Goal: Transaction & Acquisition: Purchase product/service

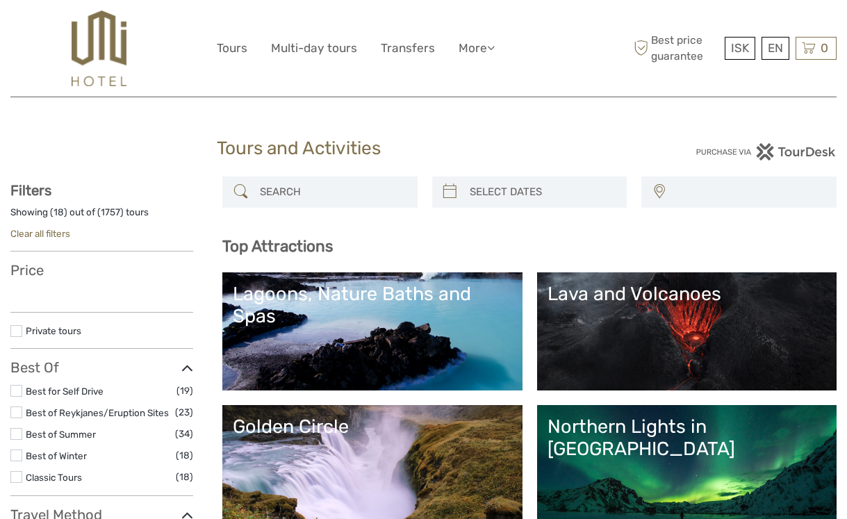
select select
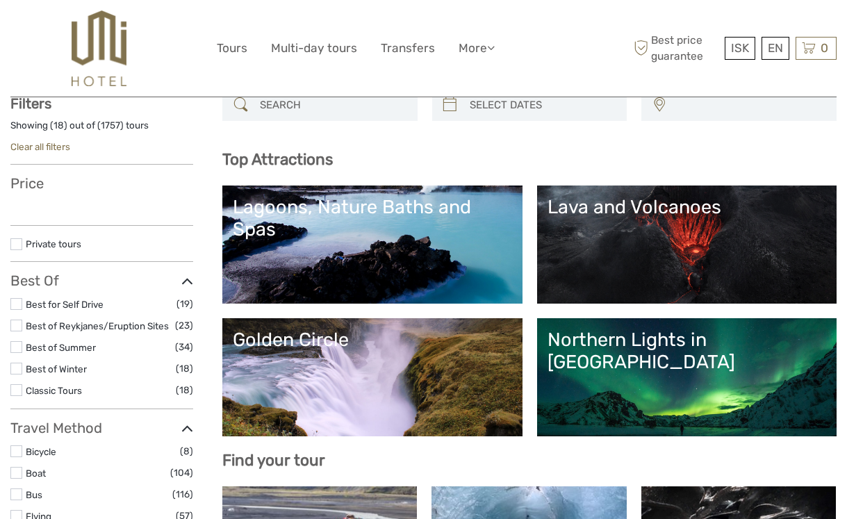
select select
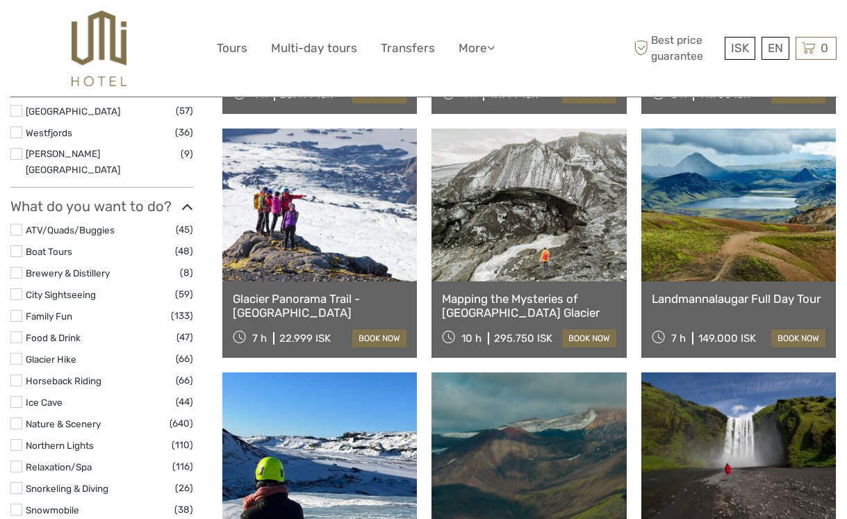
scroll to position [1178, 0]
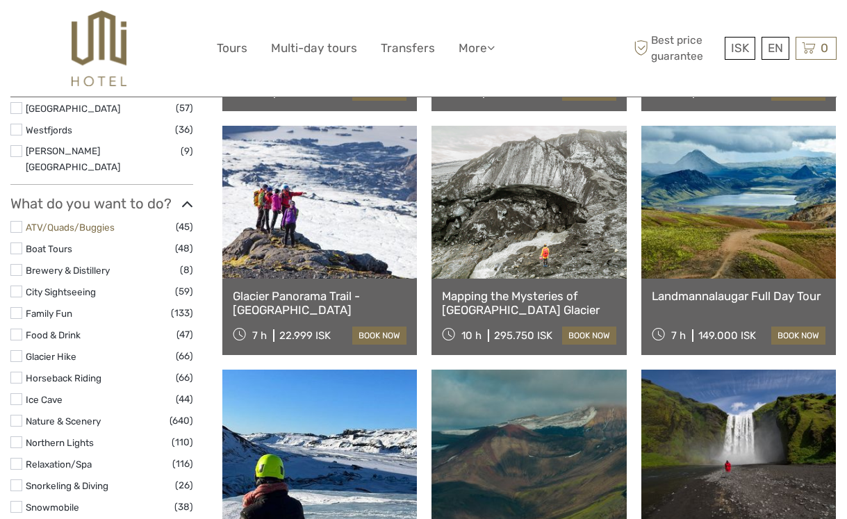
click at [70, 222] on link "ATV/Quads/Buggies" at bounding box center [70, 227] width 89 height 11
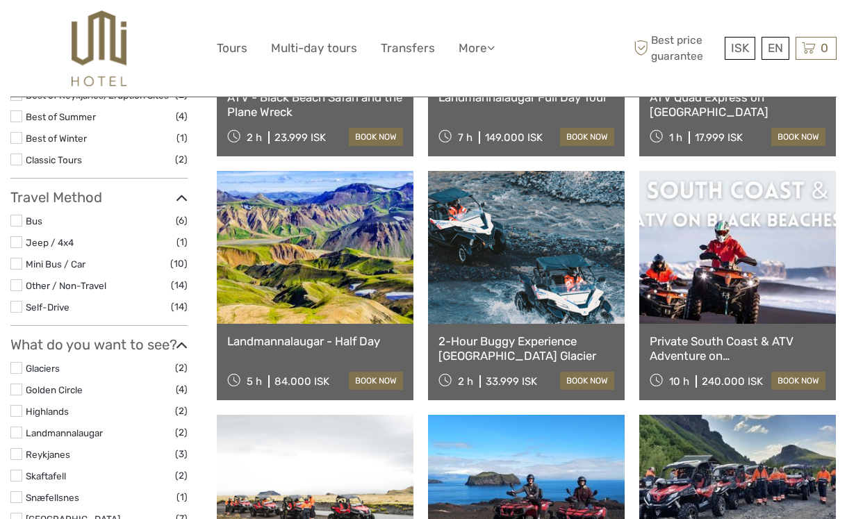
scroll to position [355, 0]
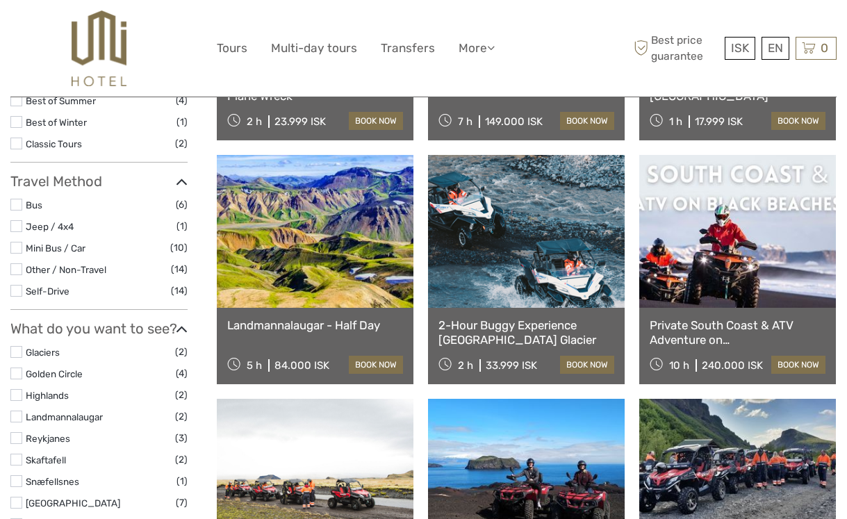
click at [549, 254] on link at bounding box center [526, 231] width 197 height 153
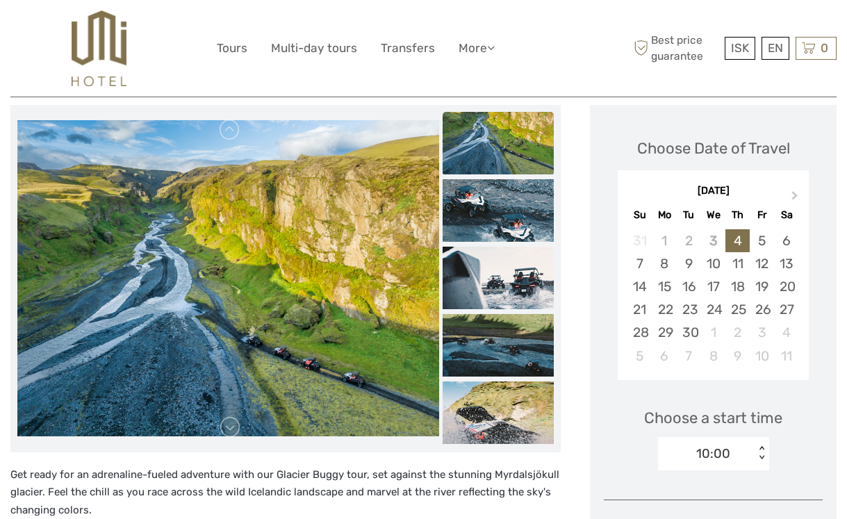
click at [510, 153] on img at bounding box center [497, 143] width 111 height 63
click at [520, 199] on img at bounding box center [497, 210] width 111 height 63
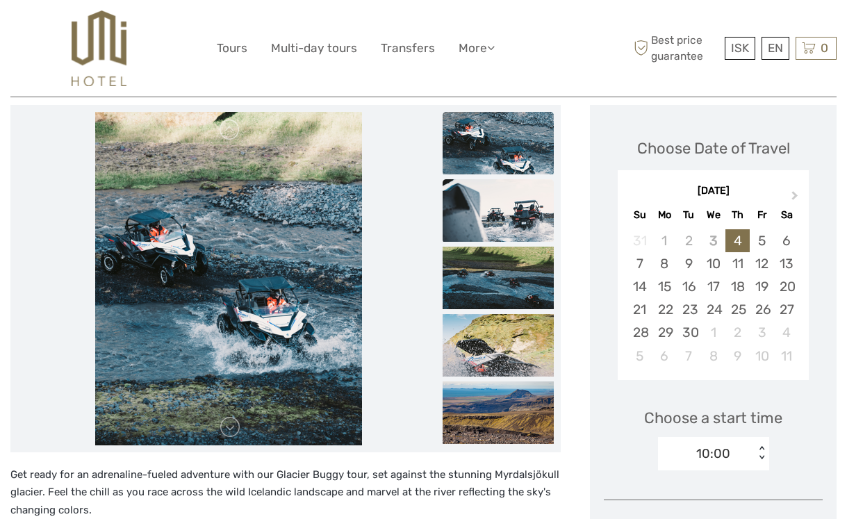
click at [521, 210] on img at bounding box center [497, 210] width 111 height 63
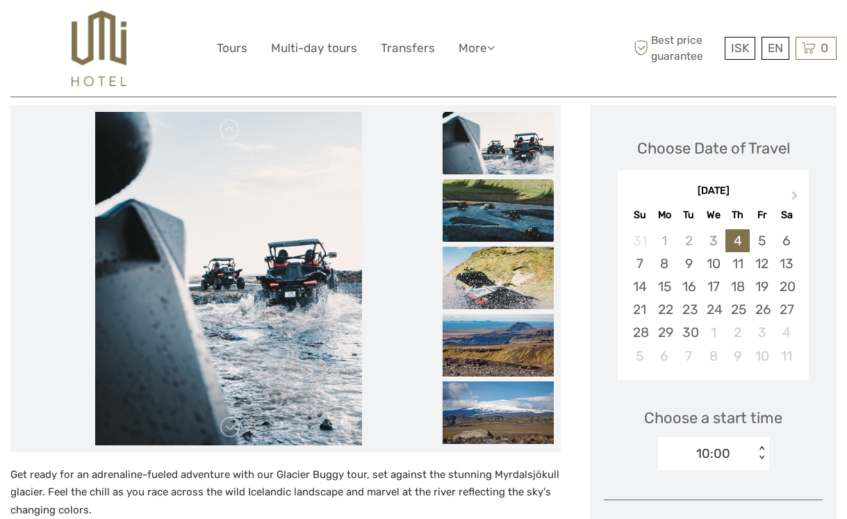
click at [522, 216] on img at bounding box center [497, 210] width 111 height 63
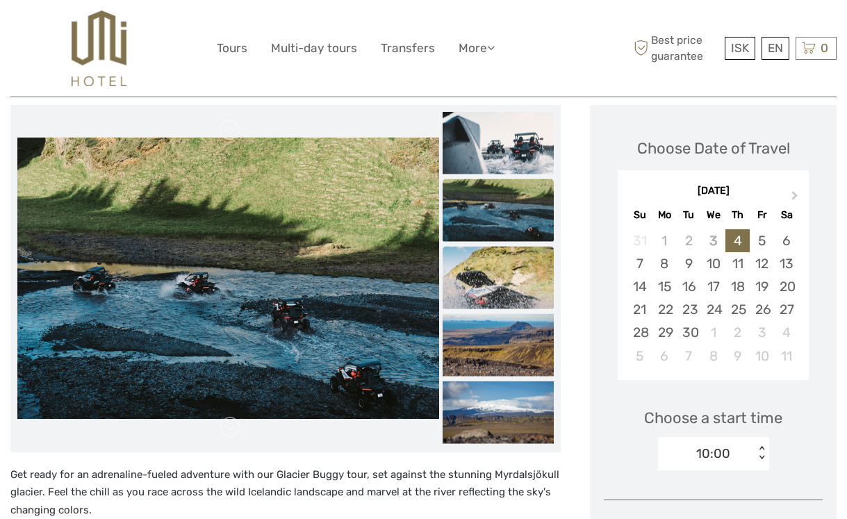
click at [526, 266] on img at bounding box center [497, 277] width 111 height 63
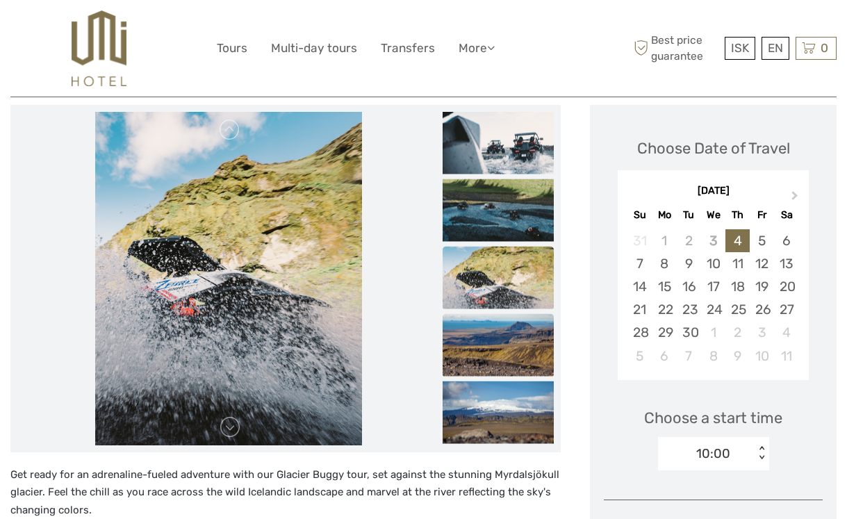
click at [515, 349] on img at bounding box center [497, 344] width 111 height 63
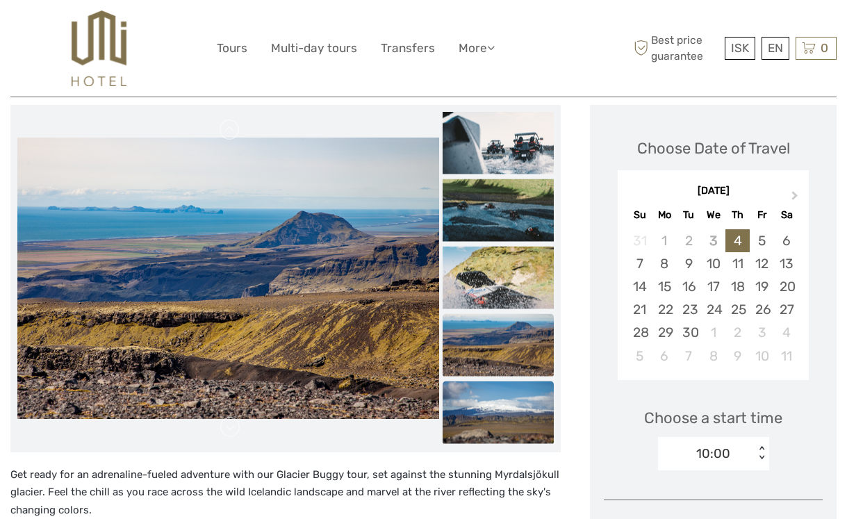
click at [517, 412] on img at bounding box center [497, 412] width 111 height 63
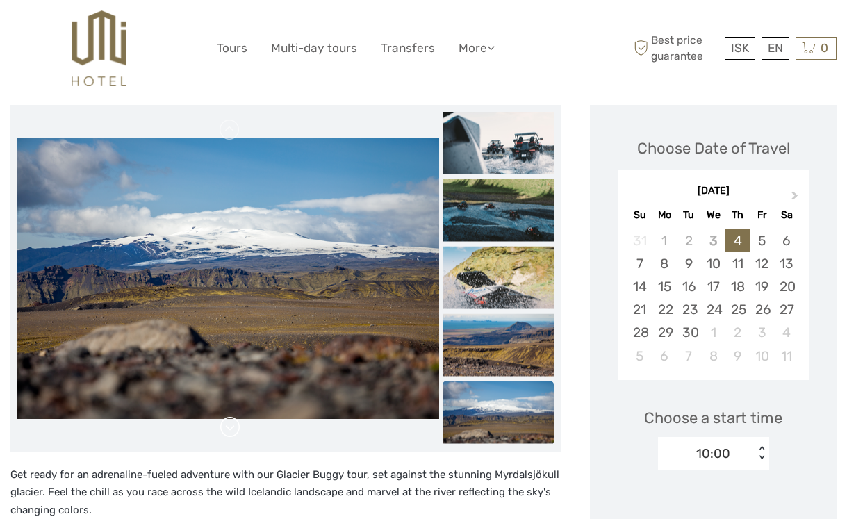
click at [231, 431] on link at bounding box center [230, 427] width 22 height 22
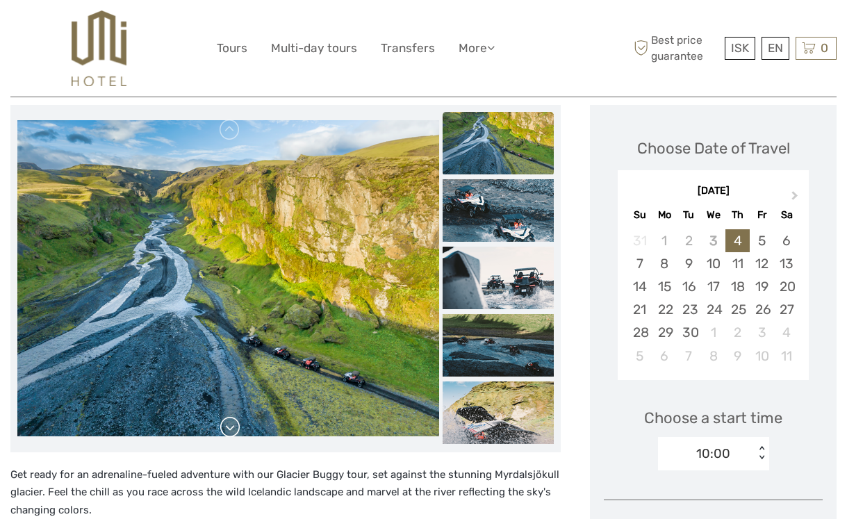
click at [231, 431] on link at bounding box center [230, 427] width 22 height 22
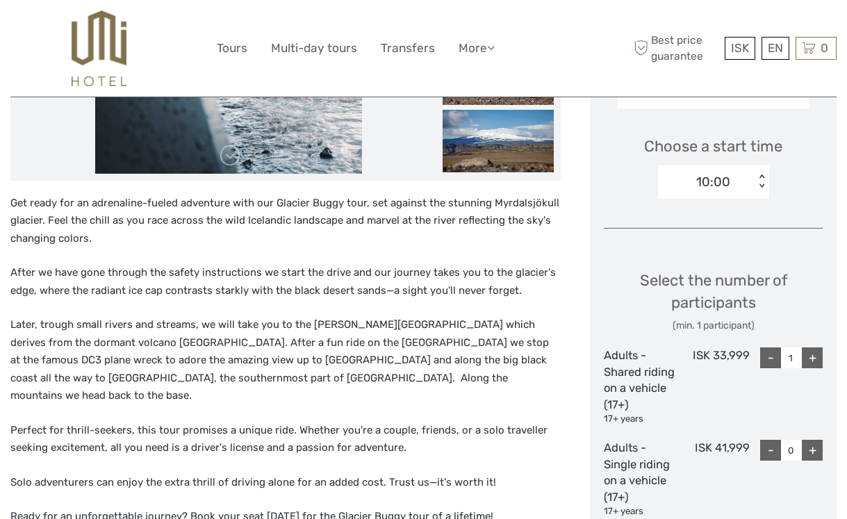
scroll to position [446, 0]
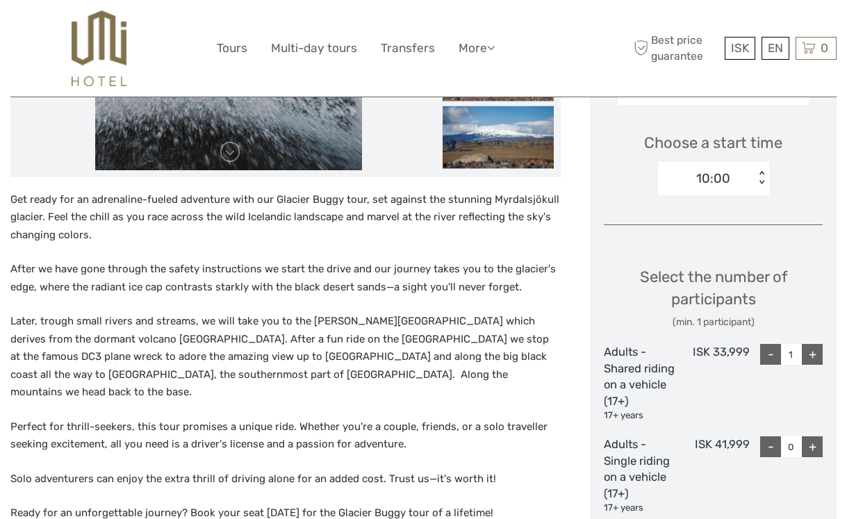
drag, startPoint x: 376, startPoint y: 355, endPoint x: 416, endPoint y: 355, distance: 40.3
click at [416, 355] on p "Later, trough small rivers and streams, we will take you to the sandy beach whi…" at bounding box center [285, 357] width 550 height 89
drag, startPoint x: 421, startPoint y: 358, endPoint x: 371, endPoint y: 355, distance: 50.1
click at [371, 356] on p "Later, trough small rivers and streams, we will take you to the sandy beach whi…" at bounding box center [285, 357] width 550 height 89
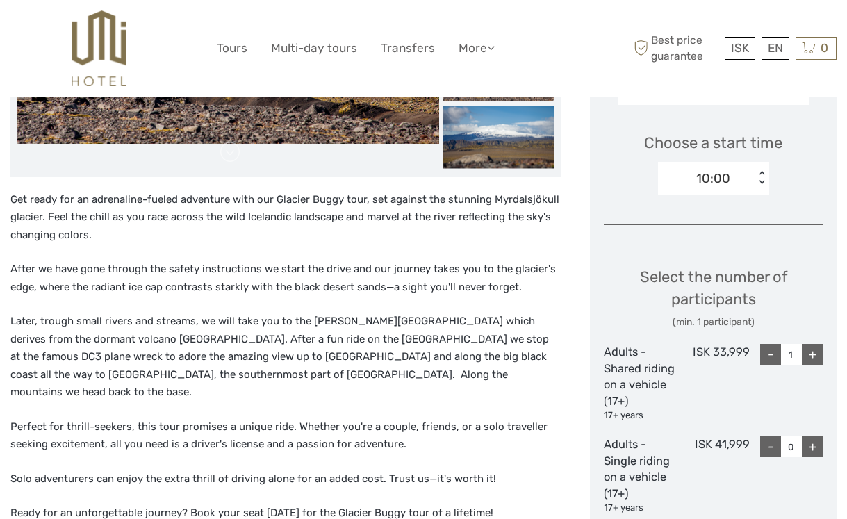
click at [335, 395] on div "Get ready for an adrenaline-fueled adventure with our Glacier Buggy tour, set a…" at bounding box center [285, 380] width 550 height 378
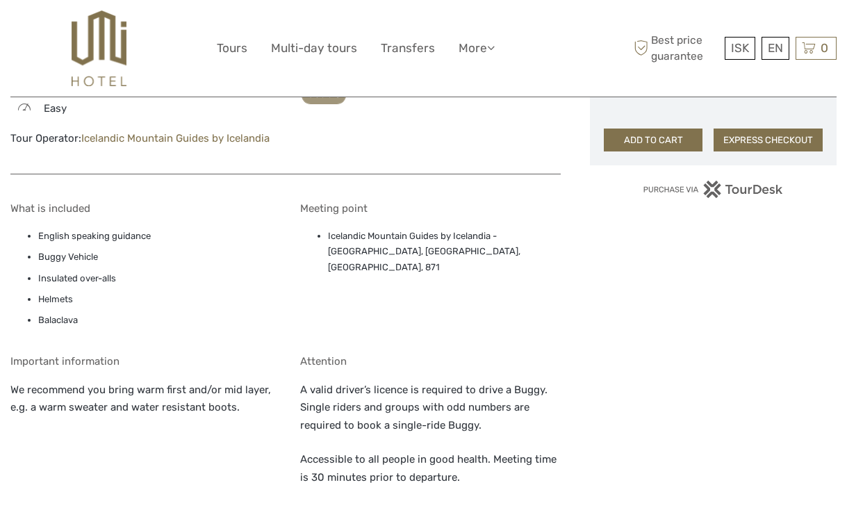
scroll to position [1038, 0]
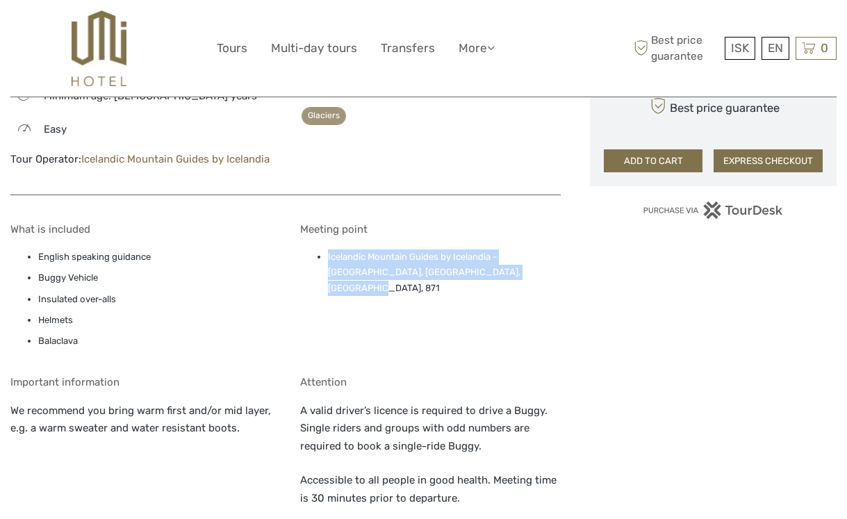
drag, startPoint x: 327, startPoint y: 238, endPoint x: 484, endPoint y: 264, distance: 159.2
click at [485, 264] on div "Meeting point Icelandic Mountain Guides by Icelandia - Mýrdalsjökull Base Camp,…" at bounding box center [430, 289] width 260 height 132
copy li "Icelandic Mountain Guides by Icelandia - Mýrdalsjökull Base Camp, Ytri Sólheima…"
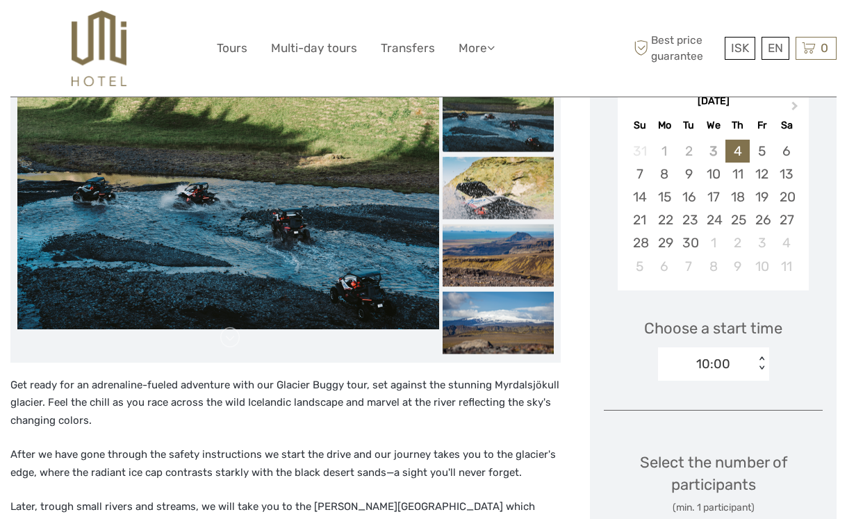
scroll to position [272, 0]
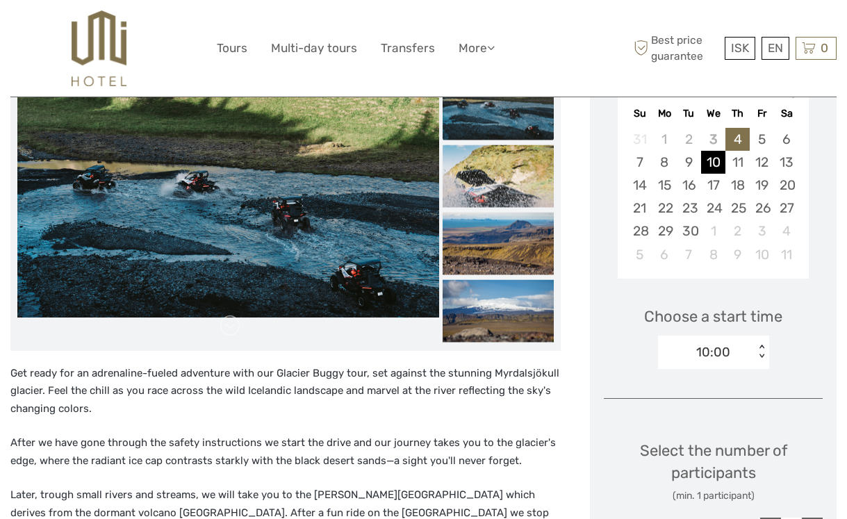
click at [719, 158] on div "10" at bounding box center [713, 162] width 24 height 23
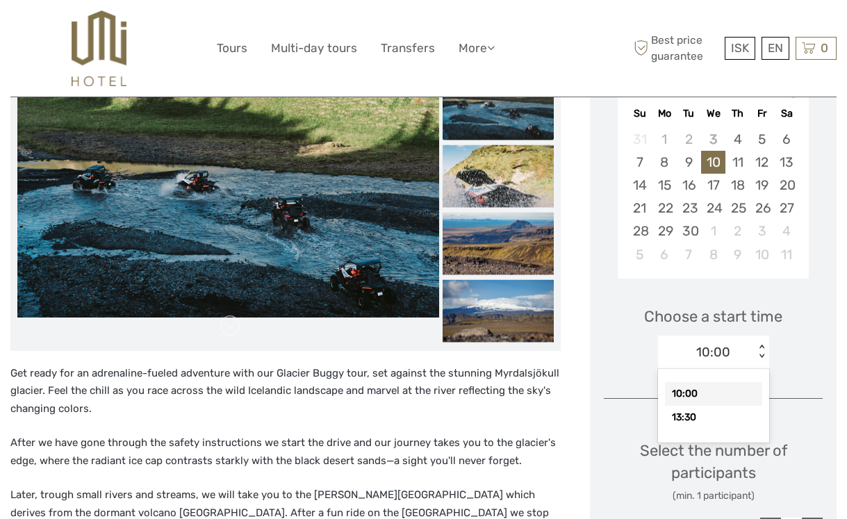
click at [731, 360] on div "10:00" at bounding box center [706, 352] width 97 height 21
click at [728, 387] on div "10:00" at bounding box center [713, 394] width 97 height 24
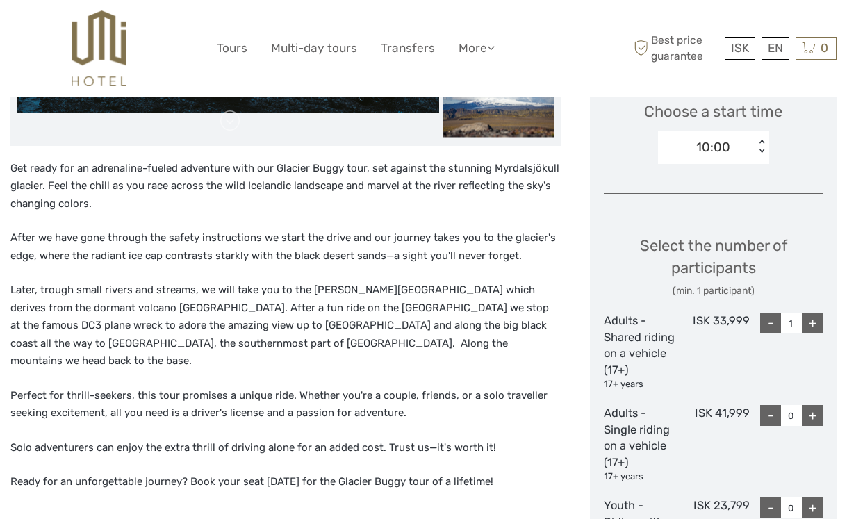
scroll to position [548, 0]
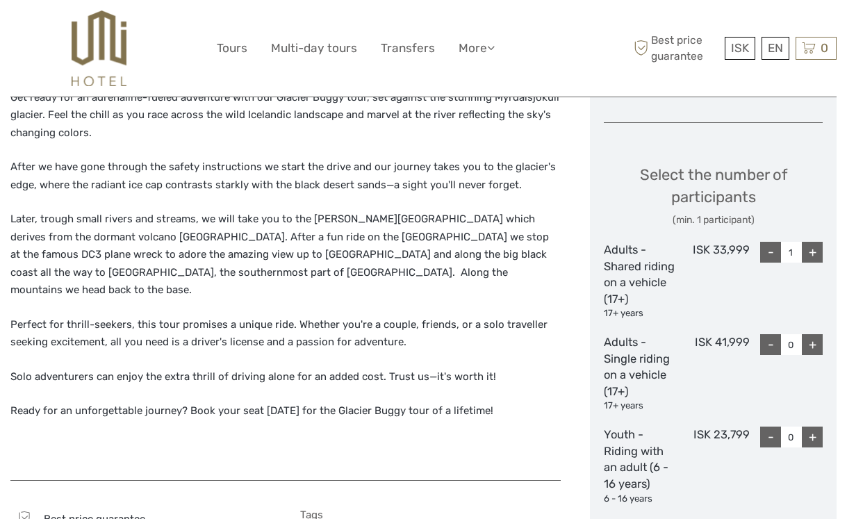
click at [817, 249] on div "+" at bounding box center [811, 252] width 21 height 21
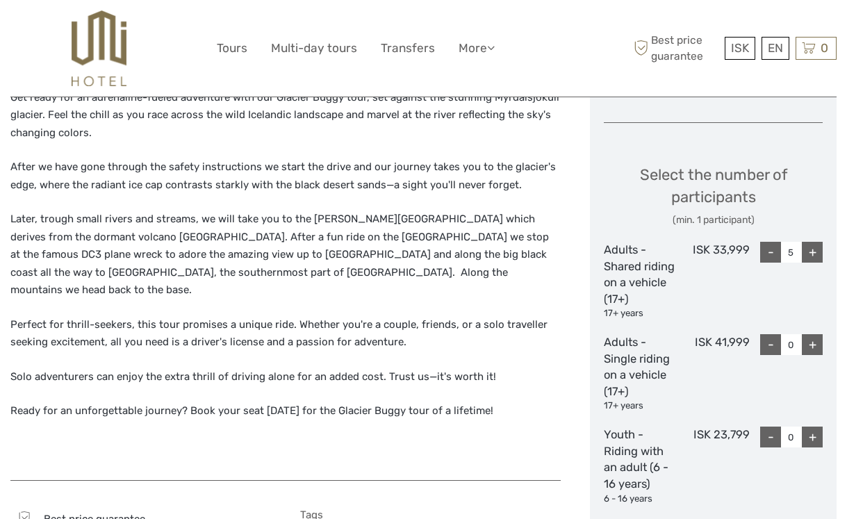
type input "6"
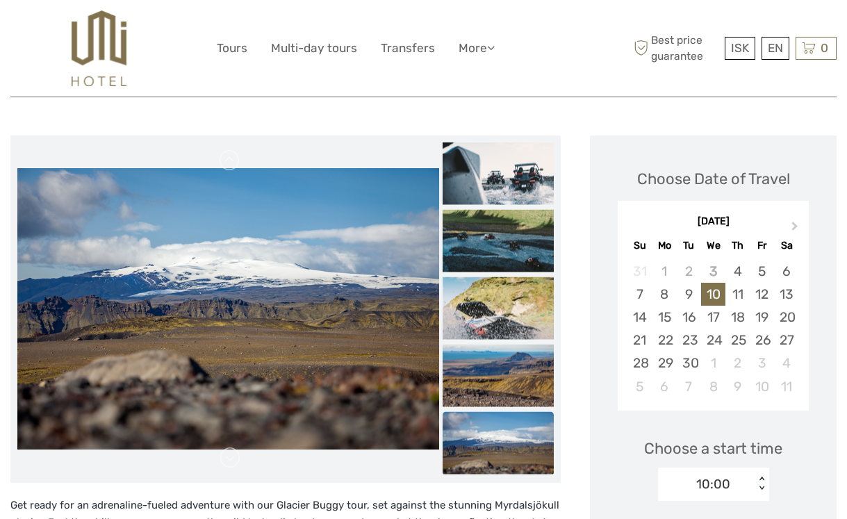
scroll to position [140, 0]
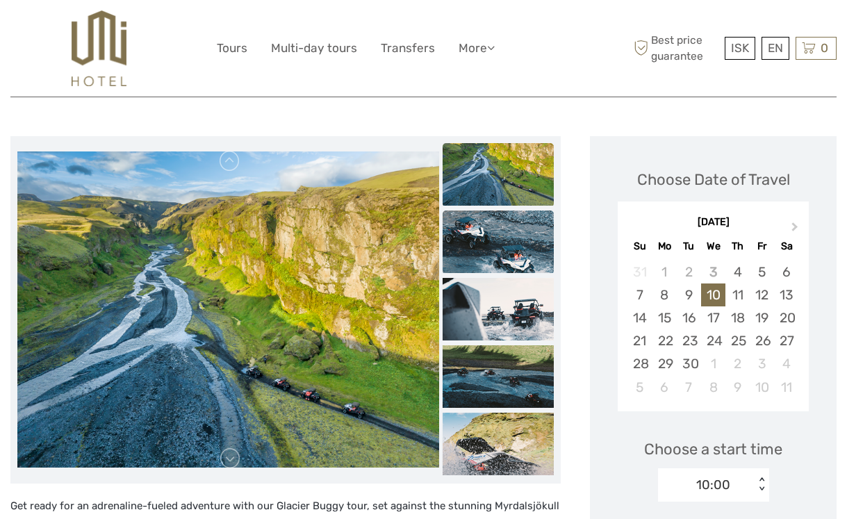
click at [454, 241] on img at bounding box center [497, 241] width 111 height 63
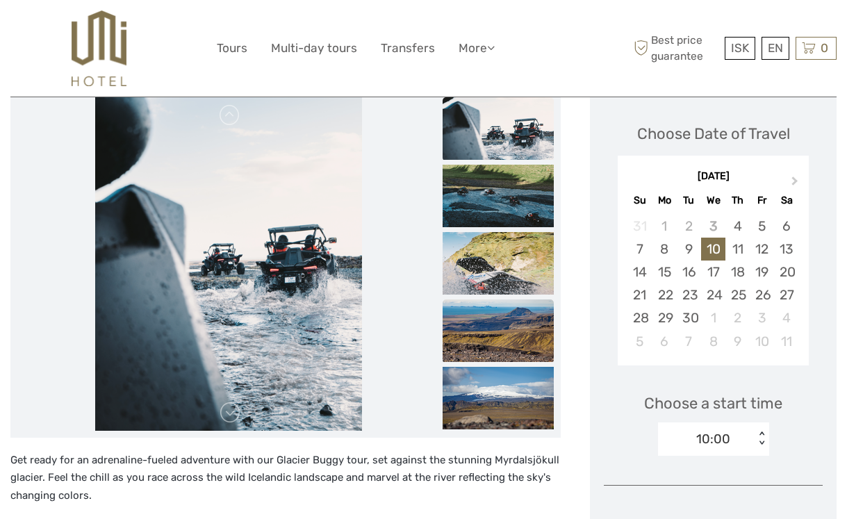
scroll to position [181, 0]
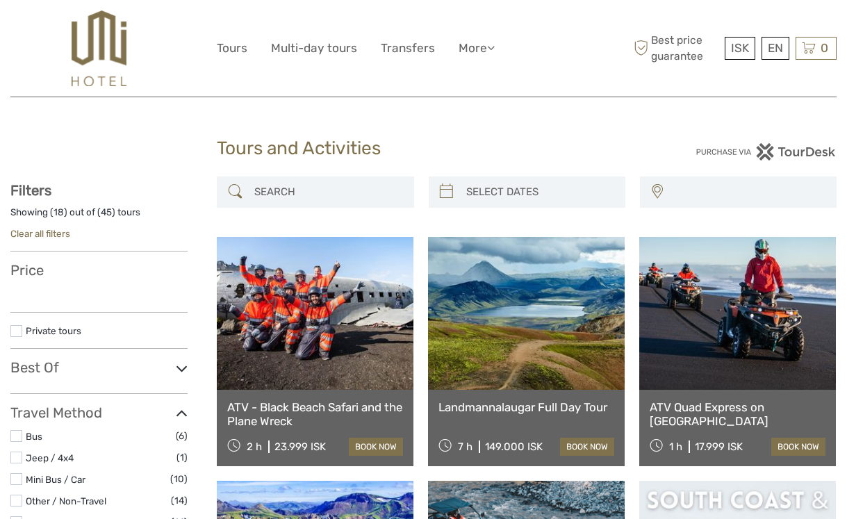
select select
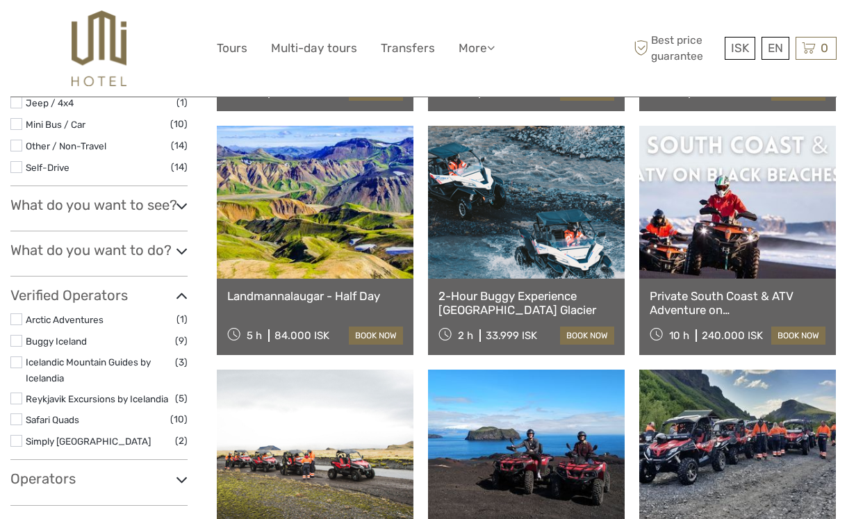
select select
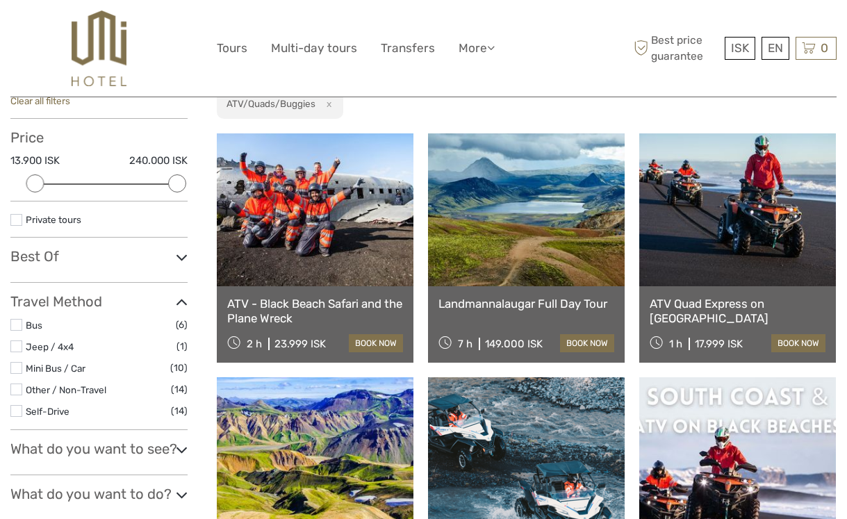
scroll to position [128, 0]
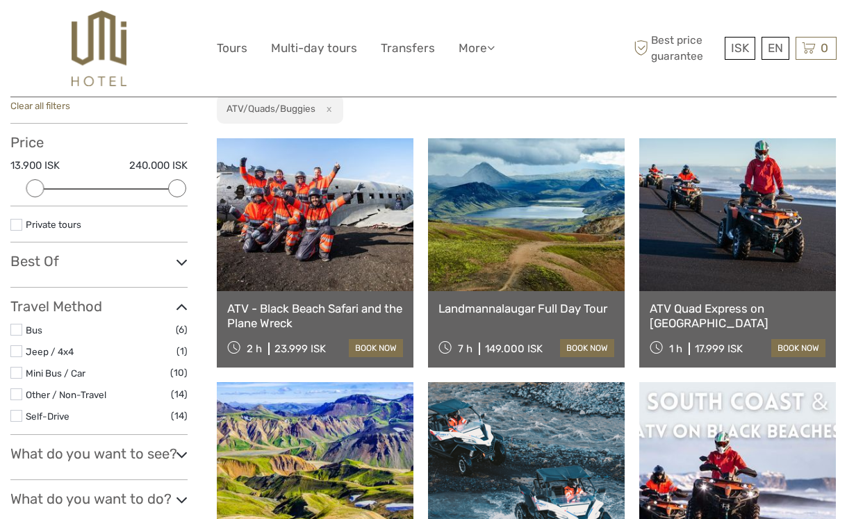
click at [335, 281] on link at bounding box center [315, 214] width 197 height 153
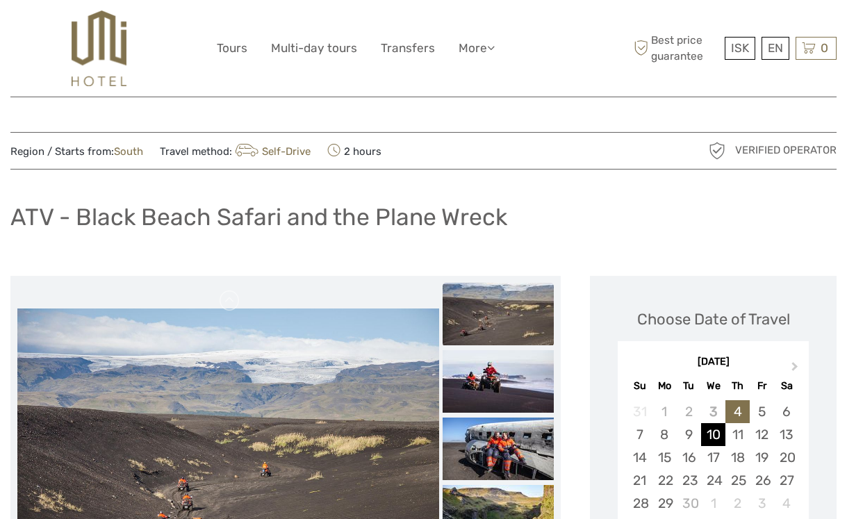
click at [718, 439] on div "10" at bounding box center [713, 434] width 24 height 23
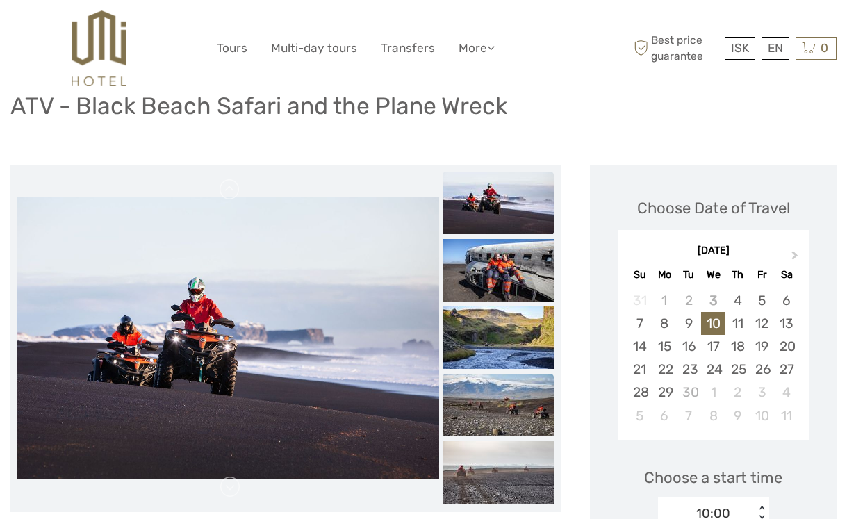
scroll to position [113, 0]
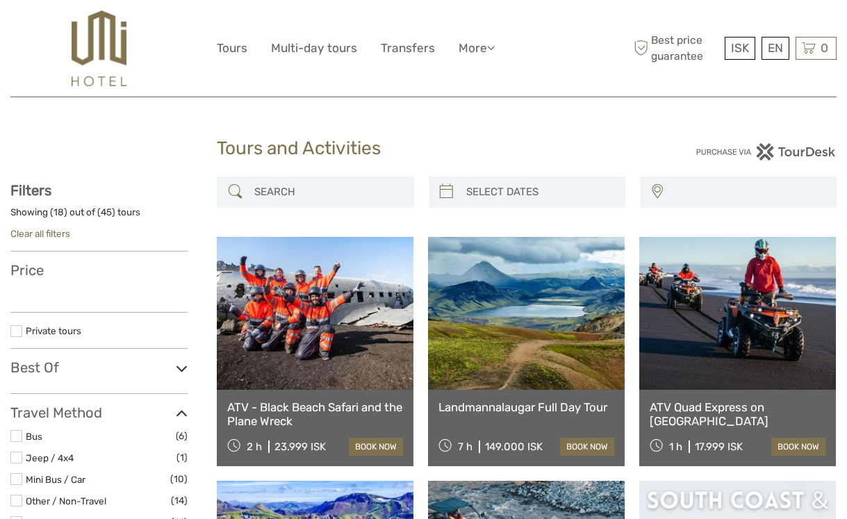
select select
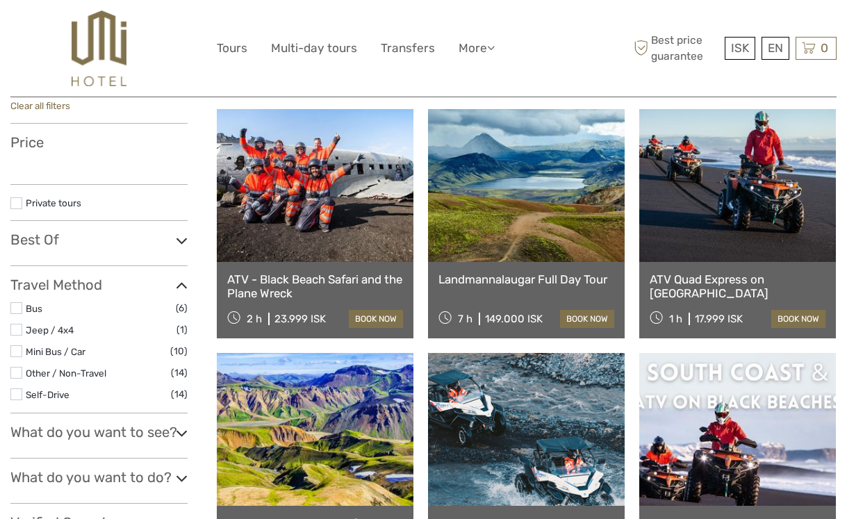
select select
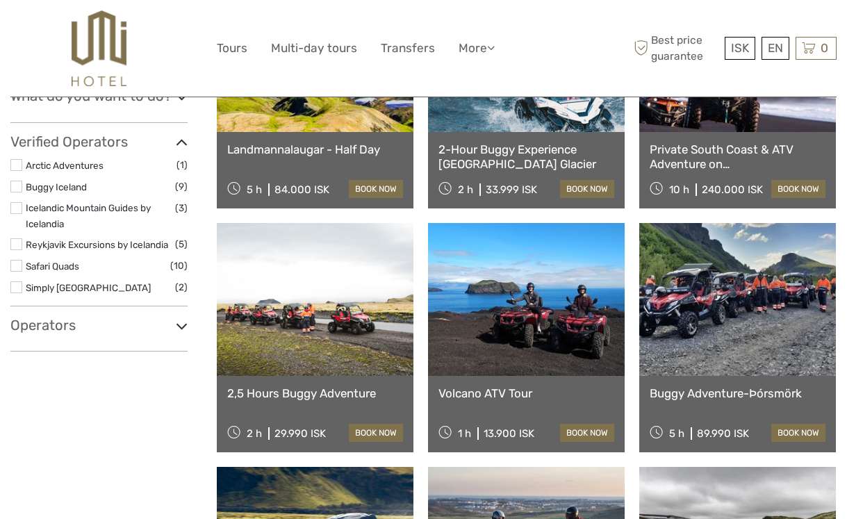
scroll to position [574, 0]
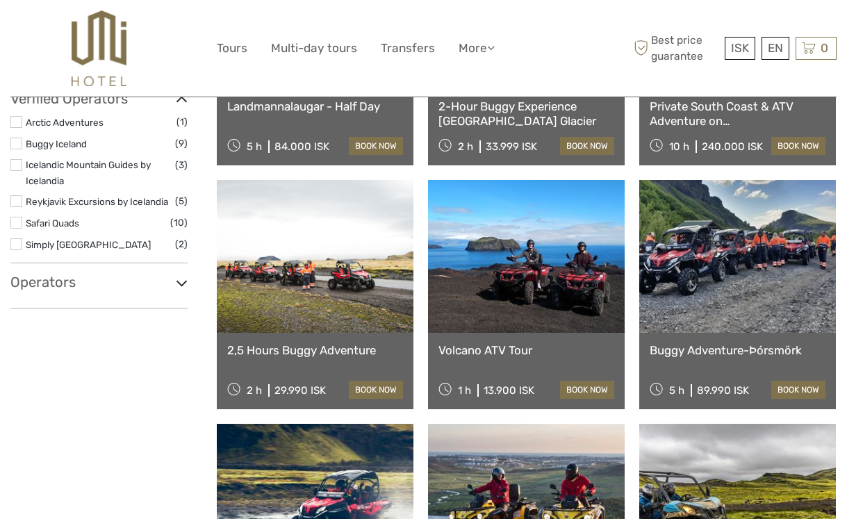
click at [314, 351] on link "2,5 Hours Buggy Adventure" at bounding box center [315, 350] width 176 height 14
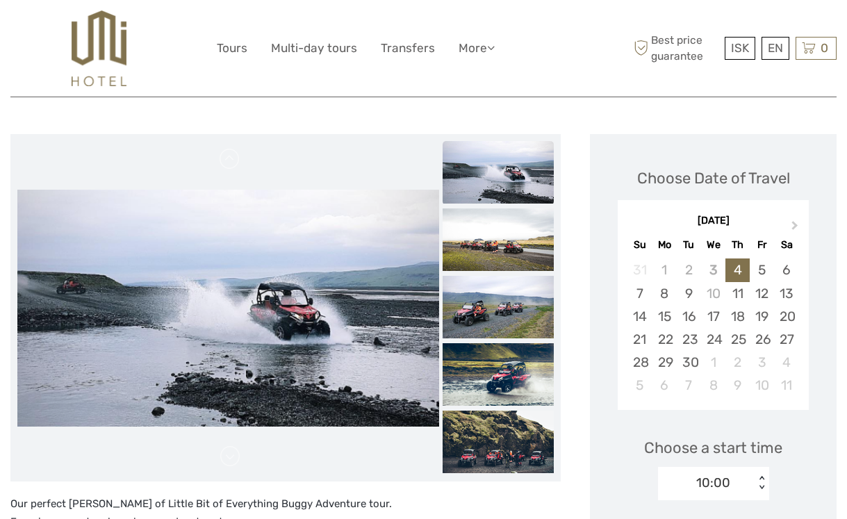
scroll to position [142, 0]
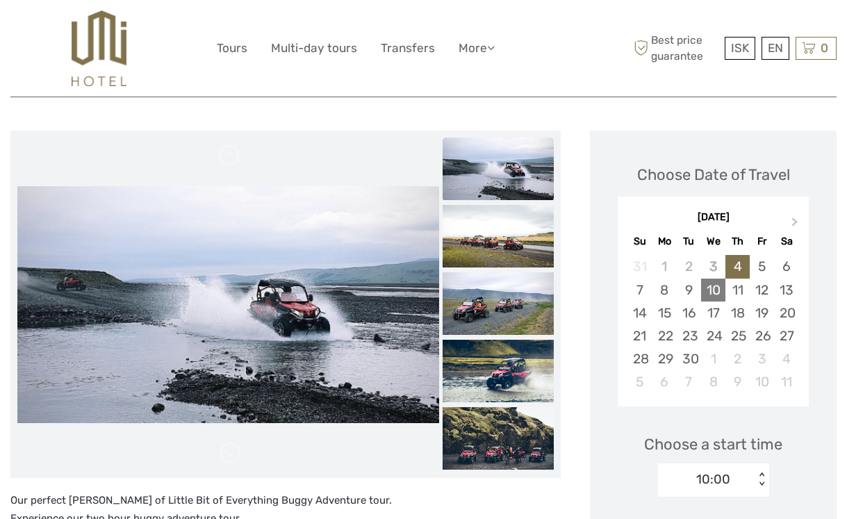
click at [715, 290] on div "10" at bounding box center [713, 289] width 24 height 23
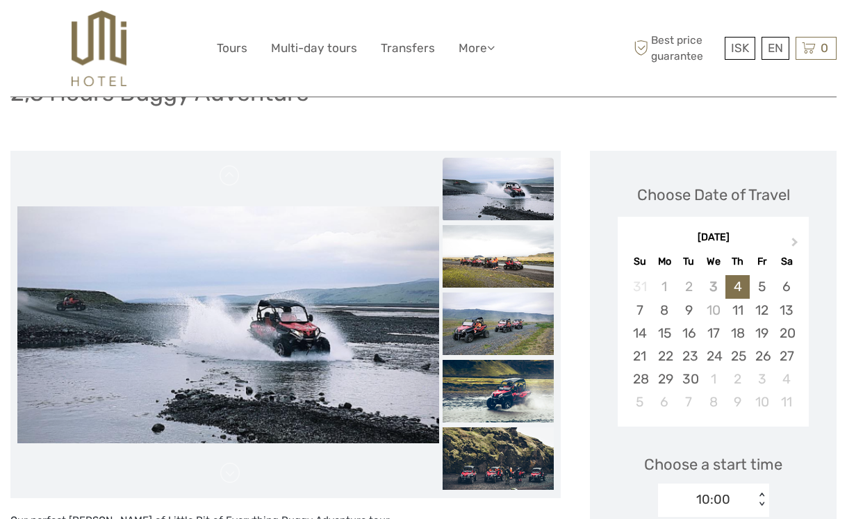
scroll to position [110, 0]
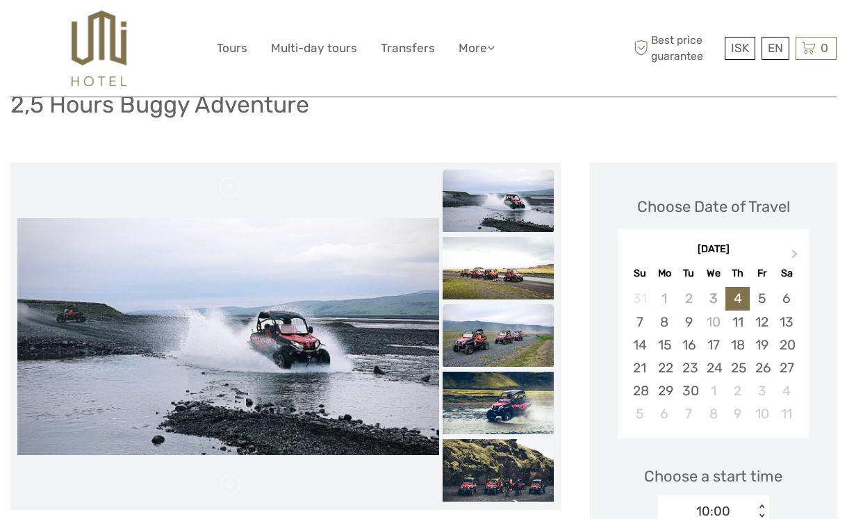
click at [499, 341] on img at bounding box center [497, 335] width 111 height 63
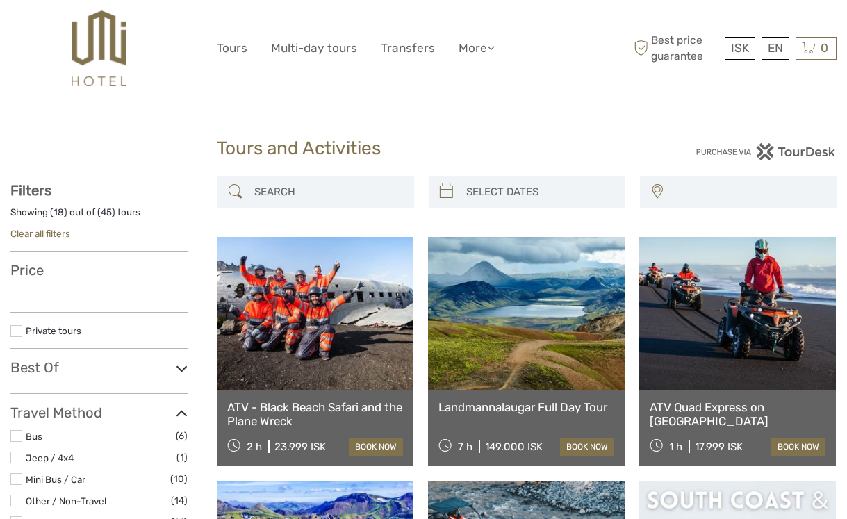
select select
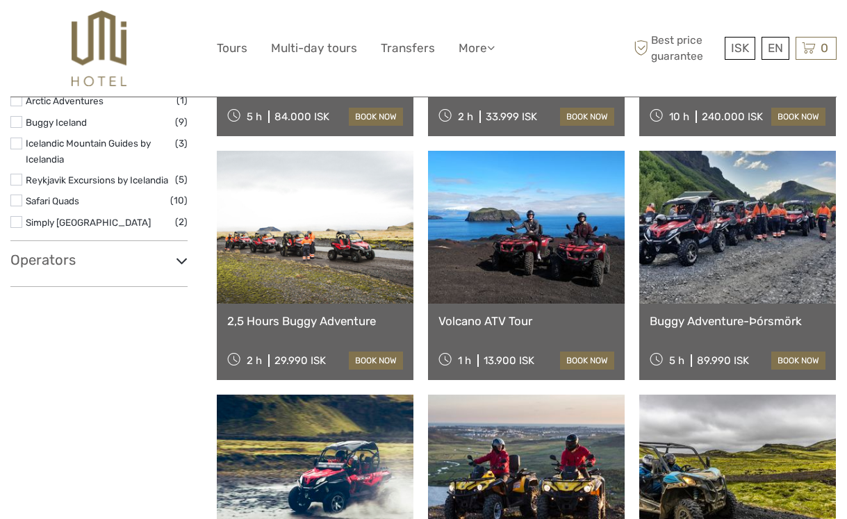
select select
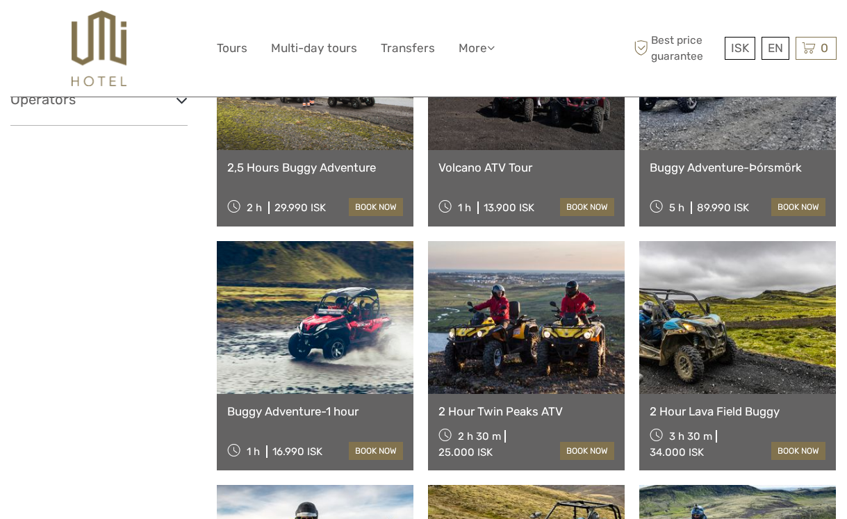
scroll to position [757, 0]
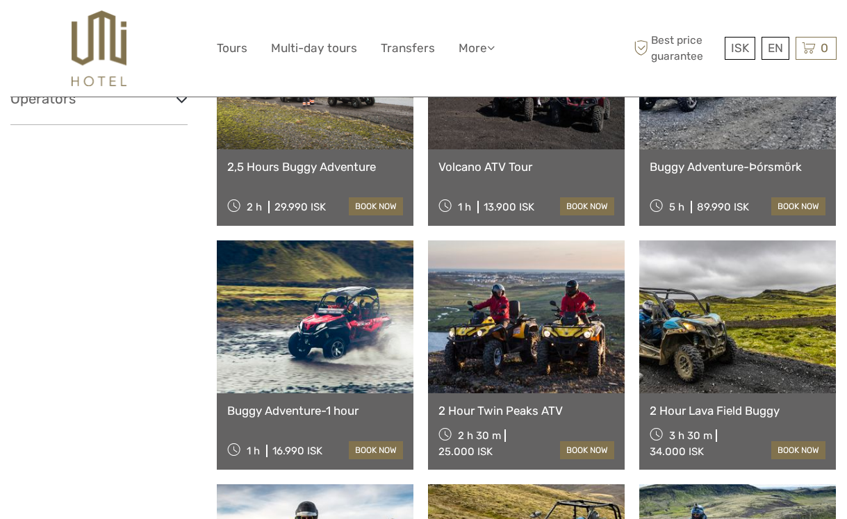
click at [318, 404] on link "Buggy Adventure-1 hour" at bounding box center [315, 410] width 176 height 14
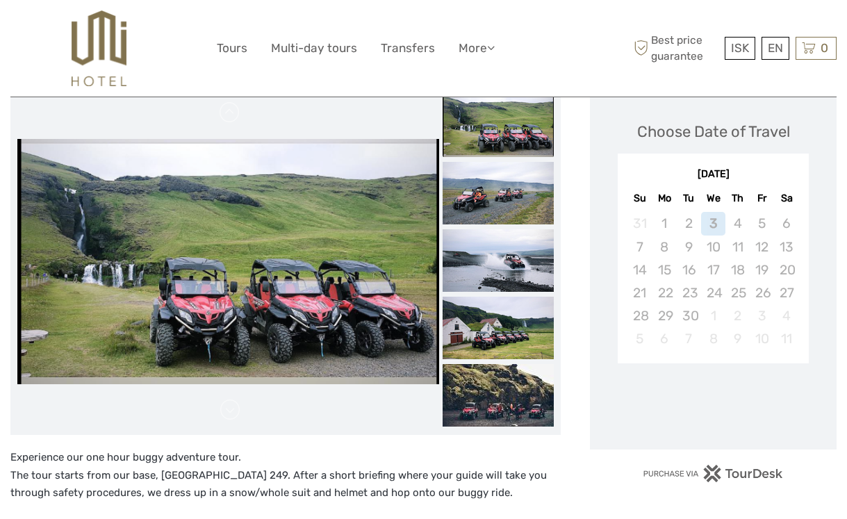
scroll to position [184, 0]
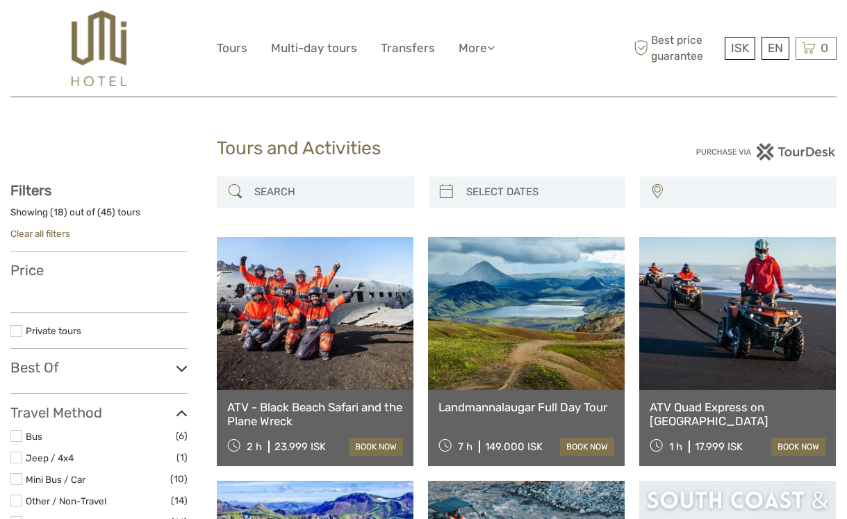
select select
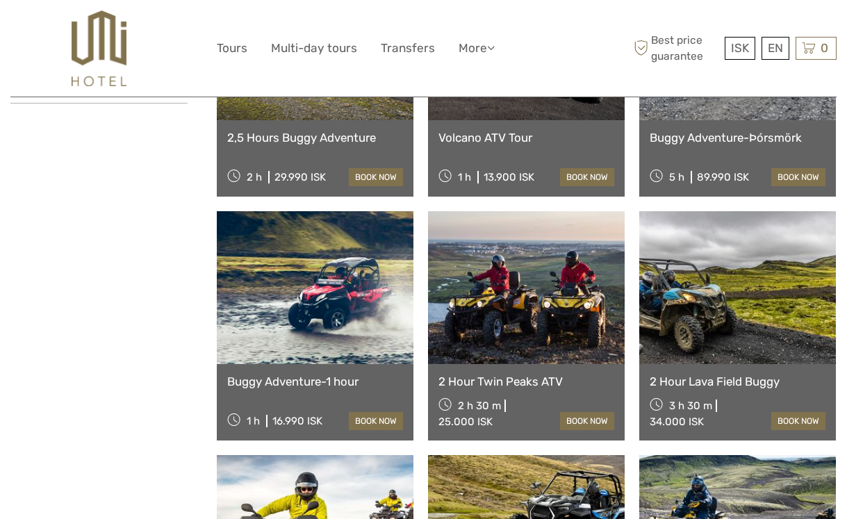
select select
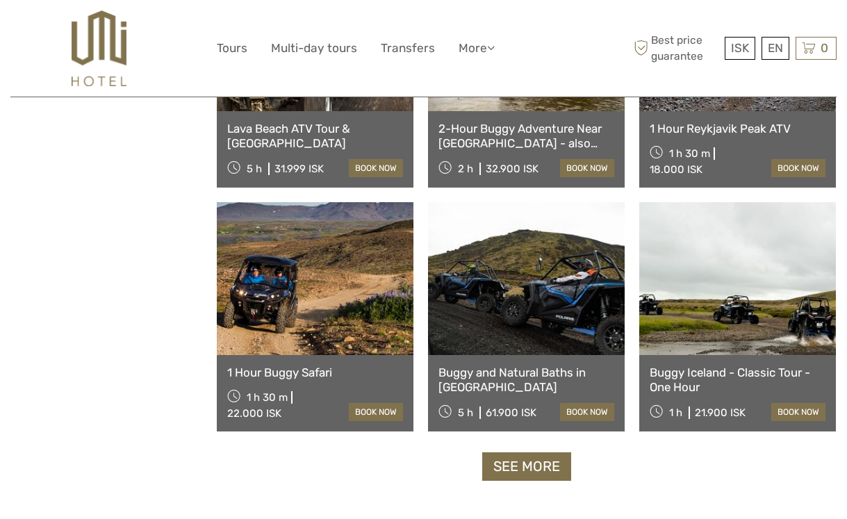
scroll to position [1287, 0]
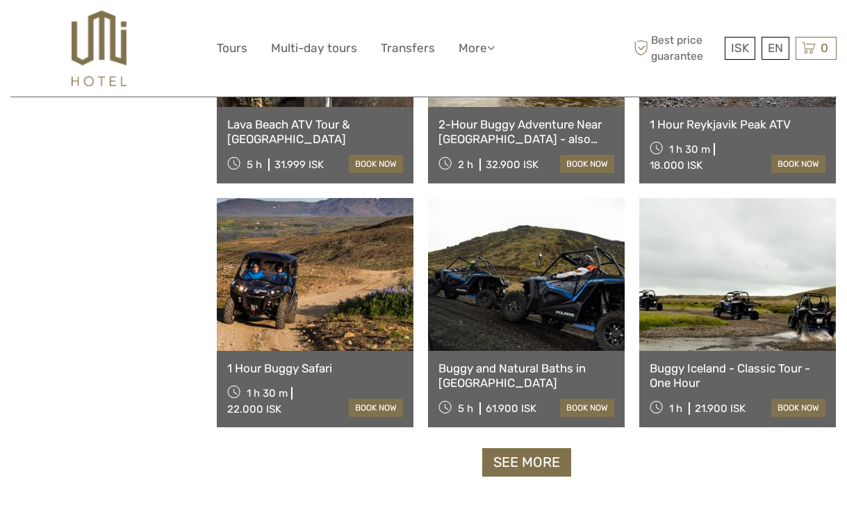
click at [291, 368] on link "1 Hour Buggy Safari" at bounding box center [315, 368] width 176 height 14
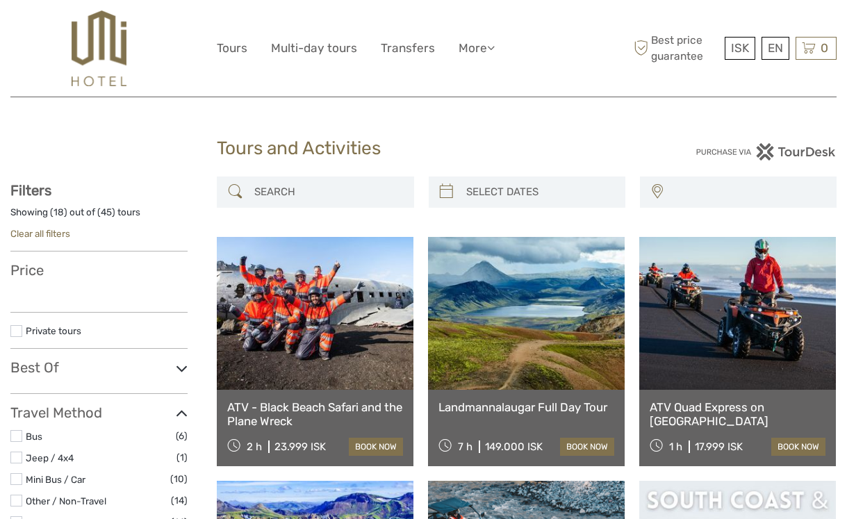
select select
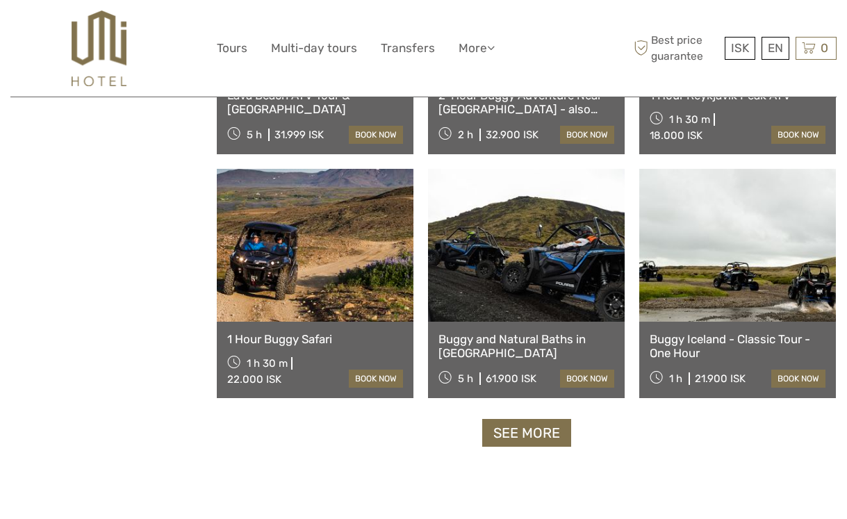
select select
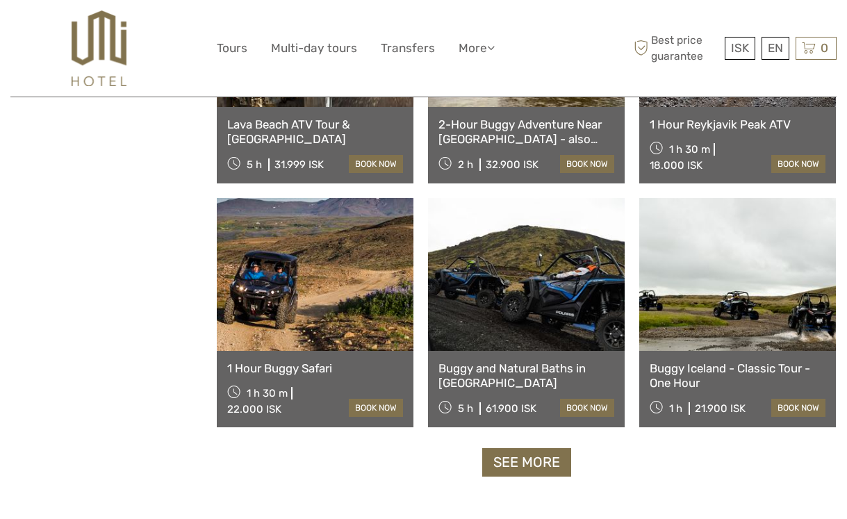
scroll to position [0, 0]
click at [718, 371] on link "Buggy Iceland - Classic Tour - One Hour" at bounding box center [737, 375] width 176 height 28
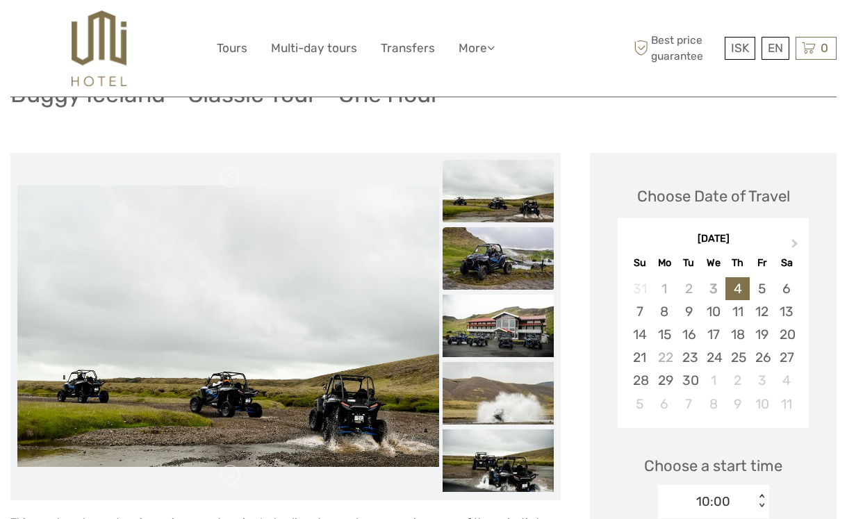
click at [501, 266] on img at bounding box center [497, 258] width 111 height 63
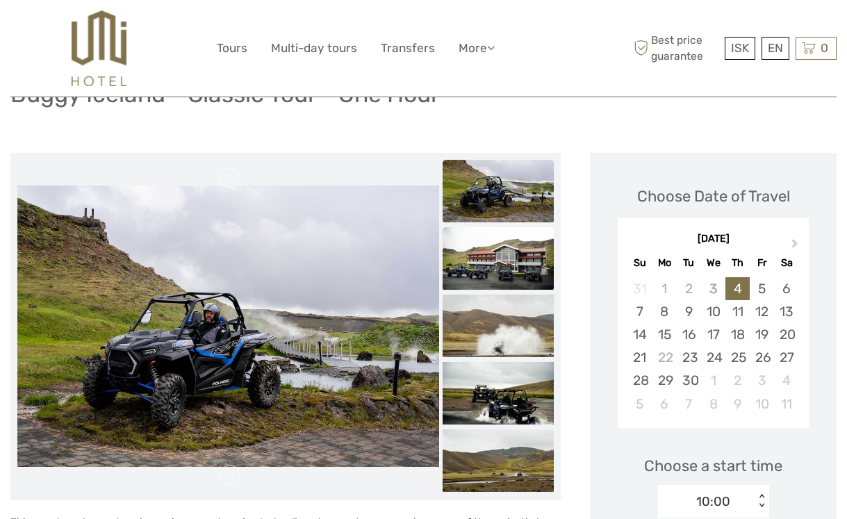
click at [507, 281] on img at bounding box center [497, 258] width 111 height 63
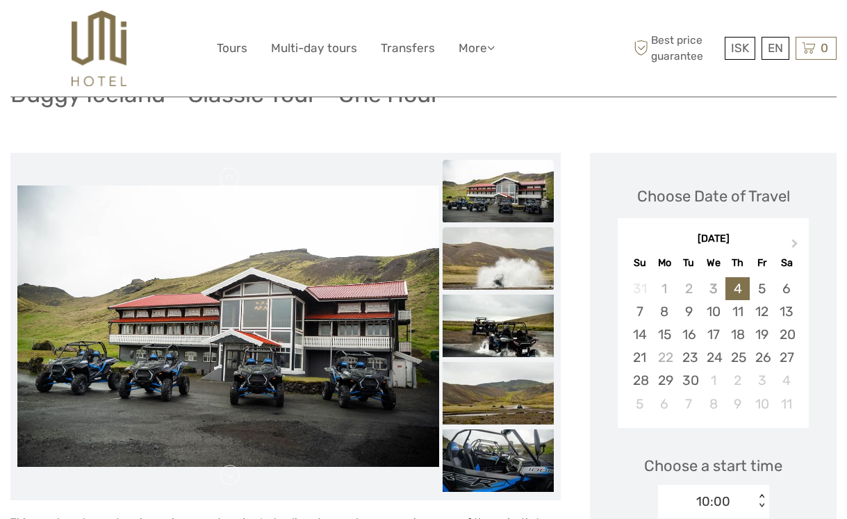
click at [507, 280] on img at bounding box center [497, 258] width 111 height 63
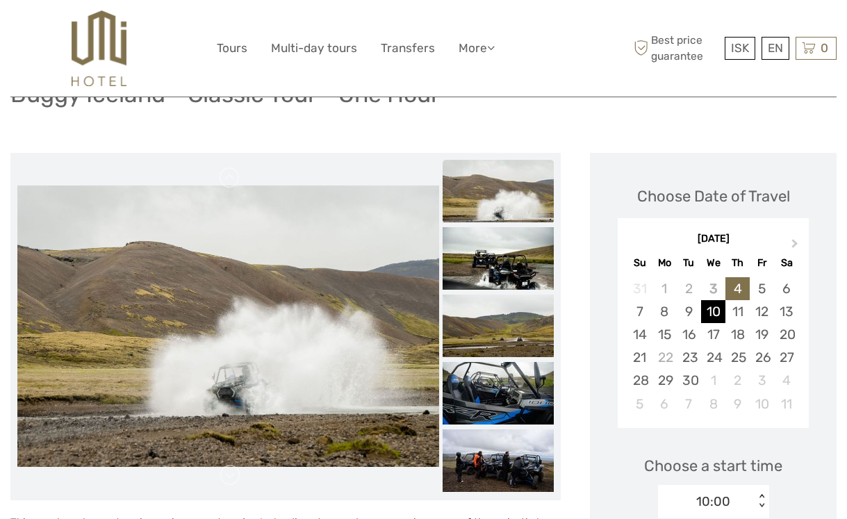
click at [713, 310] on div "10" at bounding box center [713, 311] width 24 height 23
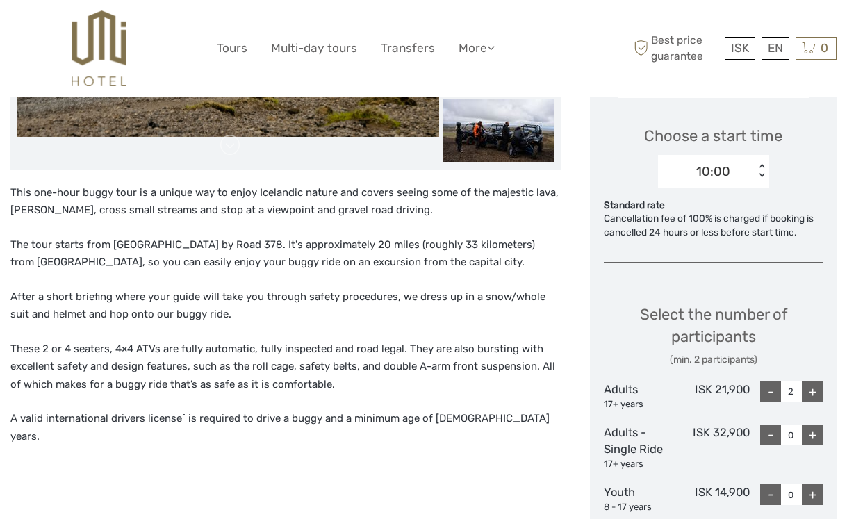
scroll to position [454, 0]
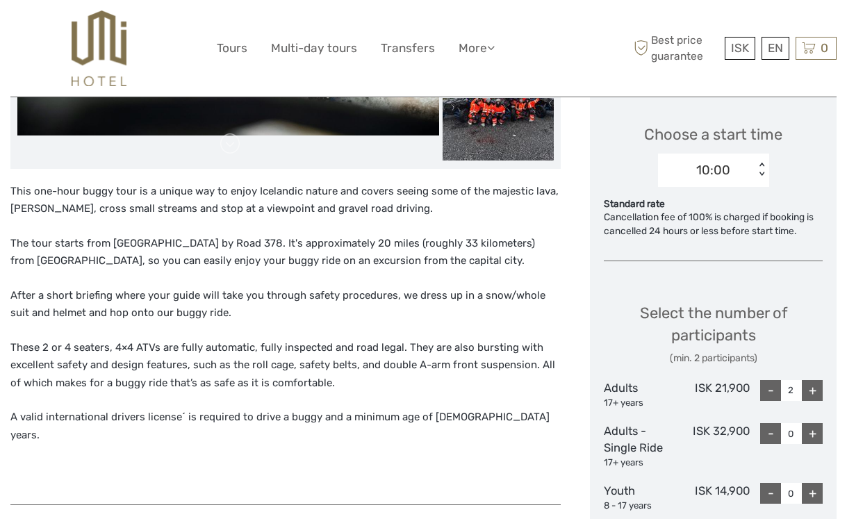
click at [811, 396] on div "+" at bounding box center [811, 390] width 21 height 21
click at [812, 392] on div "+" at bounding box center [811, 390] width 21 height 21
type input "6"
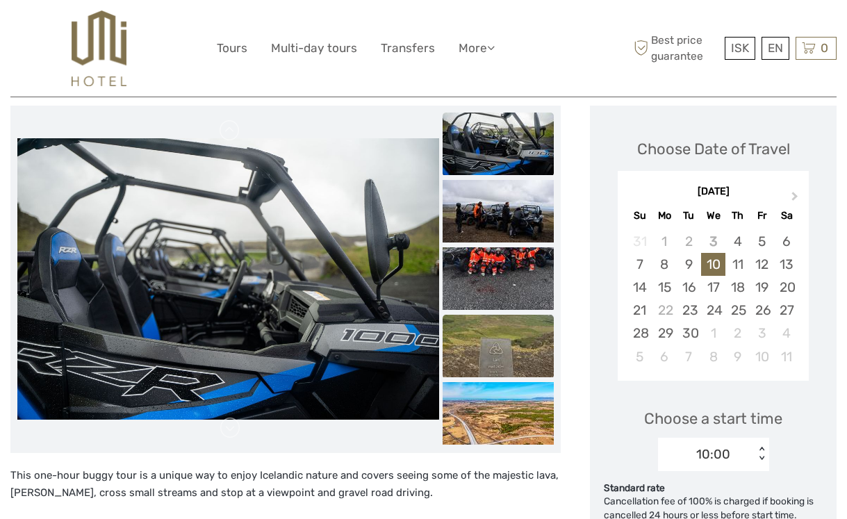
scroll to position [180, 0]
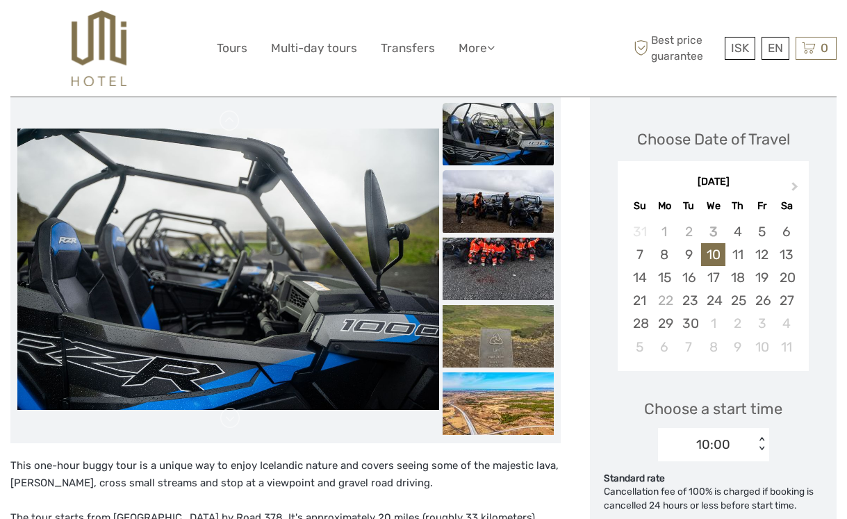
click at [499, 202] on img at bounding box center [497, 201] width 111 height 63
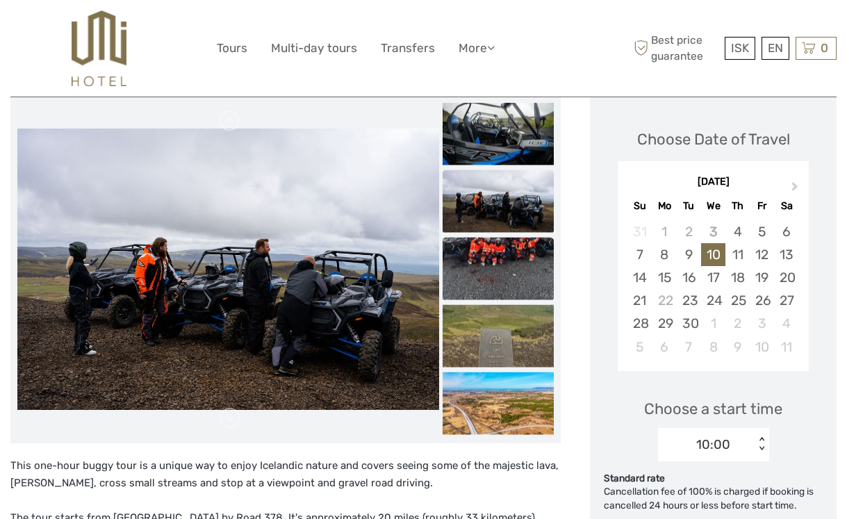
click at [508, 260] on img at bounding box center [497, 268] width 111 height 63
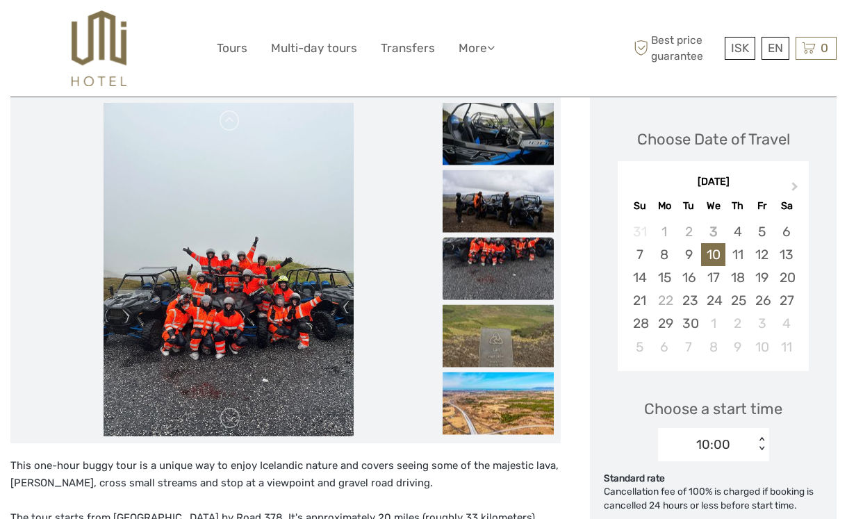
click at [506, 300] on ul at bounding box center [497, 69] width 111 height 742
click at [508, 340] on img at bounding box center [497, 335] width 111 height 63
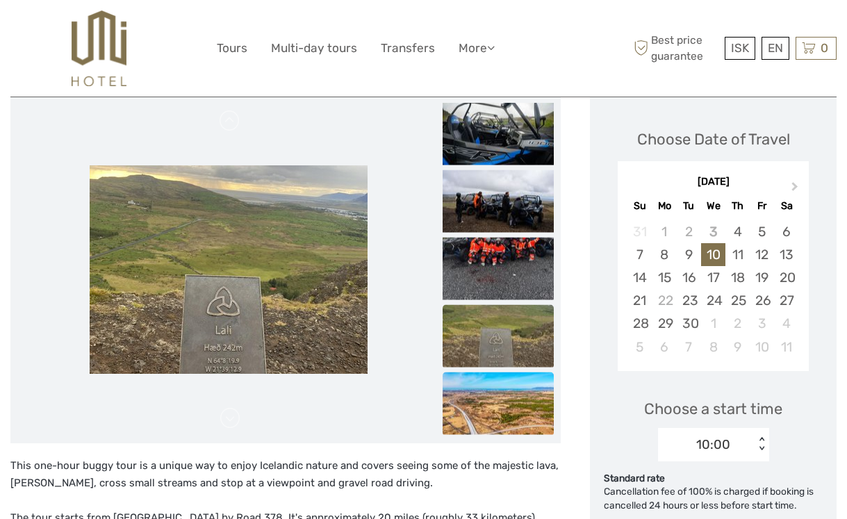
click at [508, 390] on img at bounding box center [497, 403] width 111 height 63
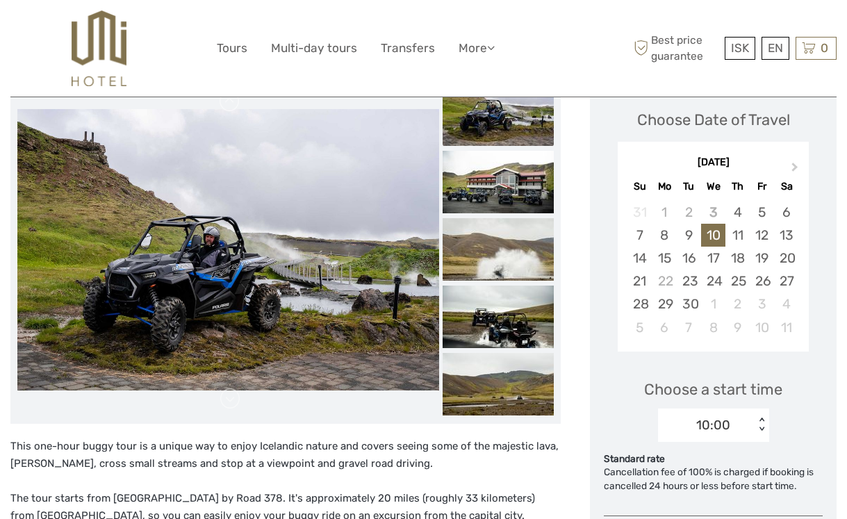
scroll to position [202, 0]
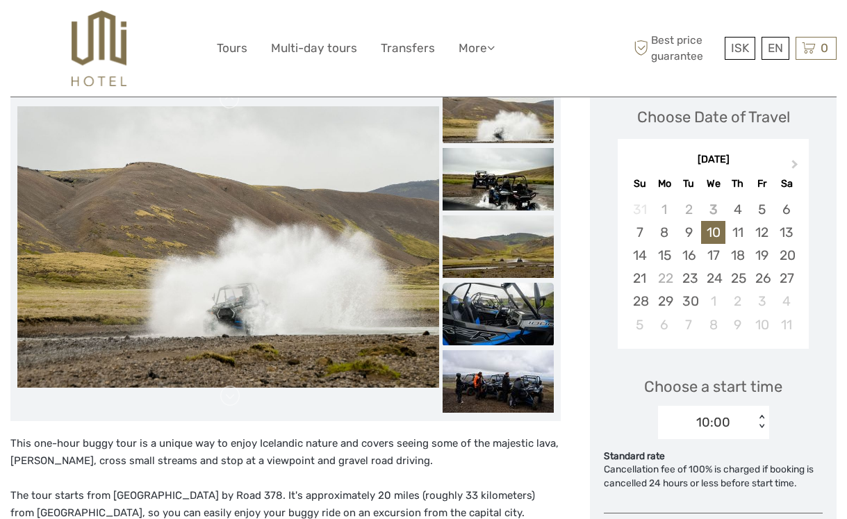
click at [518, 313] on img at bounding box center [497, 314] width 111 height 63
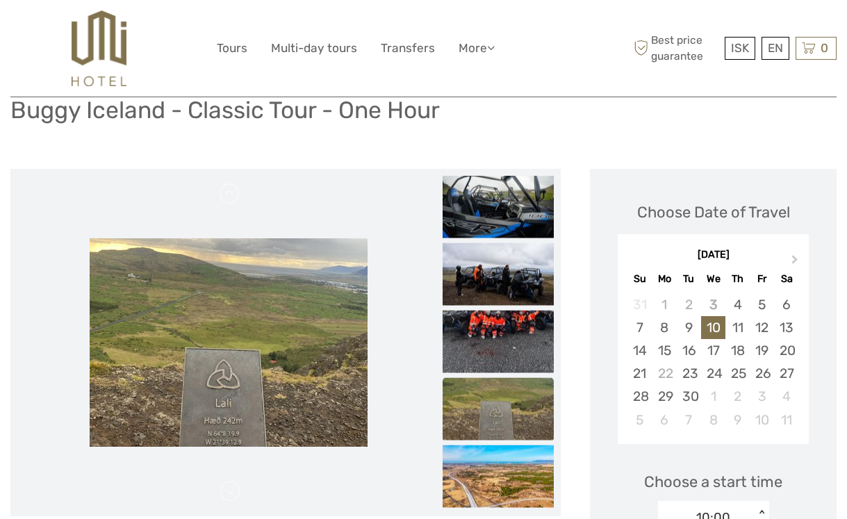
scroll to position [125, 0]
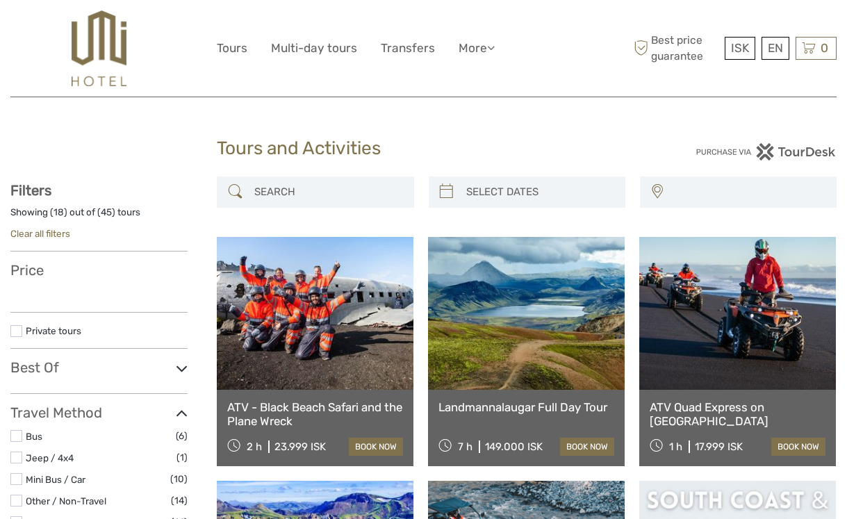
select select
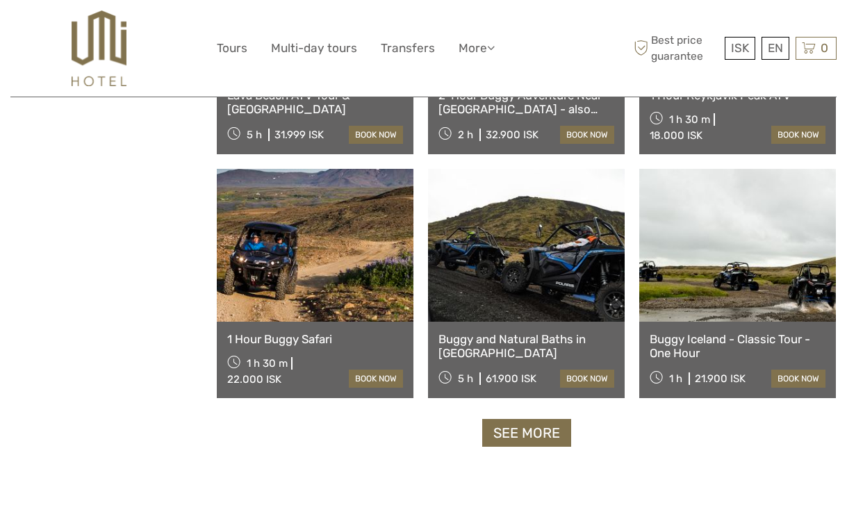
select select
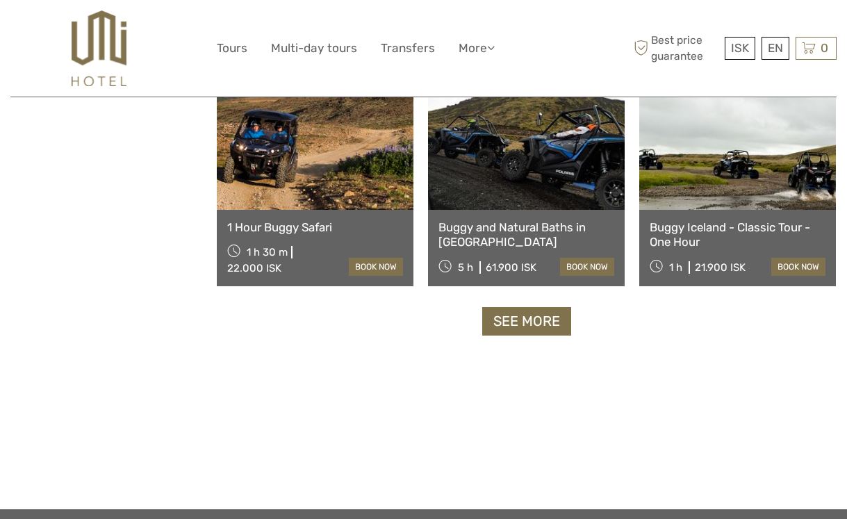
scroll to position [1430, 0]
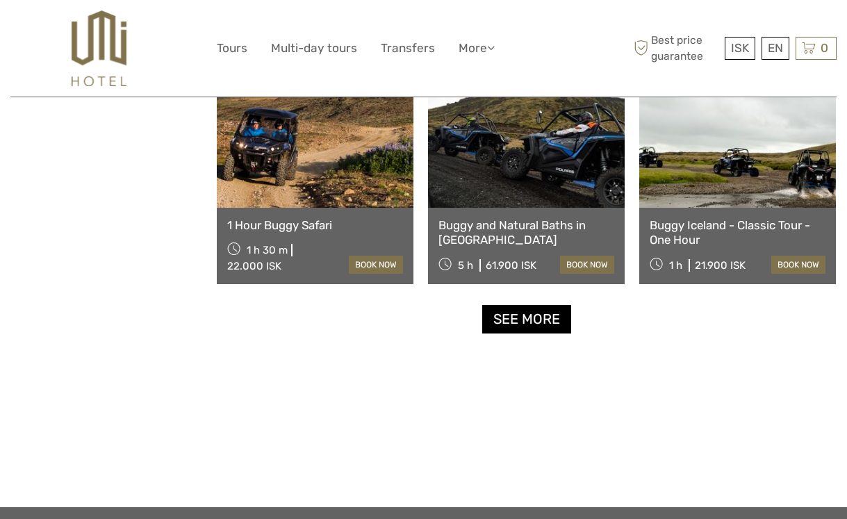
click at [497, 328] on link "See more" at bounding box center [526, 319] width 89 height 28
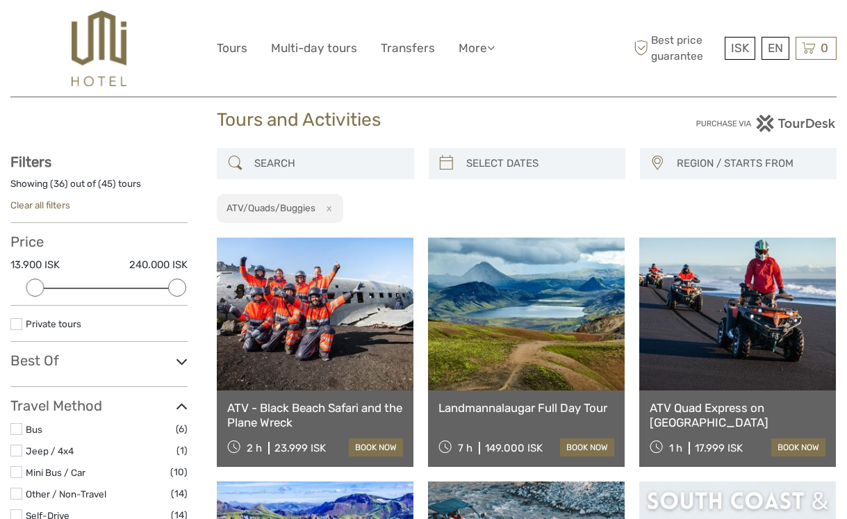
scroll to position [22, 0]
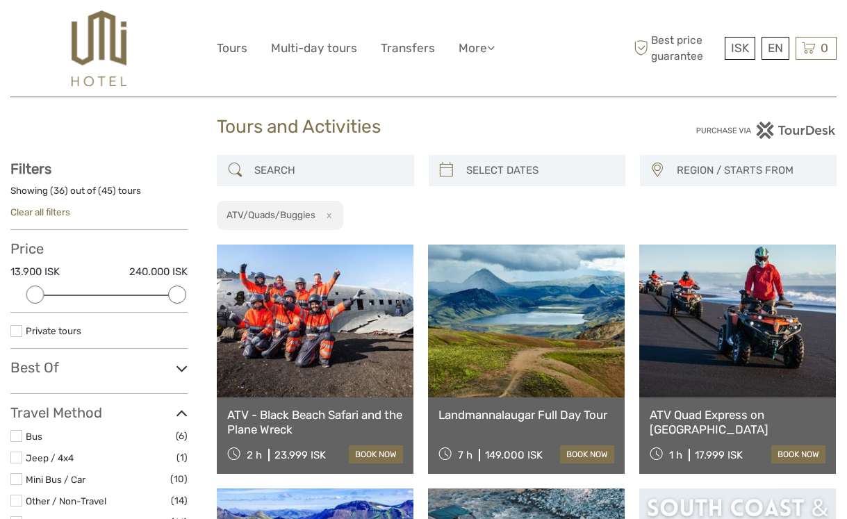
click at [54, 208] on link "Clear all filters" at bounding box center [40, 211] width 60 height 11
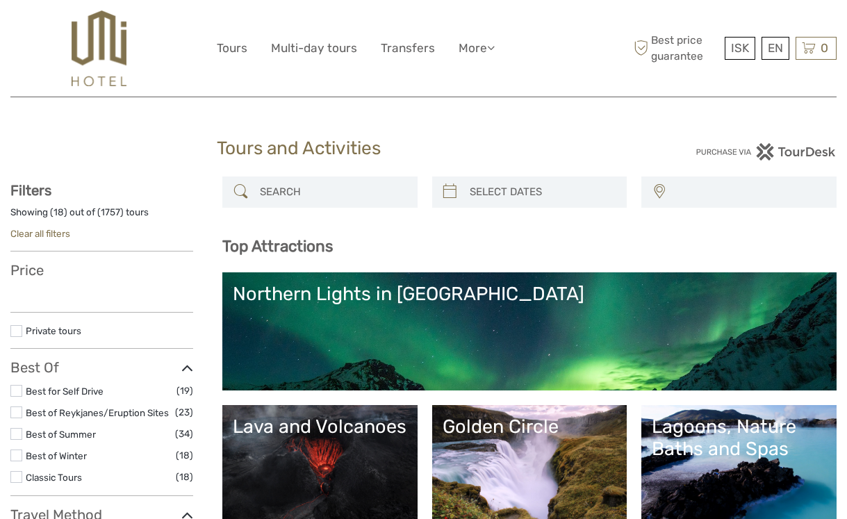
select select
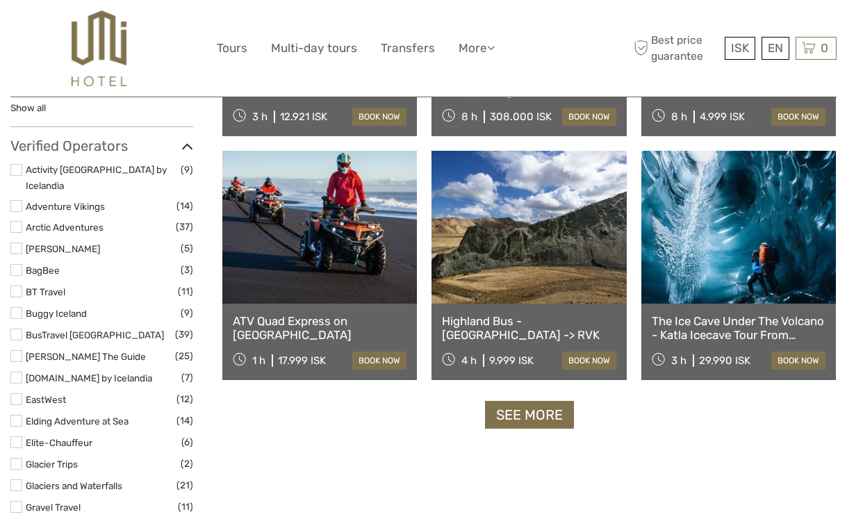
scroll to position [1642, 0]
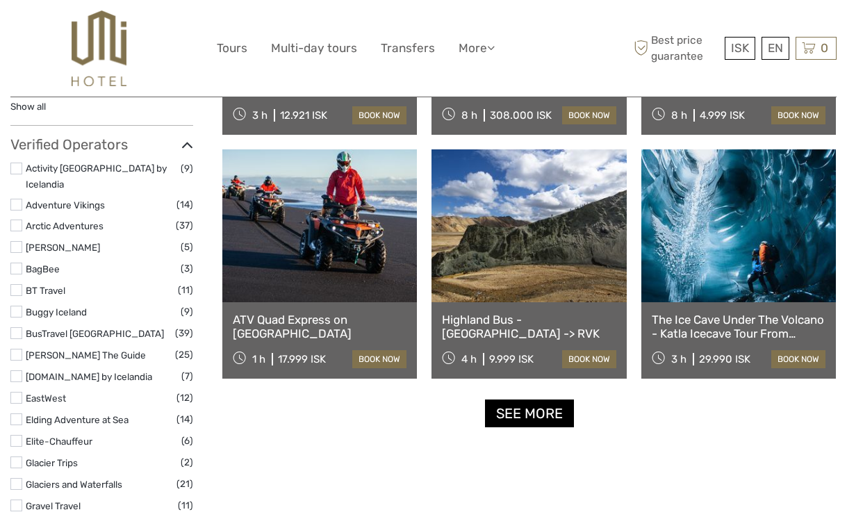
click at [545, 413] on link "See more" at bounding box center [529, 413] width 89 height 28
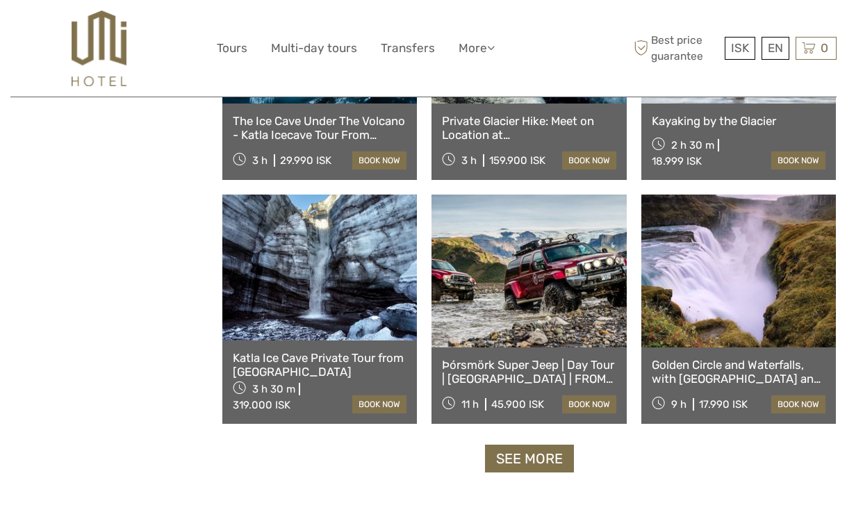
scroll to position [2749, 0]
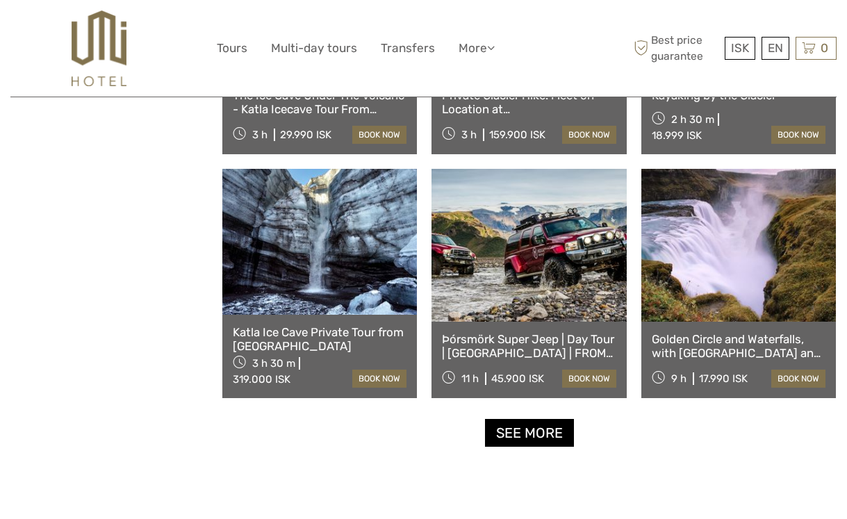
click at [525, 438] on link "See more" at bounding box center [529, 433] width 89 height 28
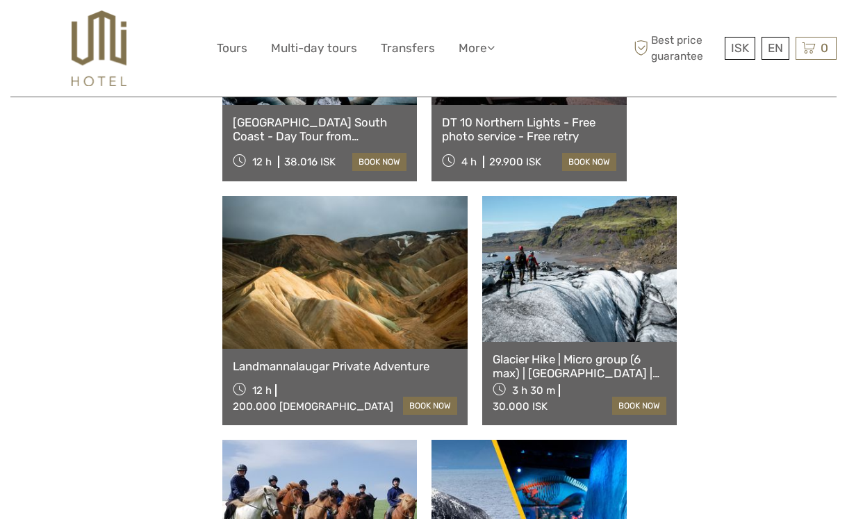
scroll to position [4183, 0]
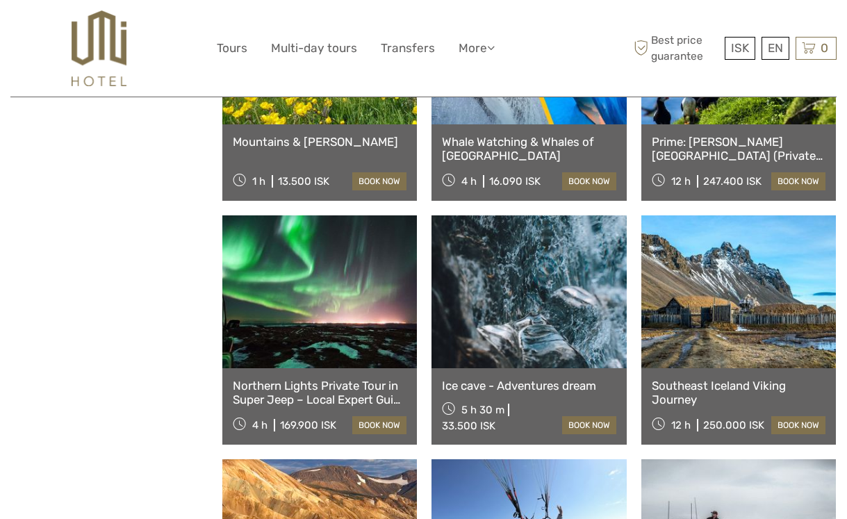
scroll to position [4663, 0]
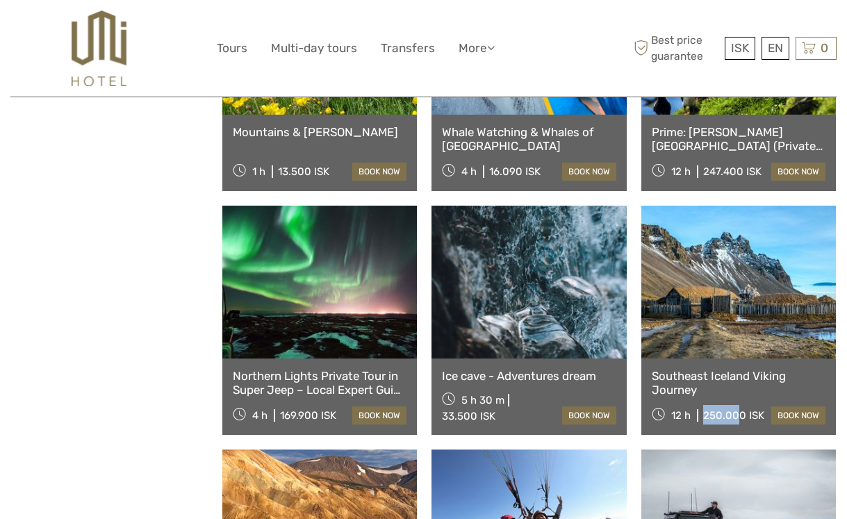
drag, startPoint x: 281, startPoint y: 416, endPoint x: 314, endPoint y: 416, distance: 33.3
click at [703, 416] on div "250.000 ISK" at bounding box center [733, 415] width 61 height 13
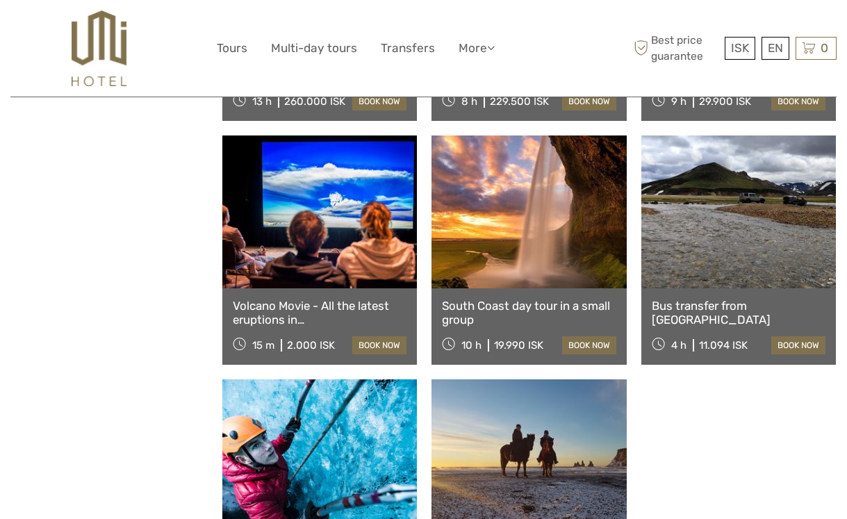
scroll to position [5733, 0]
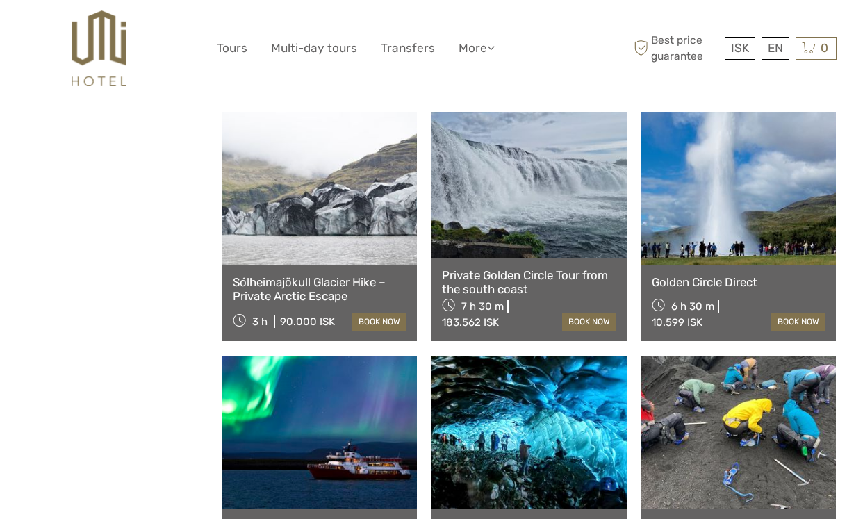
scroll to position [6742, 0]
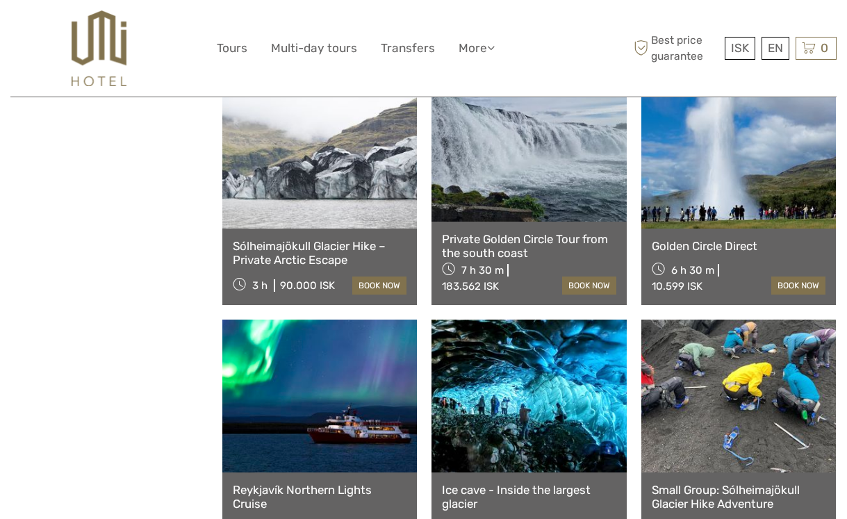
click at [615, 483] on link "Ice cave - Inside the largest glacier" at bounding box center [529, 497] width 174 height 28
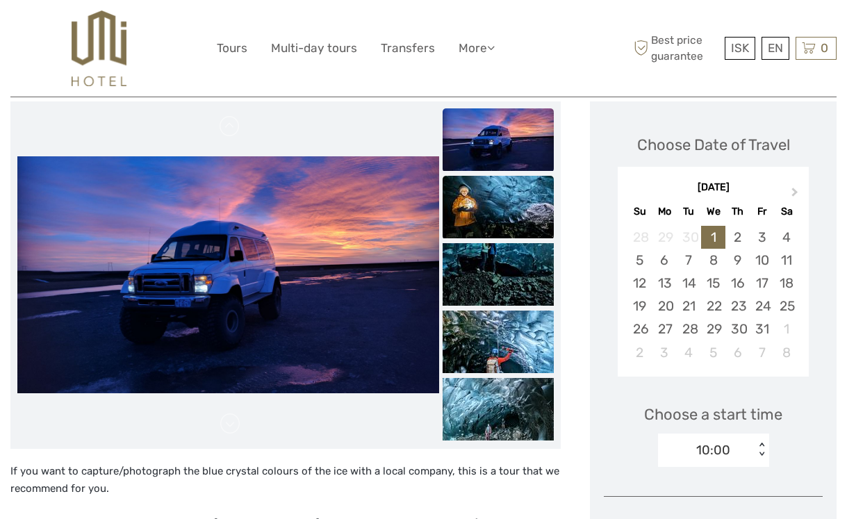
scroll to position [188, 0]
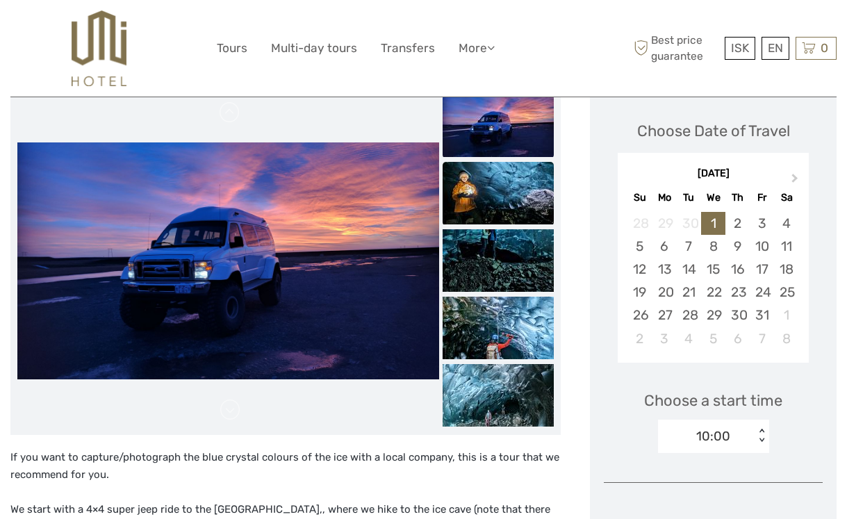
click at [512, 182] on img at bounding box center [497, 193] width 111 height 63
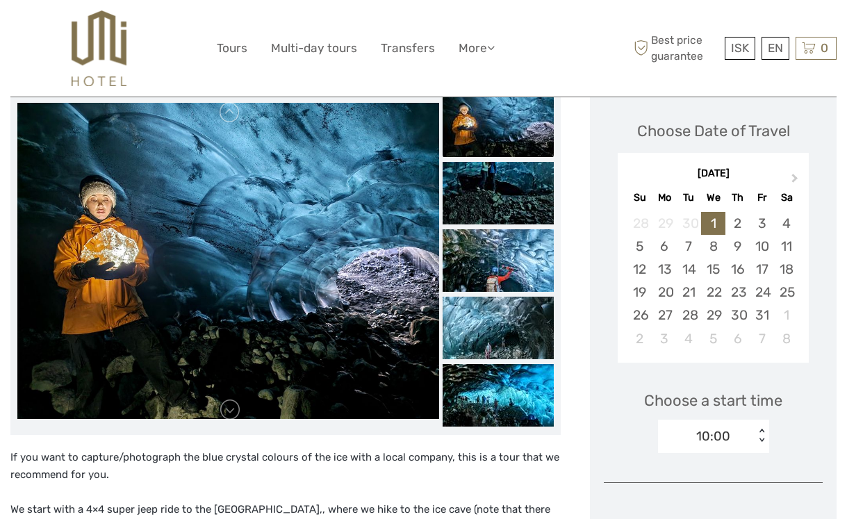
click at [512, 182] on img at bounding box center [497, 193] width 111 height 63
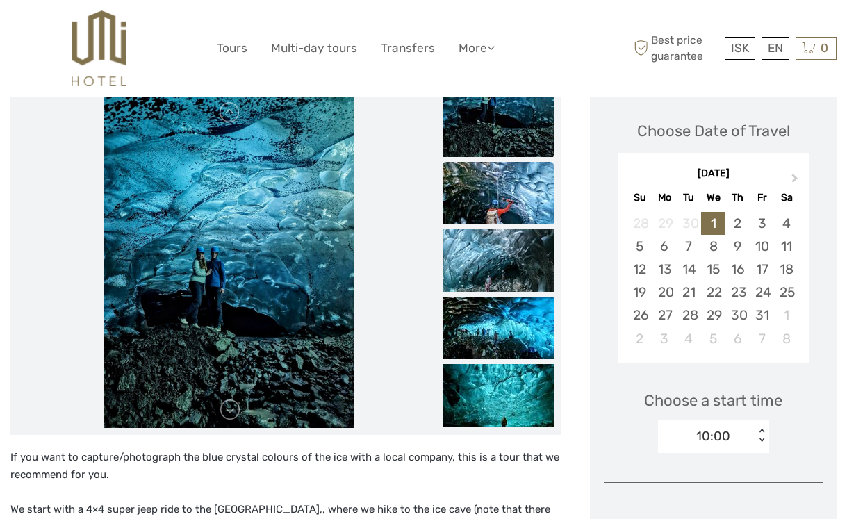
click at [513, 187] on img at bounding box center [497, 193] width 111 height 63
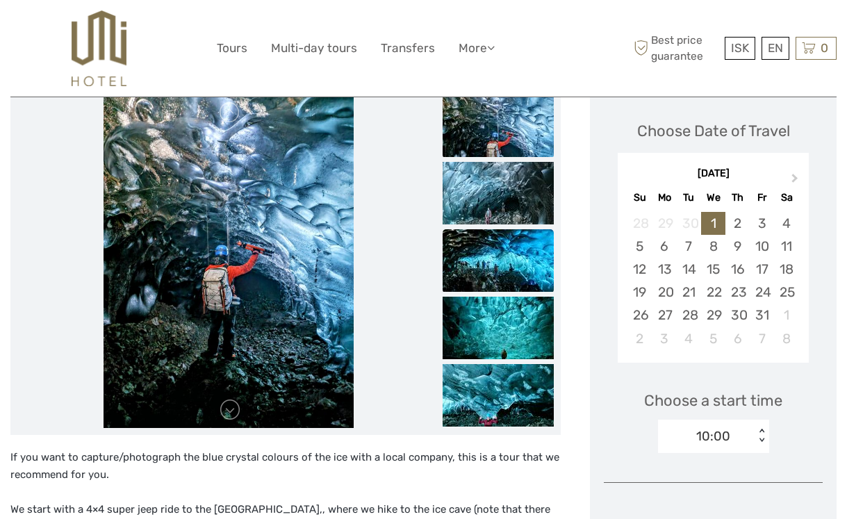
click at [505, 240] on img at bounding box center [497, 260] width 111 height 63
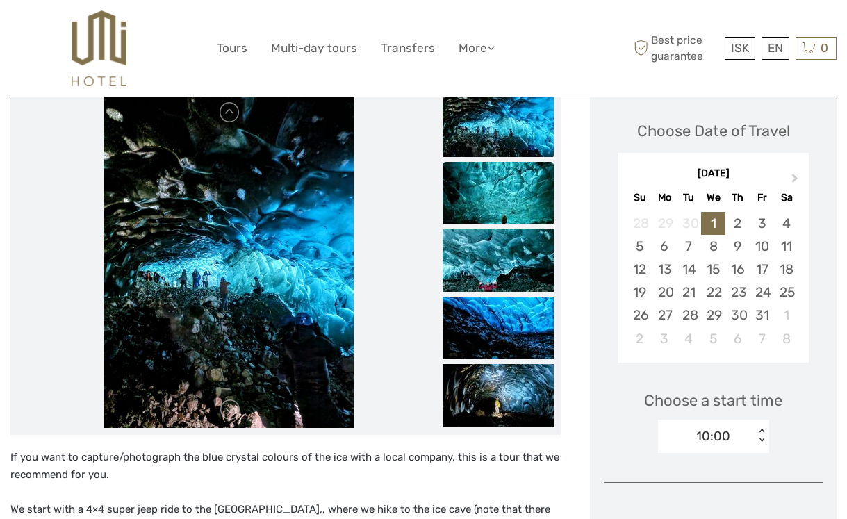
click at [503, 203] on img at bounding box center [497, 193] width 111 height 63
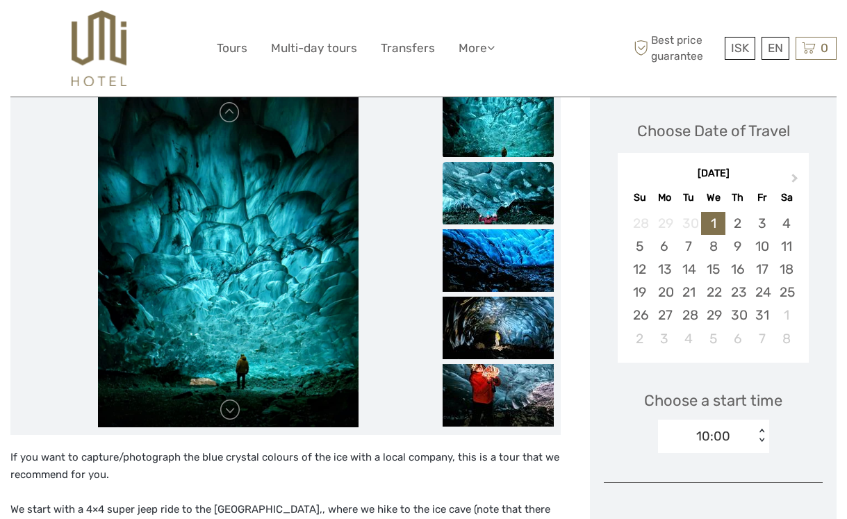
click at [504, 213] on img at bounding box center [497, 193] width 111 height 63
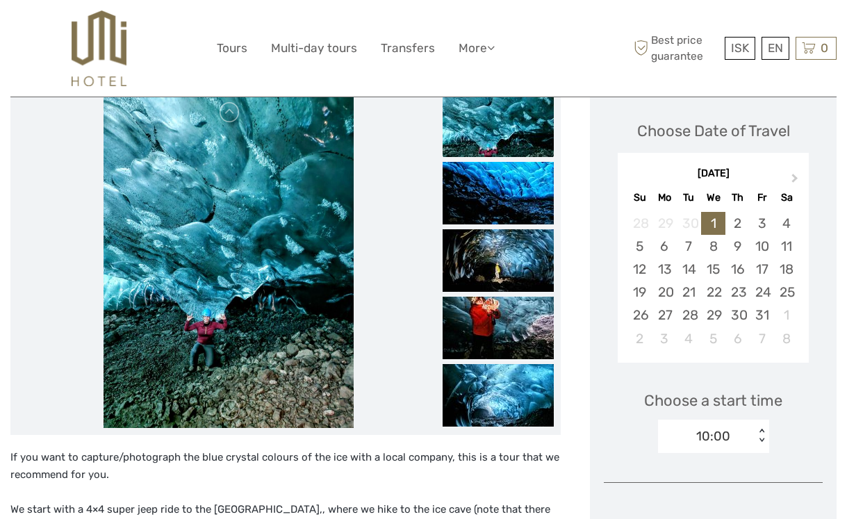
click at [504, 213] on img at bounding box center [497, 193] width 111 height 63
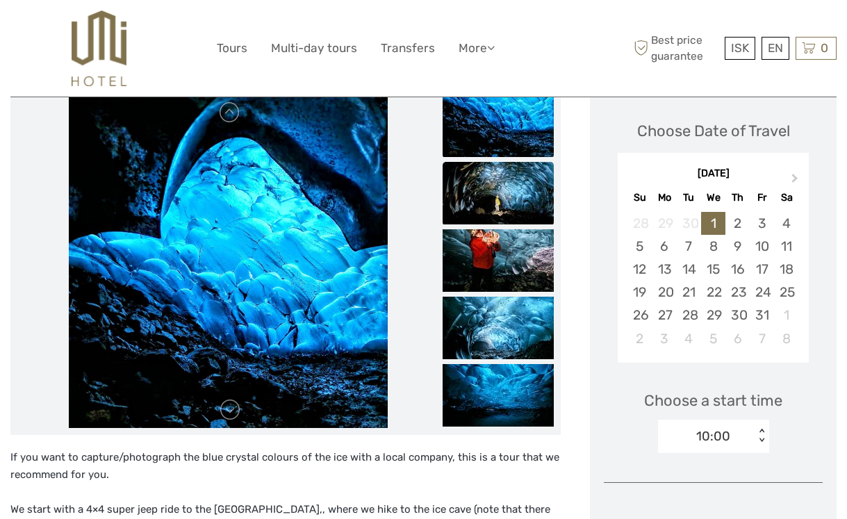
click at [508, 220] on img at bounding box center [497, 193] width 111 height 63
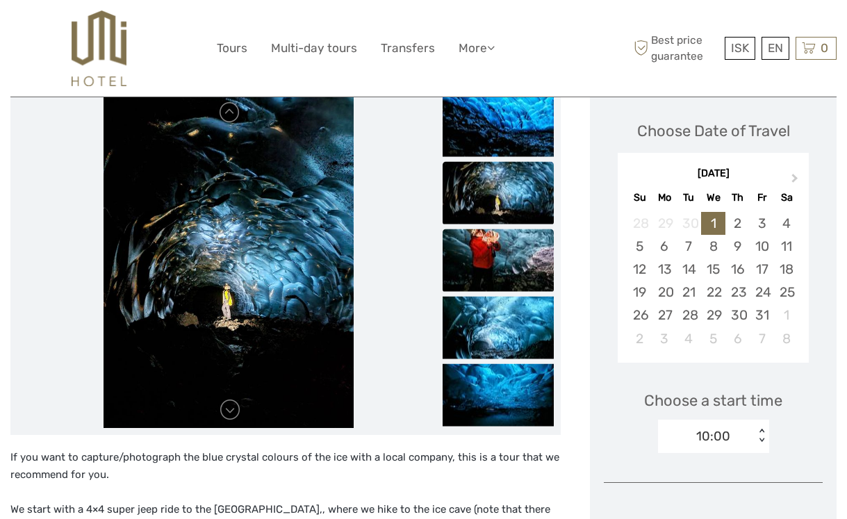
click at [511, 239] on img at bounding box center [497, 259] width 111 height 63
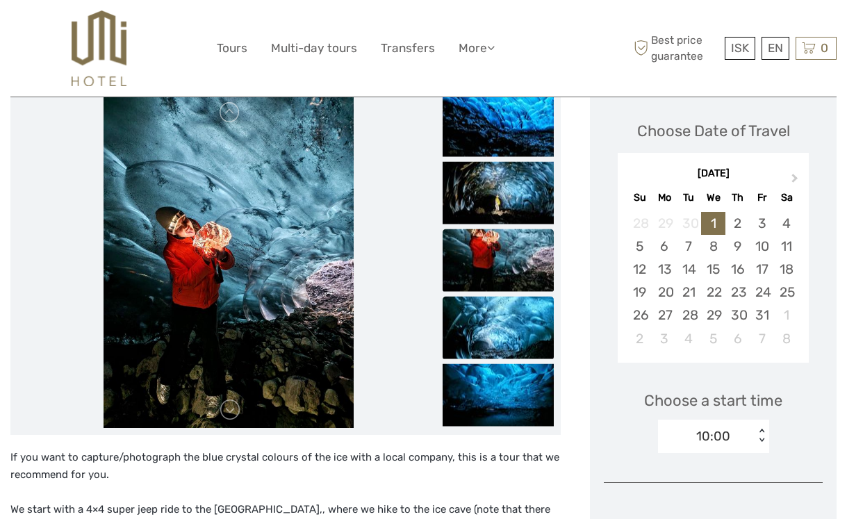
click at [494, 347] on img at bounding box center [497, 327] width 111 height 63
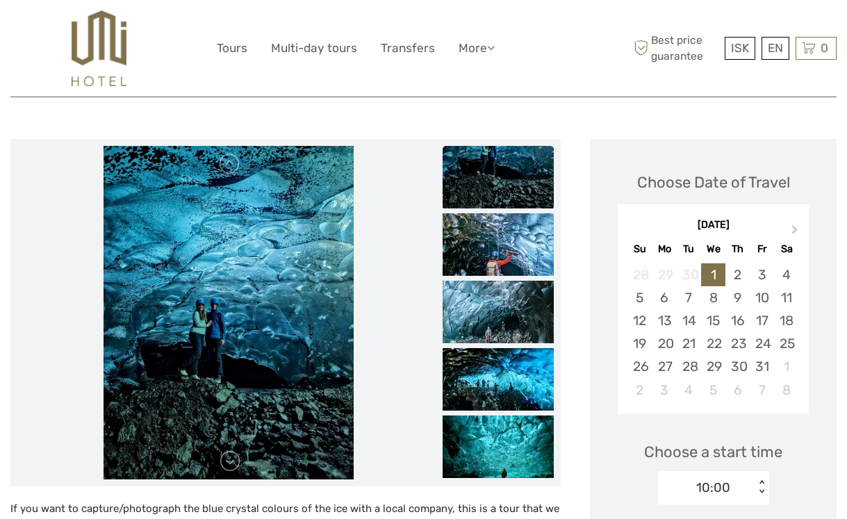
scroll to position [106, 0]
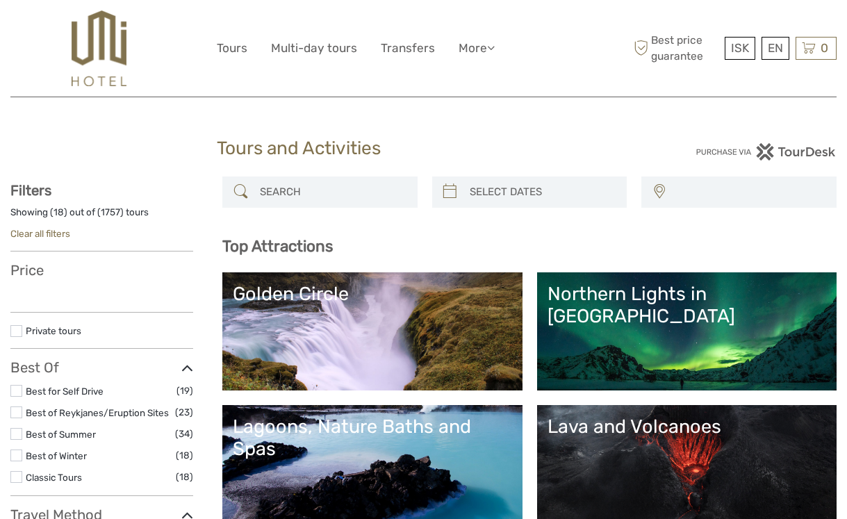
select select
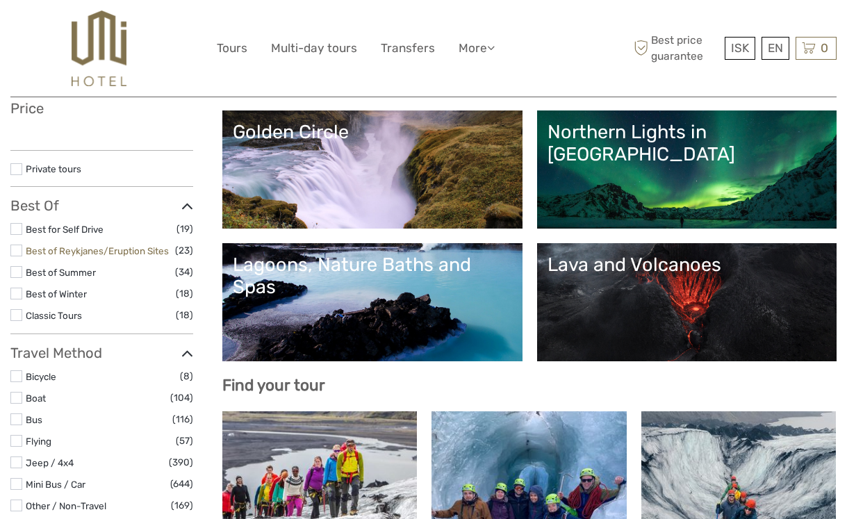
select select
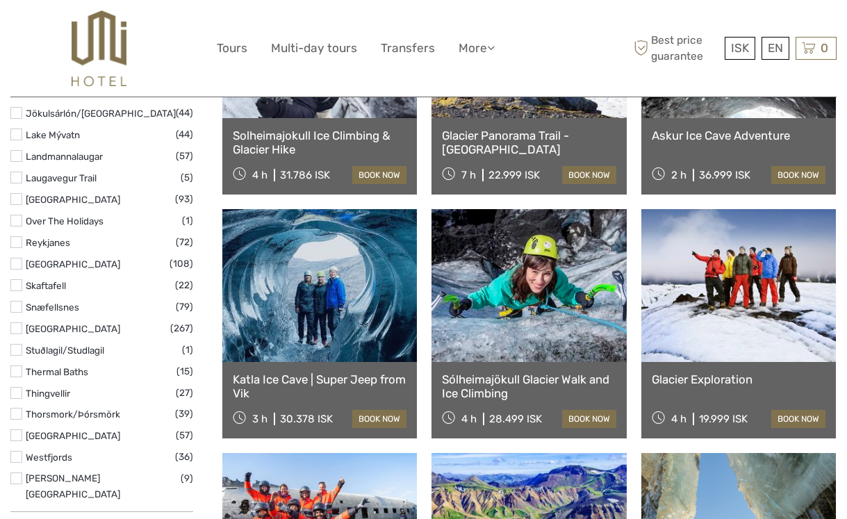
scroll to position [869, 0]
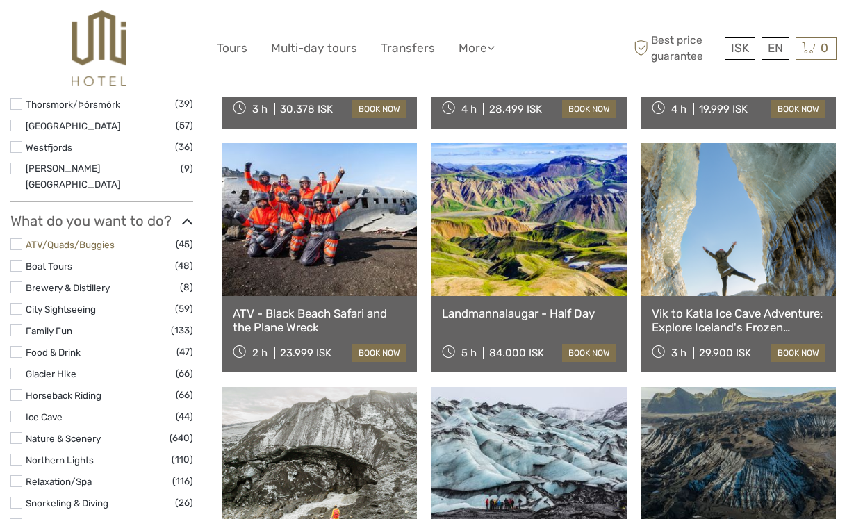
click at [88, 239] on link "ATV/Quads/Buggies" at bounding box center [70, 244] width 89 height 11
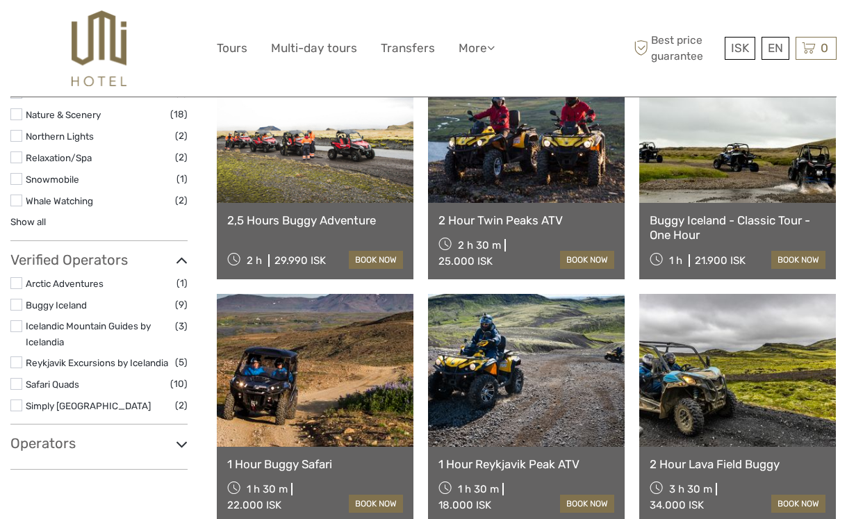
scroll to position [976, 0]
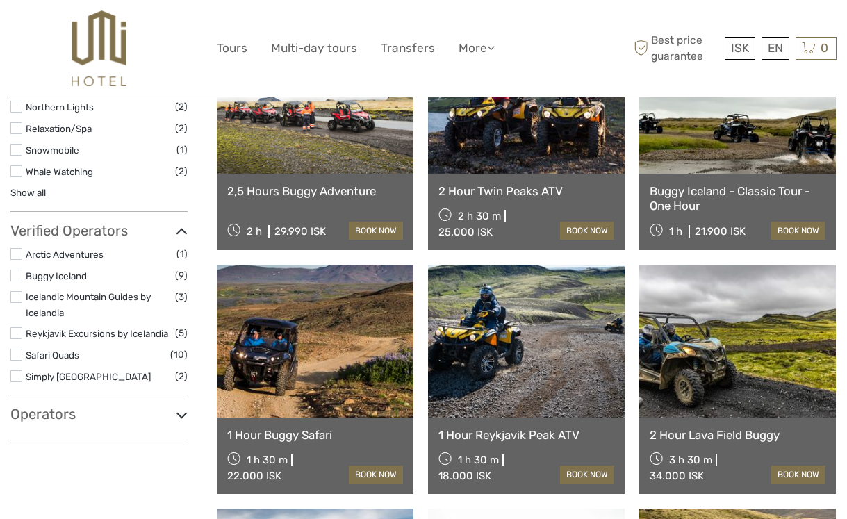
click at [747, 194] on link "Buggy Iceland - Classic Tour - One Hour" at bounding box center [737, 198] width 176 height 28
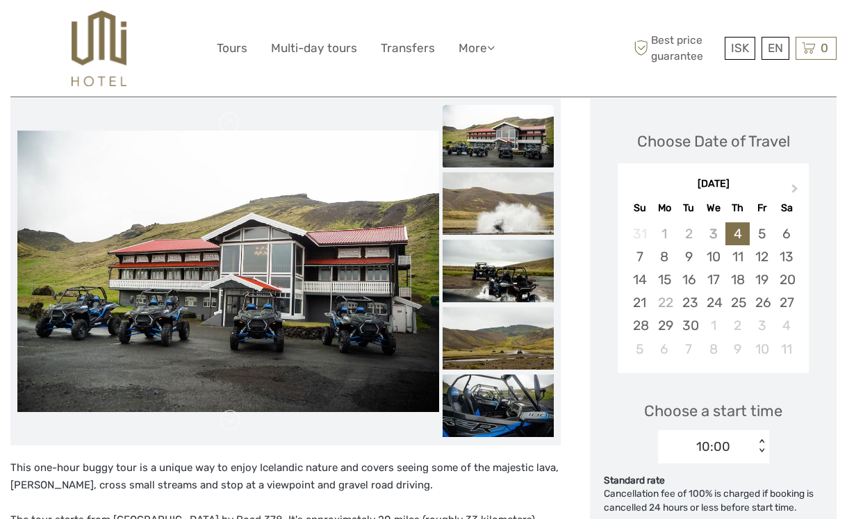
scroll to position [167, 0]
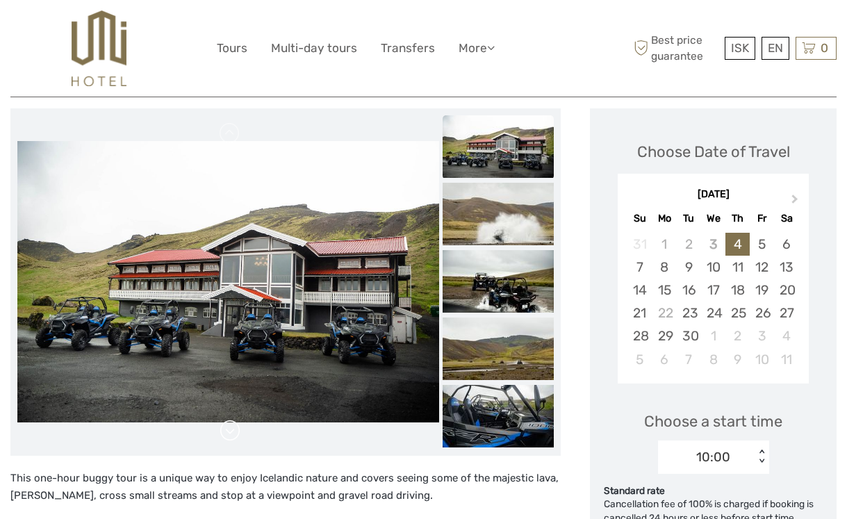
click at [228, 429] on link at bounding box center [230, 430] width 22 height 22
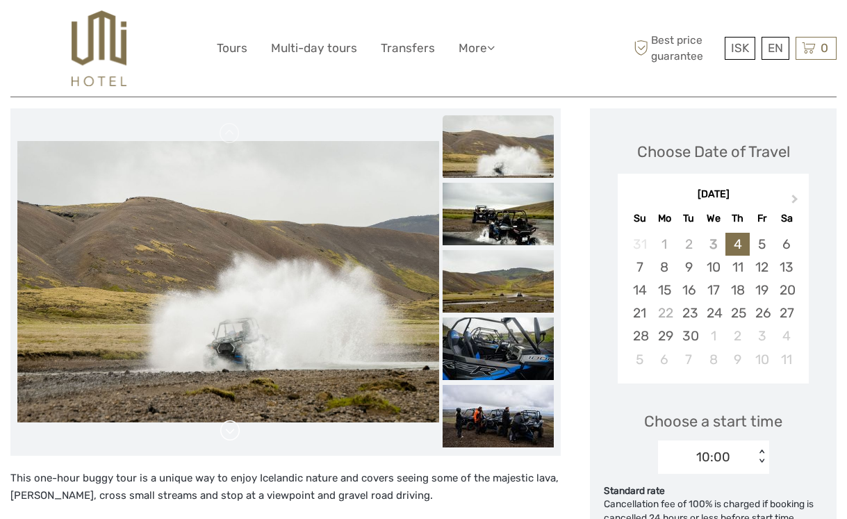
click at [228, 429] on link at bounding box center [230, 430] width 22 height 22
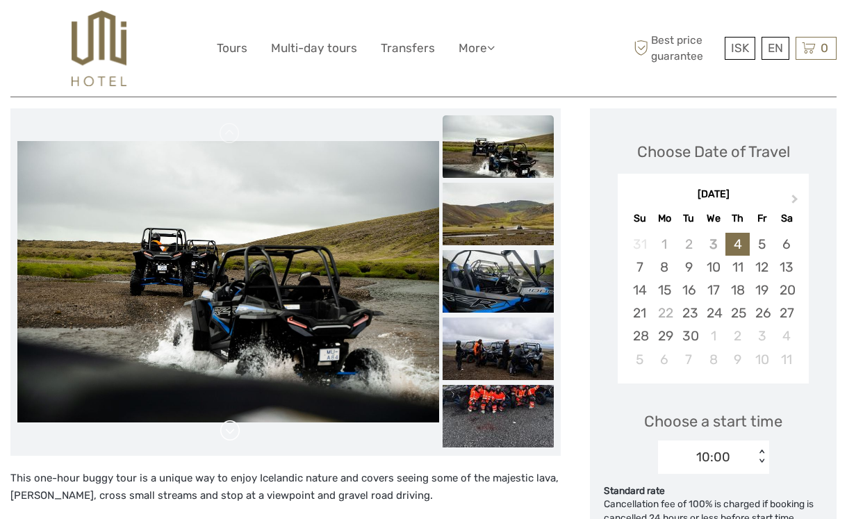
click at [228, 429] on link at bounding box center [230, 430] width 22 height 22
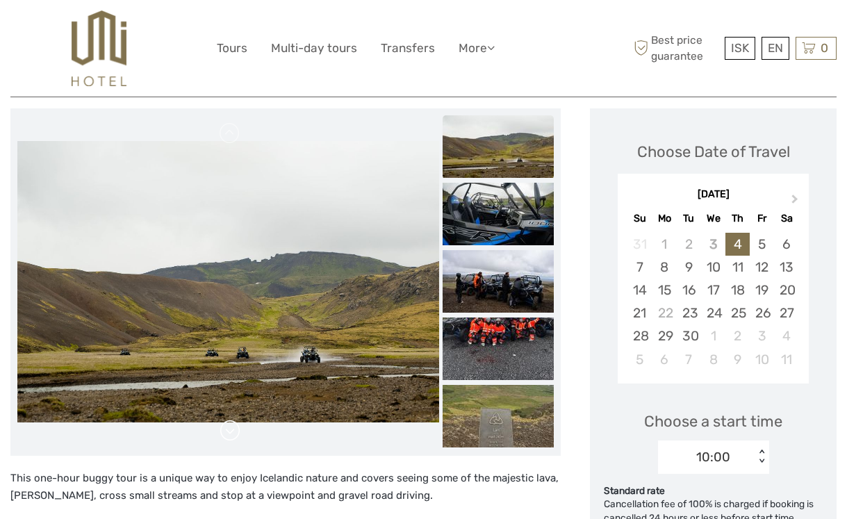
click at [228, 429] on link at bounding box center [230, 430] width 22 height 22
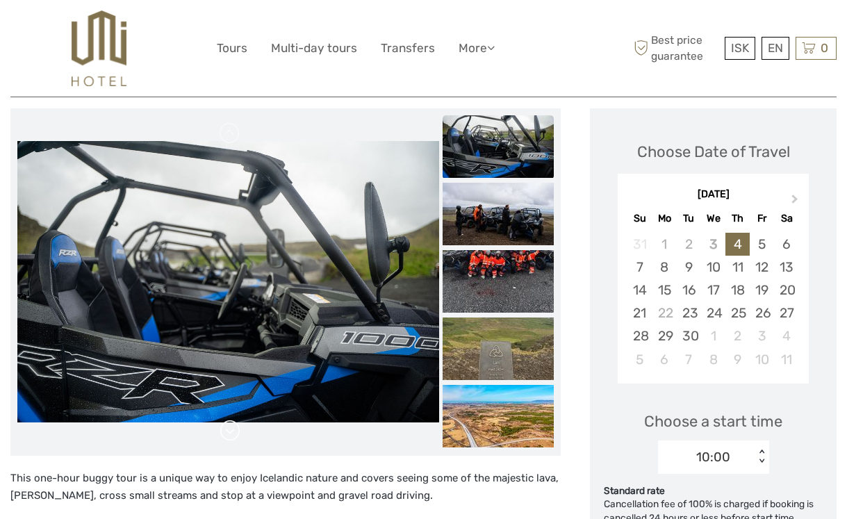
click at [229, 429] on link at bounding box center [230, 430] width 22 height 22
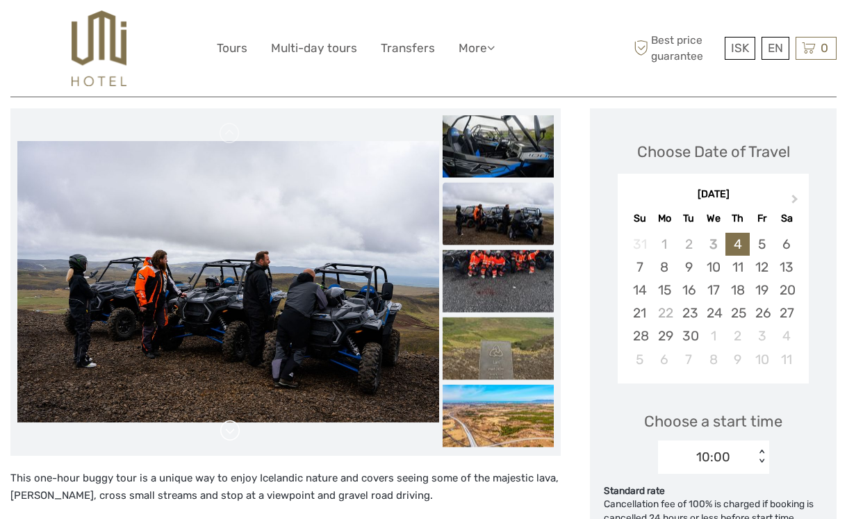
click at [229, 430] on link at bounding box center [230, 430] width 22 height 22
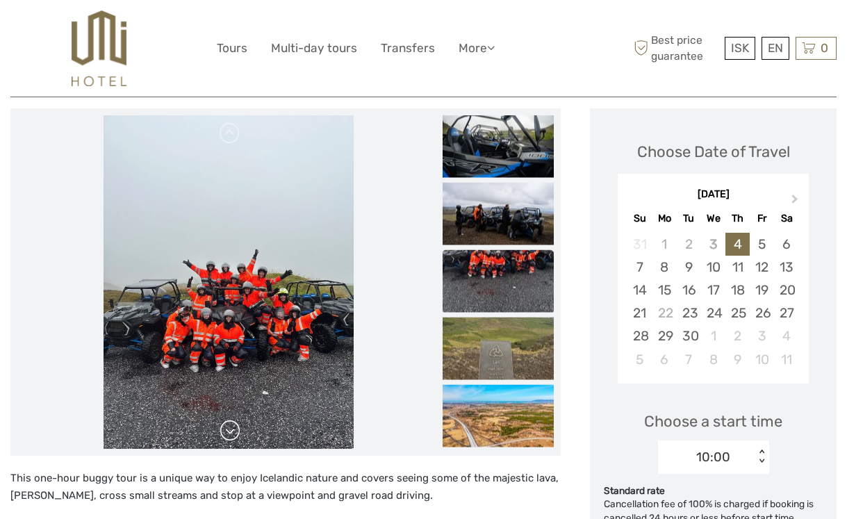
click at [229, 430] on link at bounding box center [230, 430] width 22 height 22
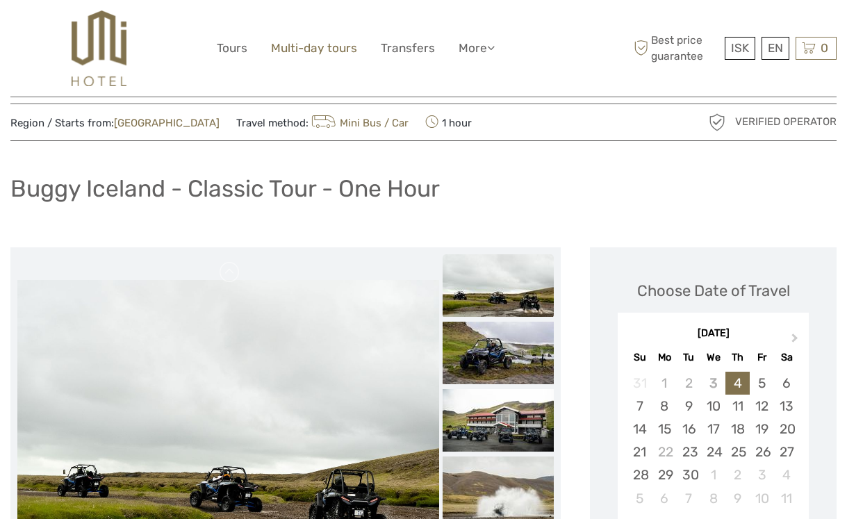
scroll to position [0, 0]
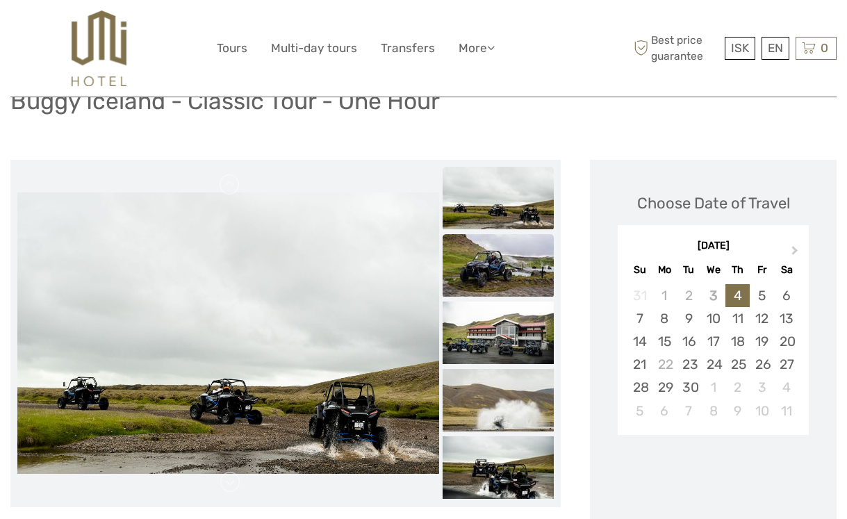
scroll to position [131, 0]
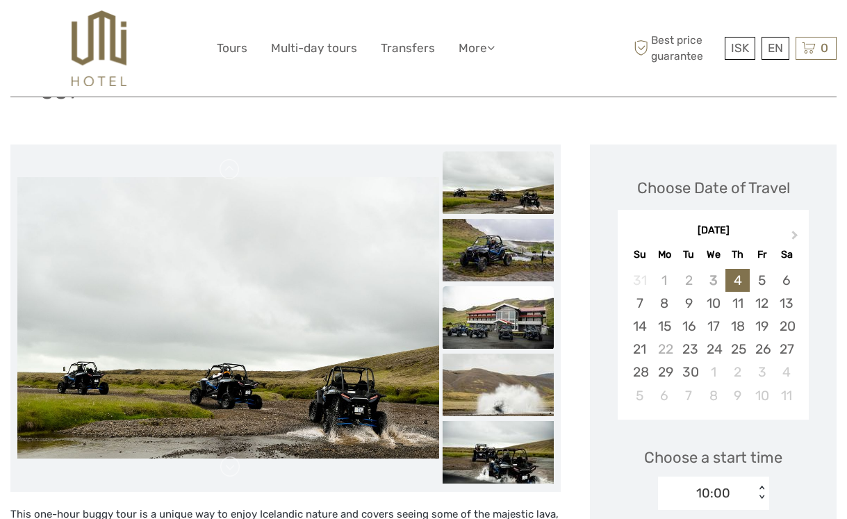
click at [513, 311] on img at bounding box center [497, 317] width 111 height 63
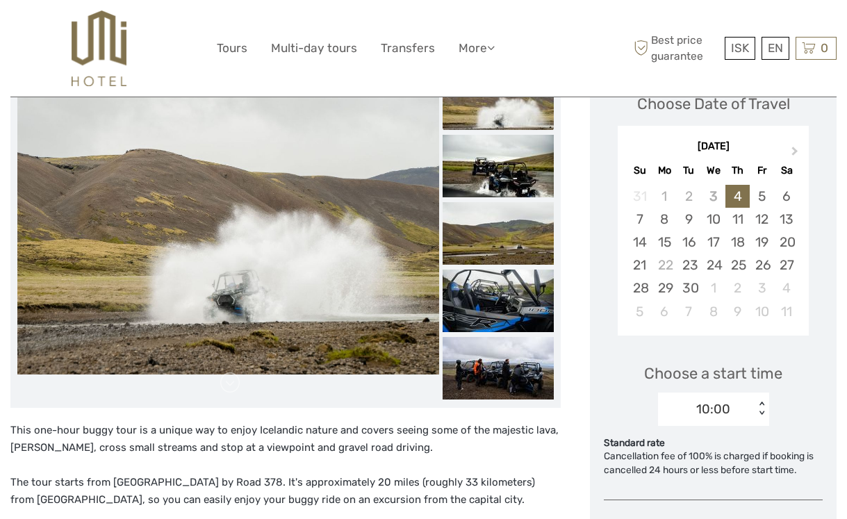
scroll to position [213, 0]
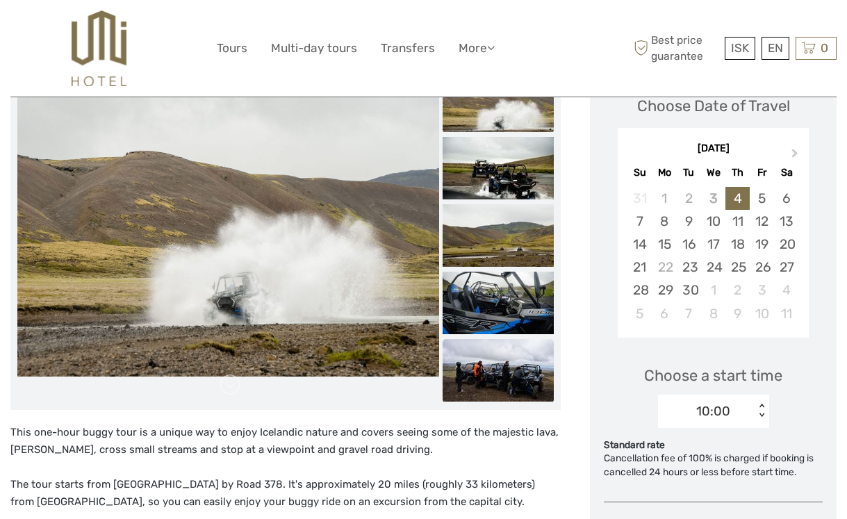
click at [483, 360] on img at bounding box center [497, 370] width 111 height 63
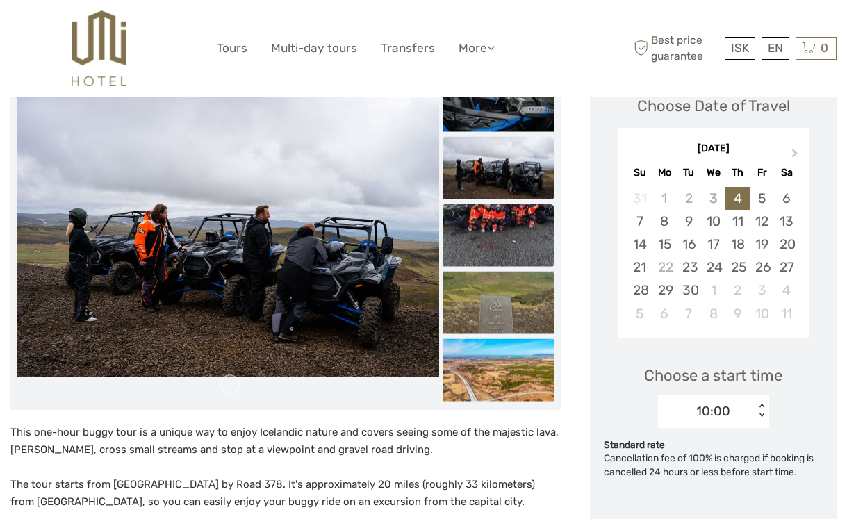
click at [503, 237] on img at bounding box center [497, 234] width 111 height 63
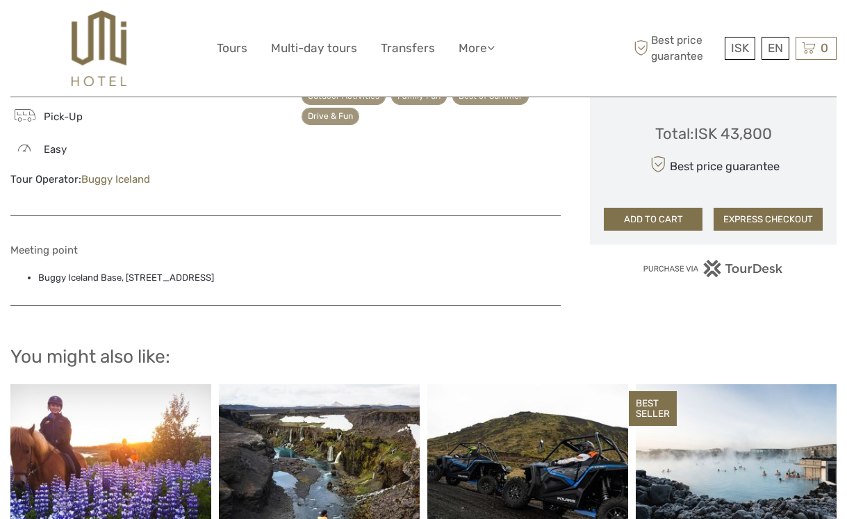
scroll to position [961, 0]
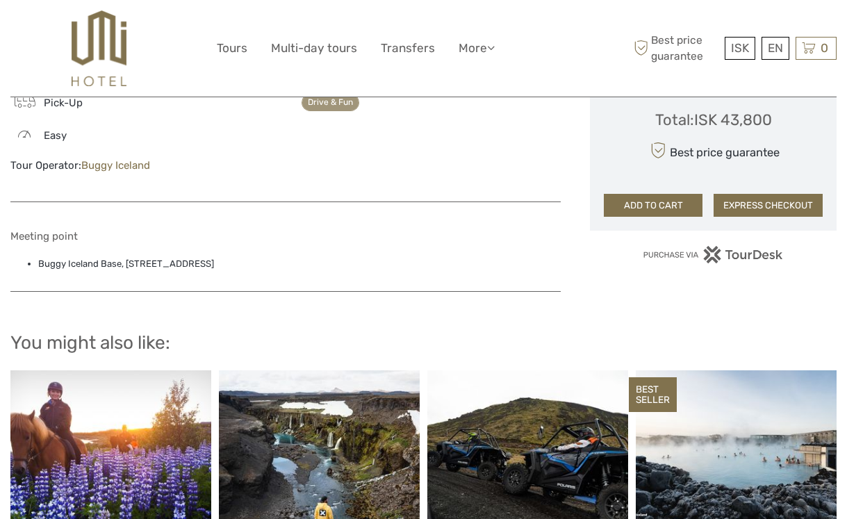
drag, startPoint x: 272, startPoint y: 242, endPoint x: 31, endPoint y: 241, distance: 241.0
click at [38, 256] on li "Buggy Iceland Base, [STREET_ADDRESS]" at bounding box center [299, 263] width 522 height 15
copy li "Buggy Iceland Base, [STREET_ADDRESS]"
click at [540, 148] on div "Tags ATV/Quads/Buggies Nature & Scenery Outdoor Activities Family Fun Best of S…" at bounding box center [430, 107] width 260 height 162
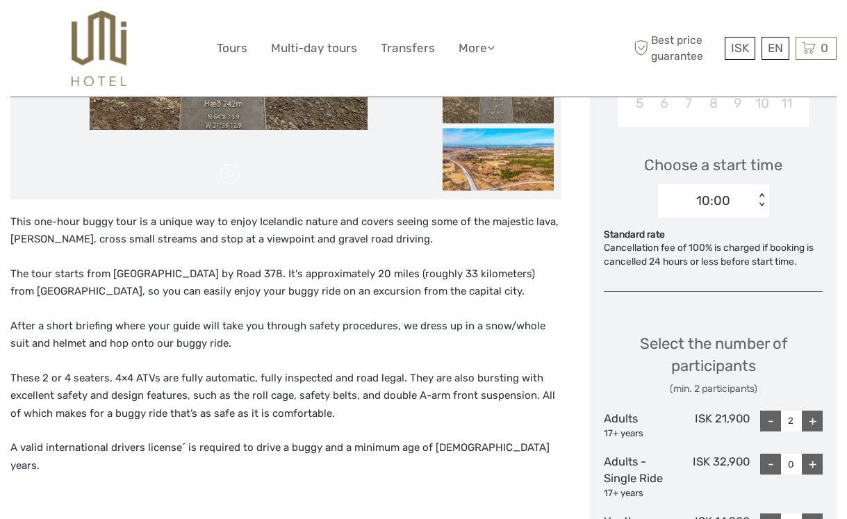
scroll to position [0, 0]
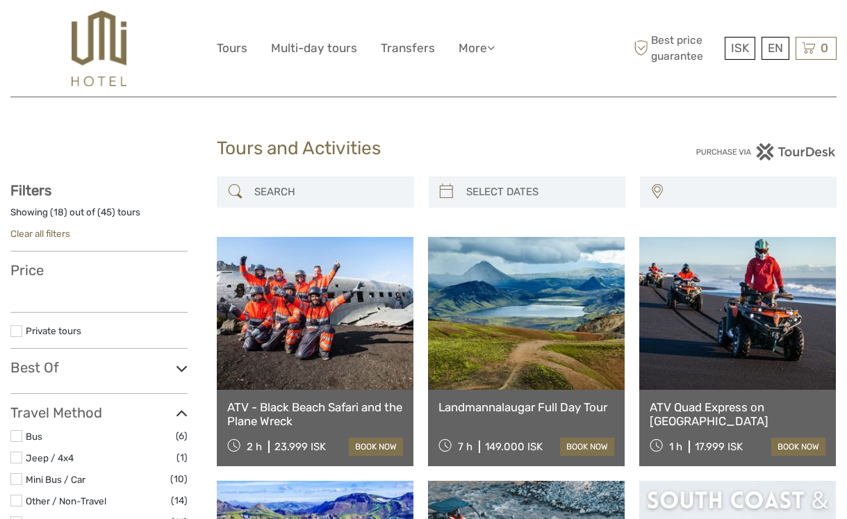
select select
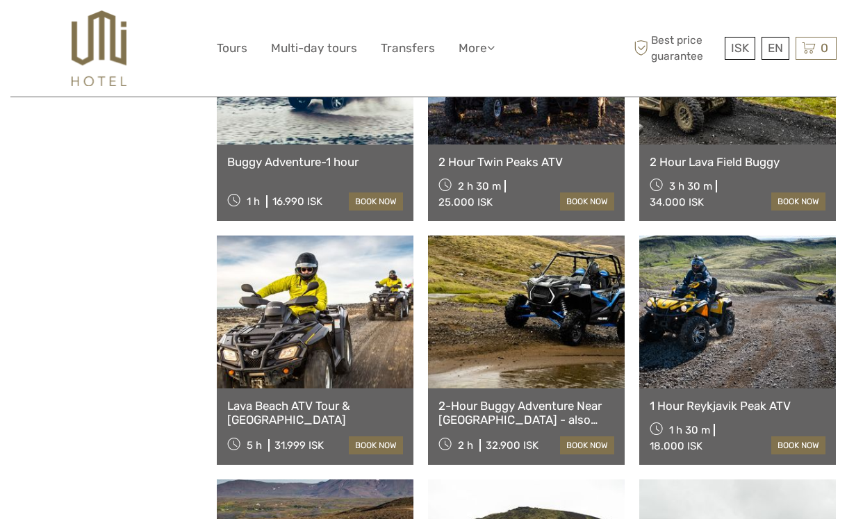
select select
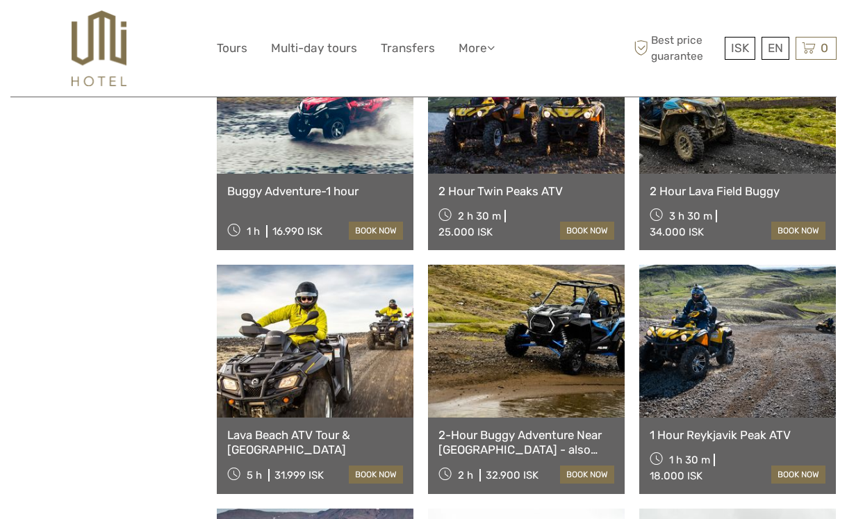
scroll to position [0, 0]
click at [563, 83] on div "ISK ISK € $ £ EN English Español Deutsch Tours Multi-day tours Transfers More F…" at bounding box center [423, 48] width 413 height 76
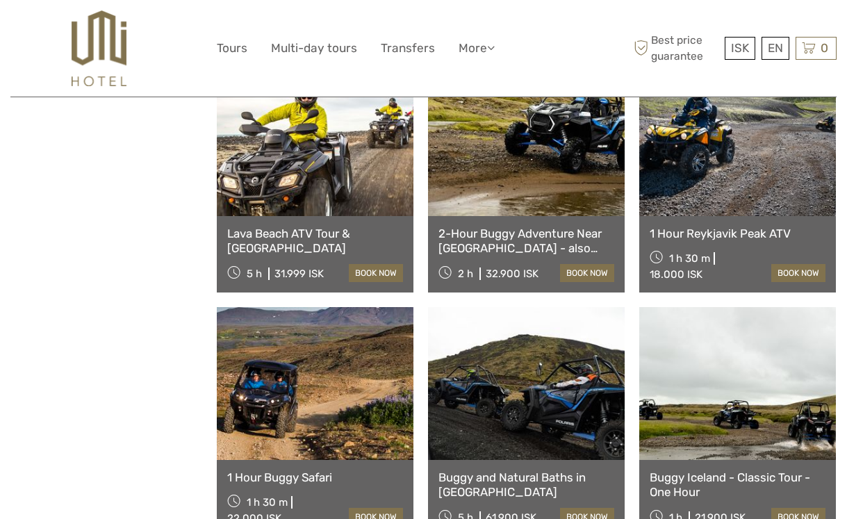
scroll to position [1230, 0]
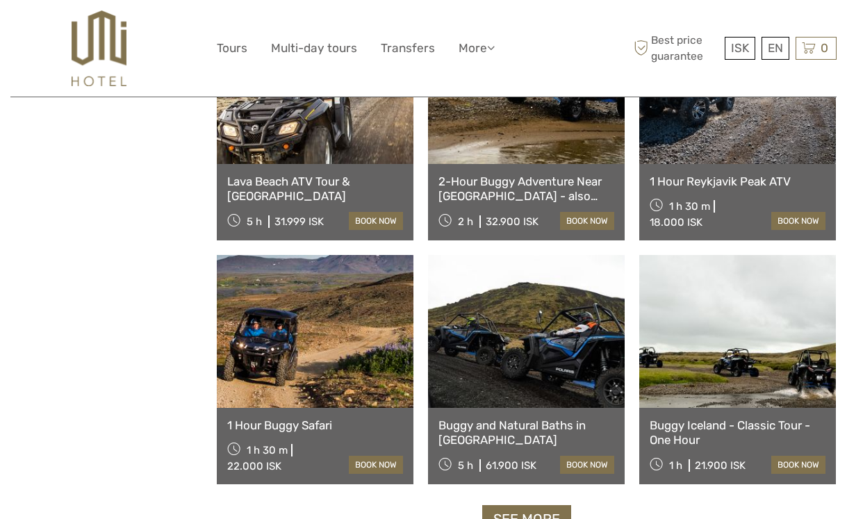
click at [301, 430] on link "1 Hour Buggy Safari" at bounding box center [315, 425] width 176 height 14
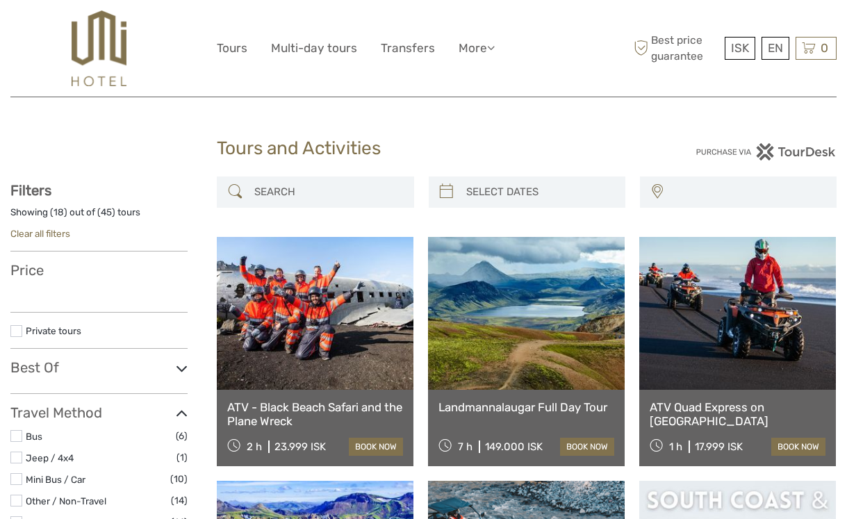
select select
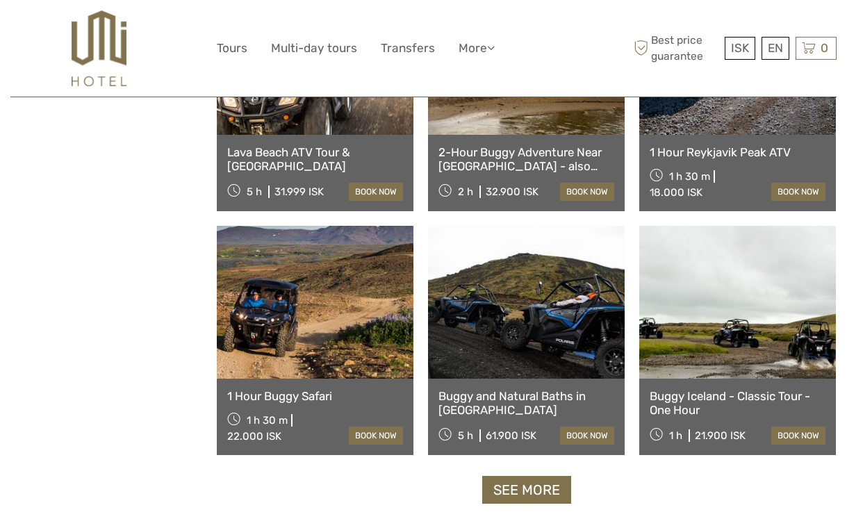
select select
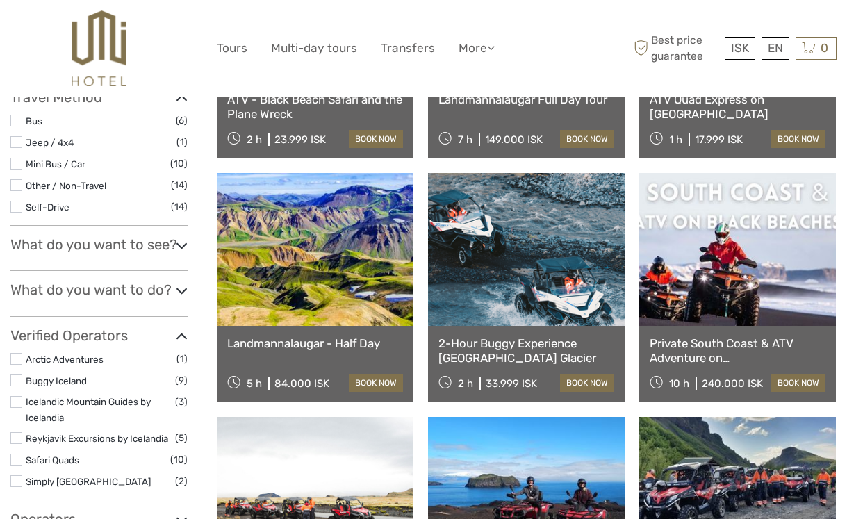
scroll to position [328, 0]
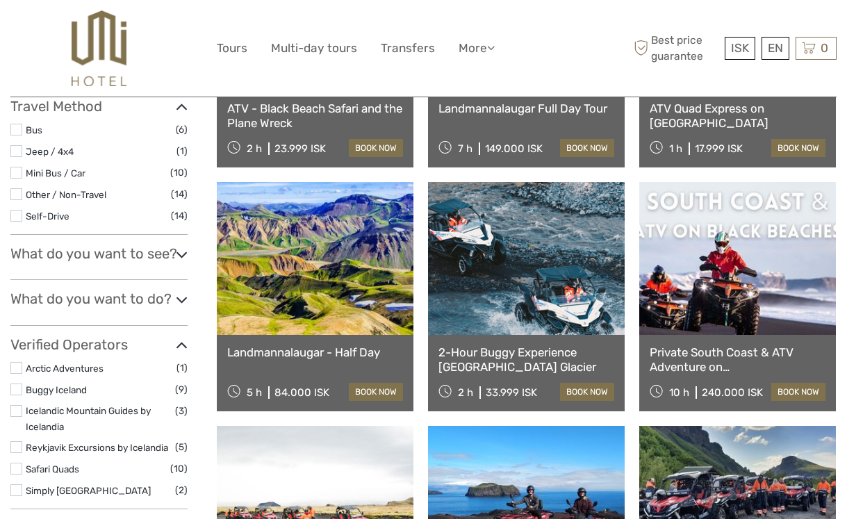
click at [533, 360] on link "2-Hour Buggy Experience [GEOGRAPHIC_DATA] Glacier" at bounding box center [526, 359] width 176 height 28
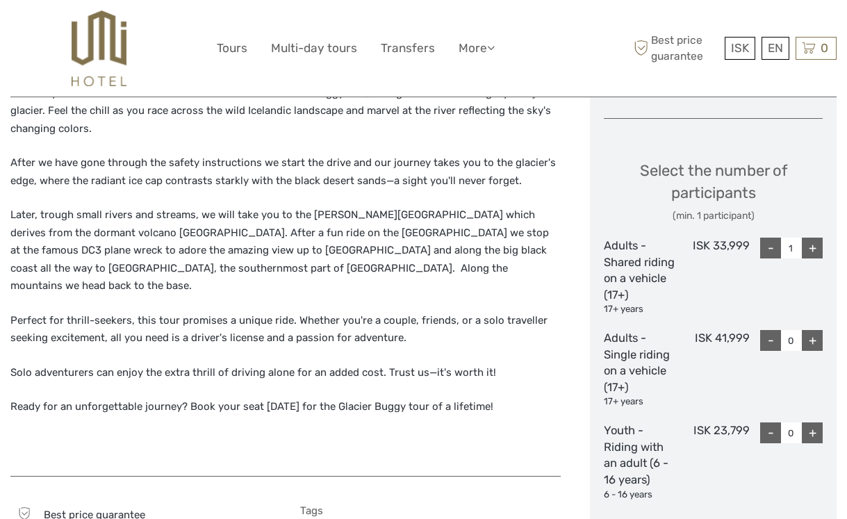
scroll to position [543, 0]
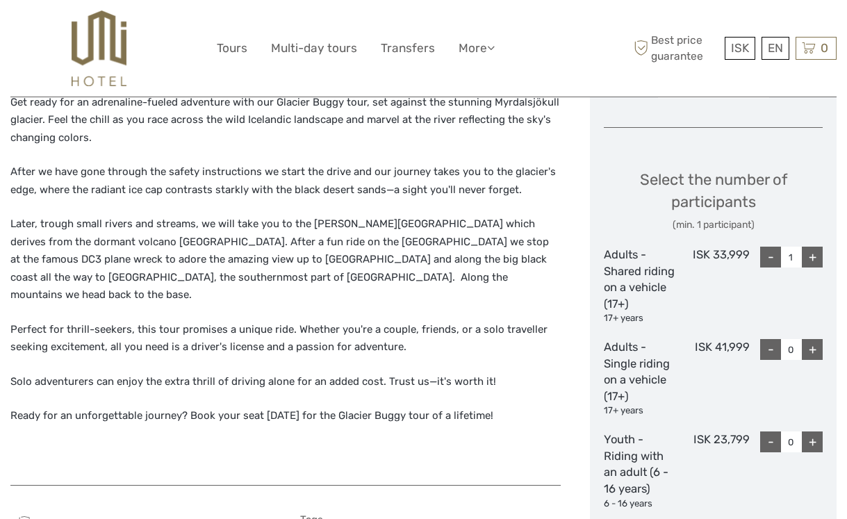
click at [815, 260] on div "+" at bounding box center [811, 257] width 21 height 21
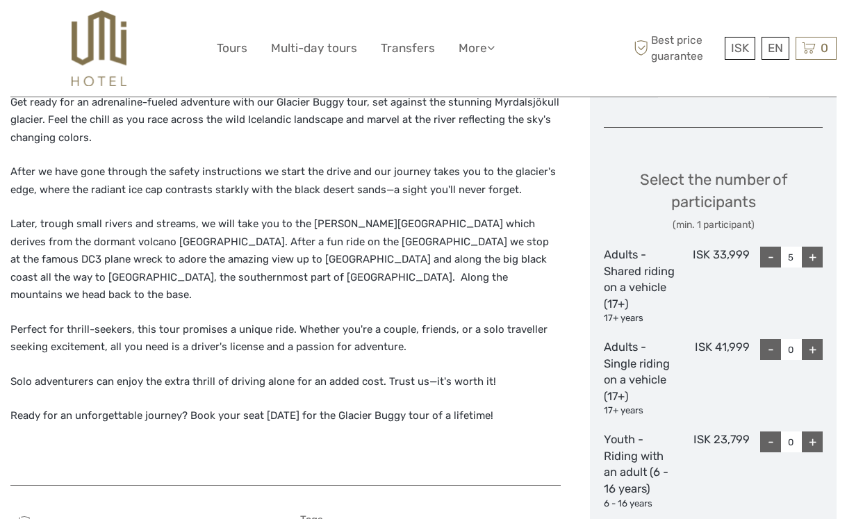
type input "6"
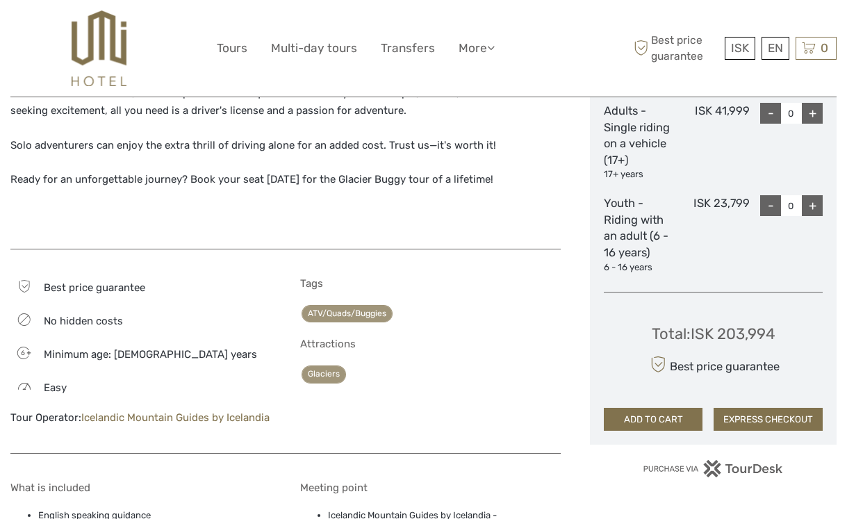
scroll to position [781, 0]
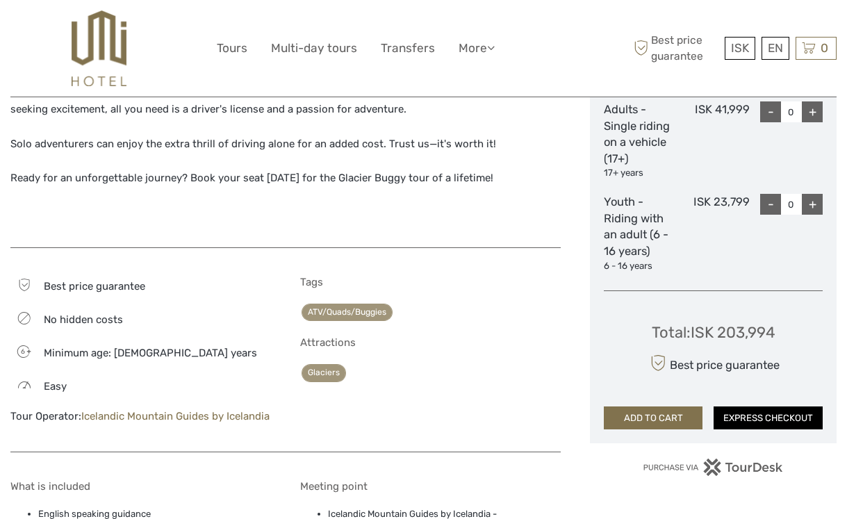
click at [764, 422] on button "EXPRESS CHECKOUT" at bounding box center [767, 418] width 109 height 24
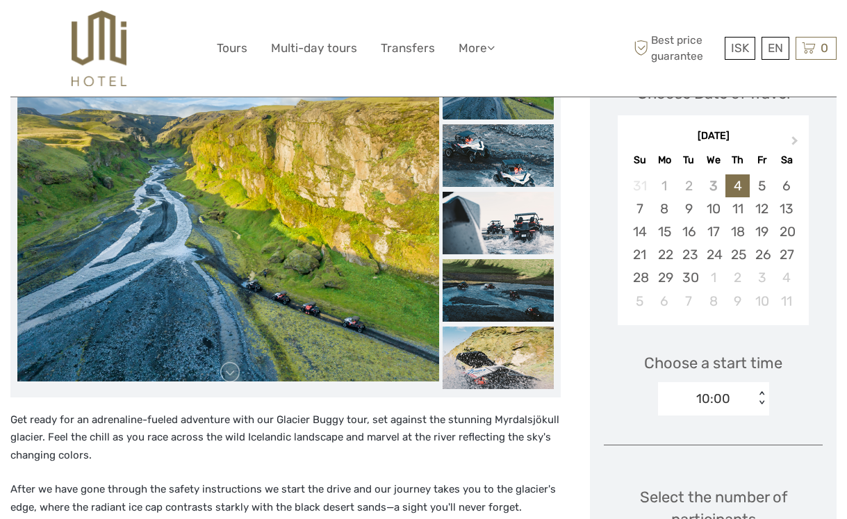
scroll to position [223, 0]
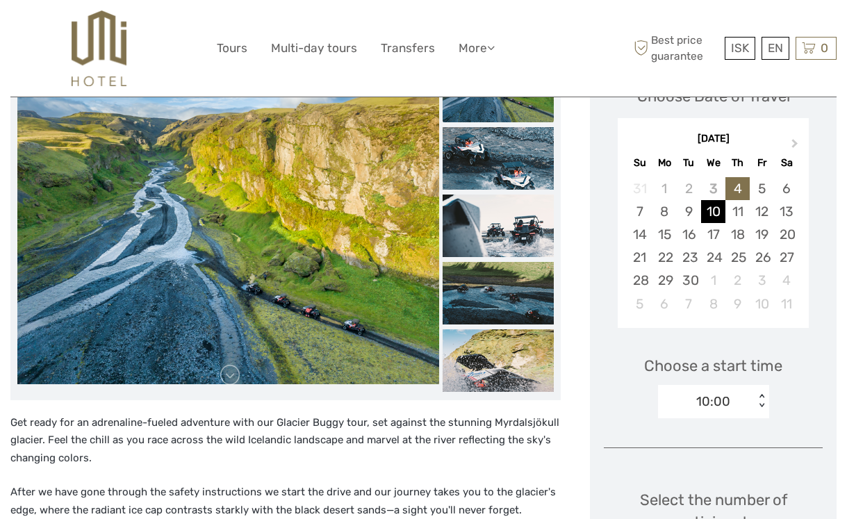
click at [714, 207] on div "10" at bounding box center [713, 211] width 24 height 23
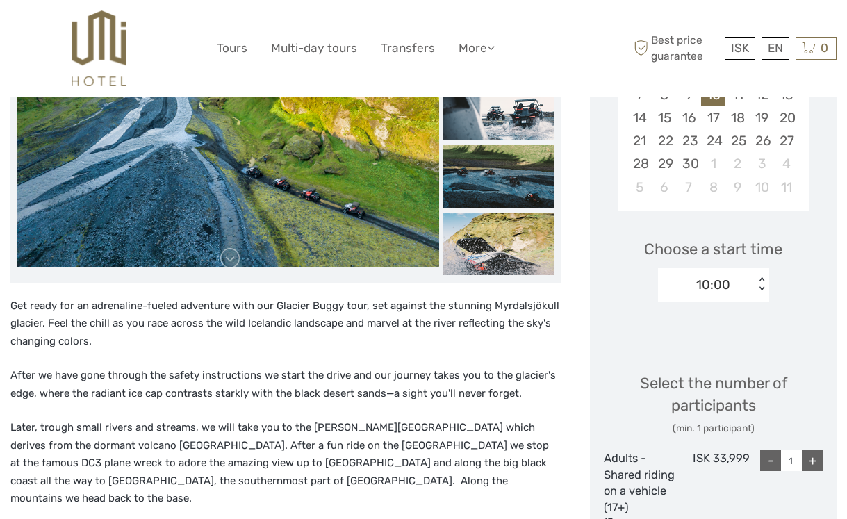
scroll to position [341, 0]
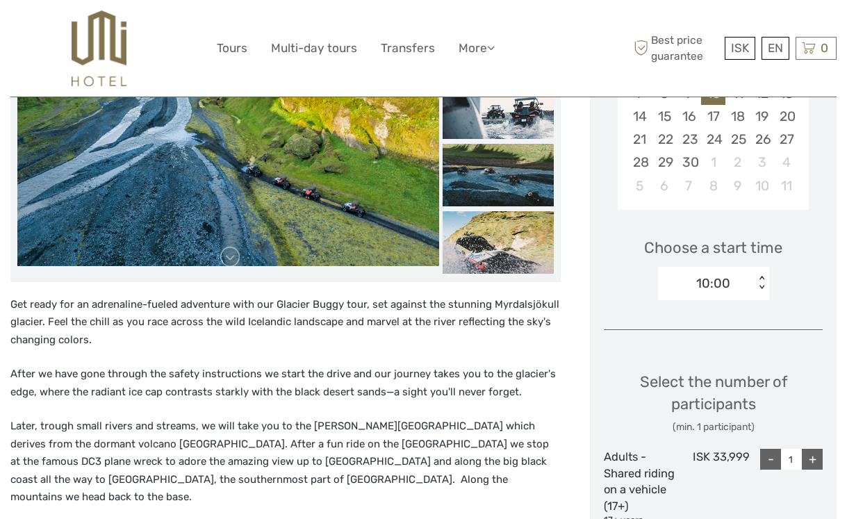
click at [751, 292] on div "10:00" at bounding box center [706, 283] width 97 height 21
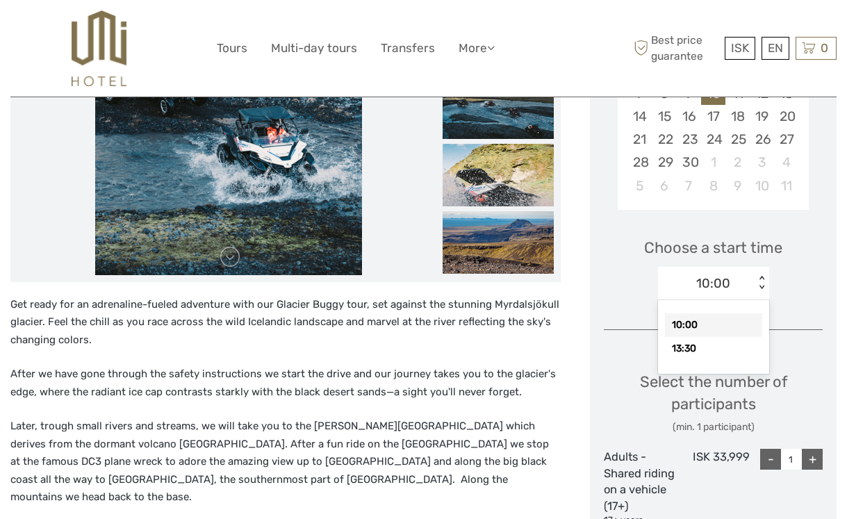
click at [737, 317] on div "10:00" at bounding box center [713, 325] width 97 height 24
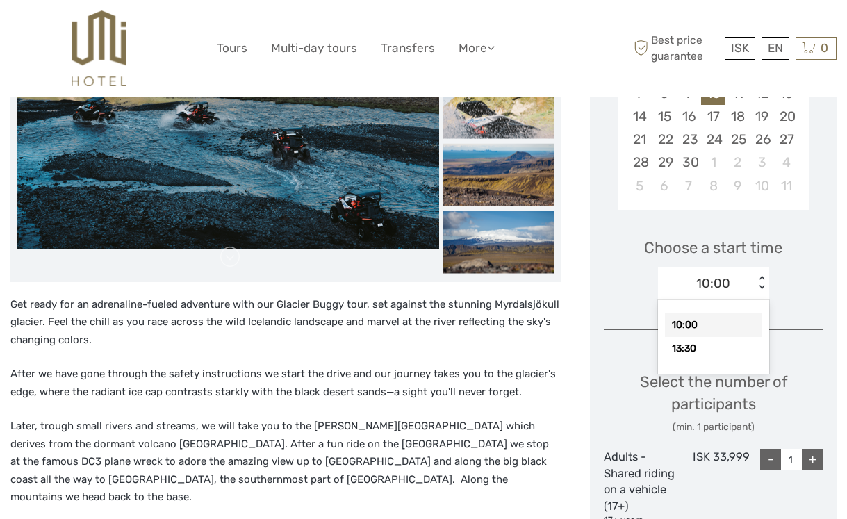
click at [751, 275] on div "10:00" at bounding box center [706, 283] width 97 height 21
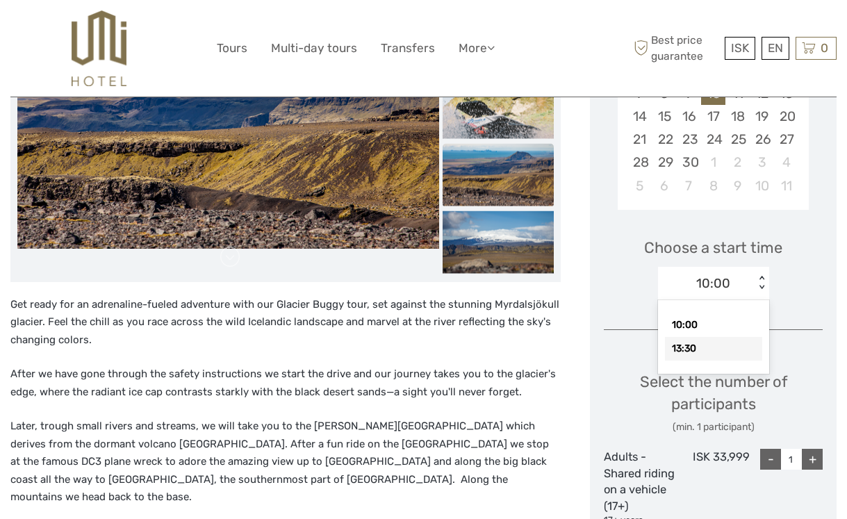
click at [718, 344] on div "13:30" at bounding box center [713, 349] width 97 height 24
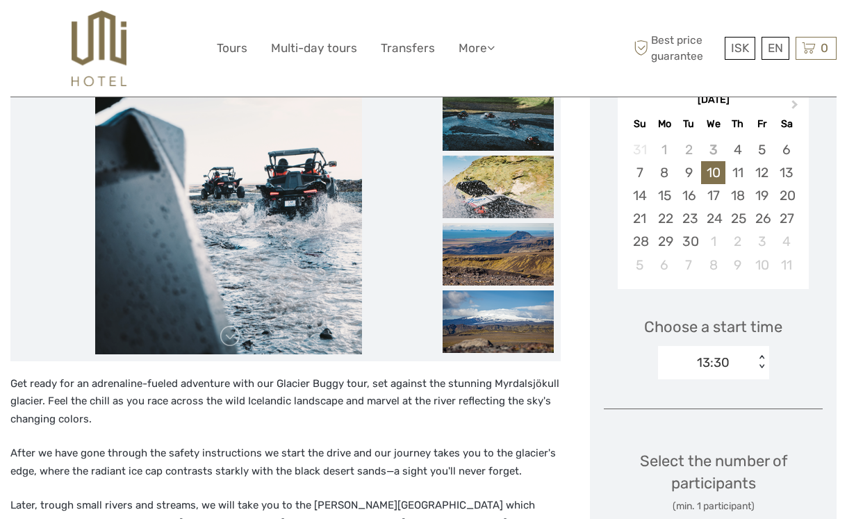
scroll to position [269, 0]
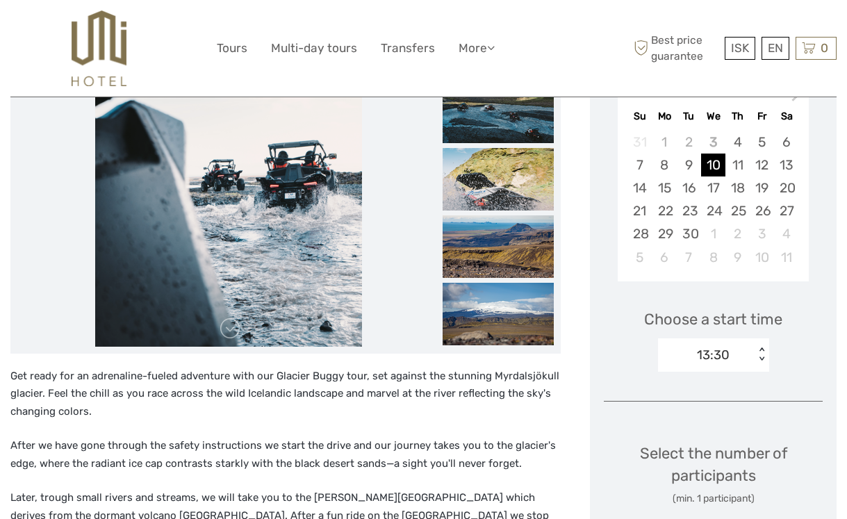
click at [716, 158] on div "10" at bounding box center [713, 164] width 24 height 23
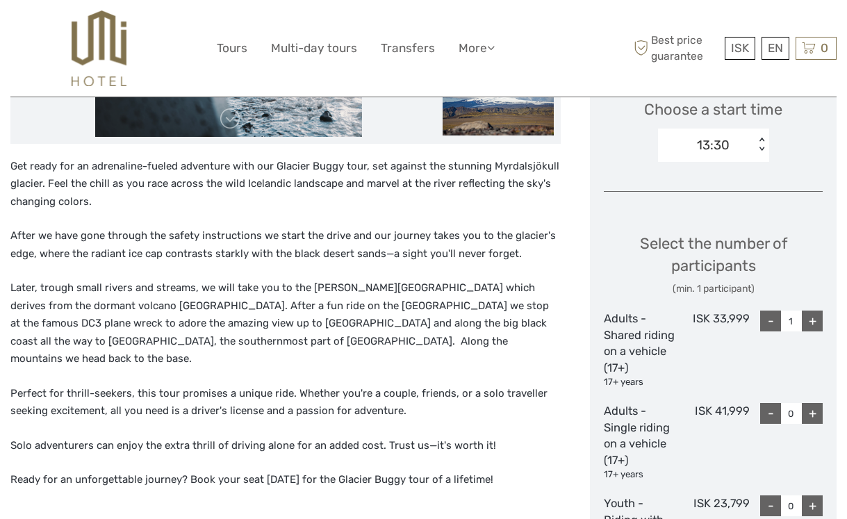
scroll to position [508, 0]
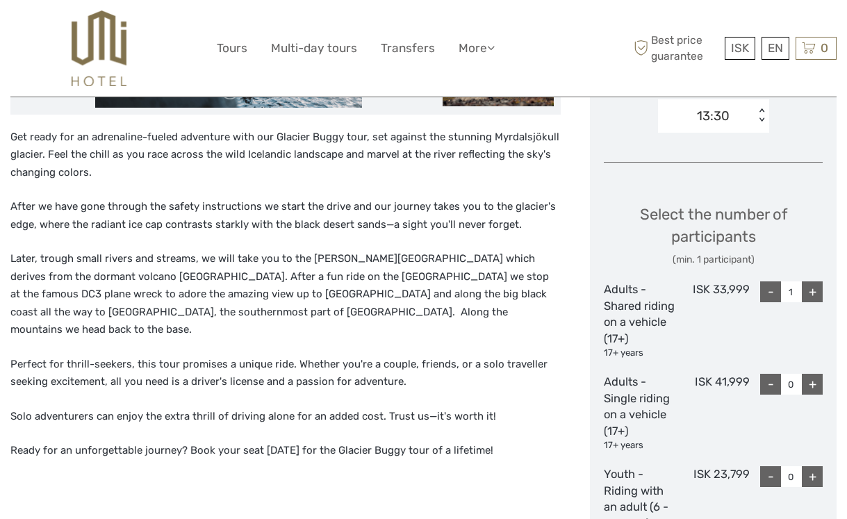
click at [816, 287] on div "+" at bounding box center [811, 291] width 21 height 21
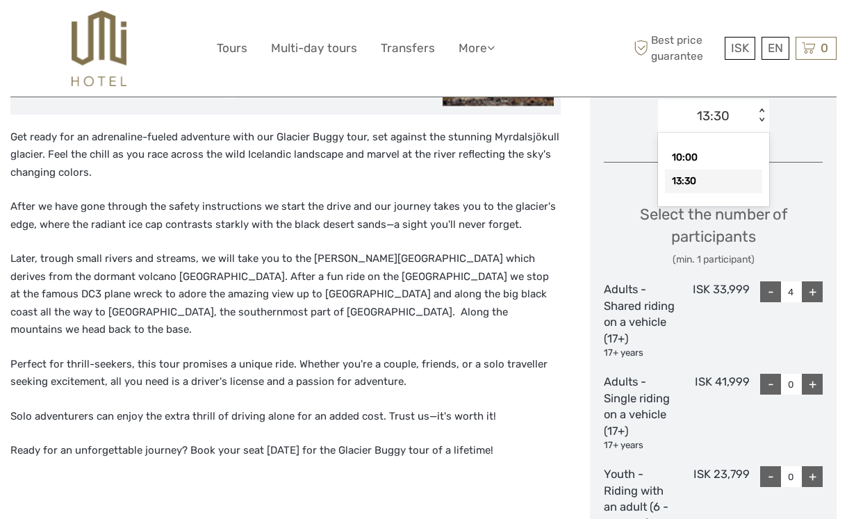
click at [749, 125] on div "13:30" at bounding box center [706, 116] width 97 height 21
click at [732, 162] on div "10:00" at bounding box center [713, 158] width 97 height 24
click at [757, 110] on div "< >" at bounding box center [761, 115] width 12 height 15
click at [727, 184] on div "13:30" at bounding box center [713, 181] width 97 height 24
click at [809, 292] on div "+" at bounding box center [811, 291] width 21 height 21
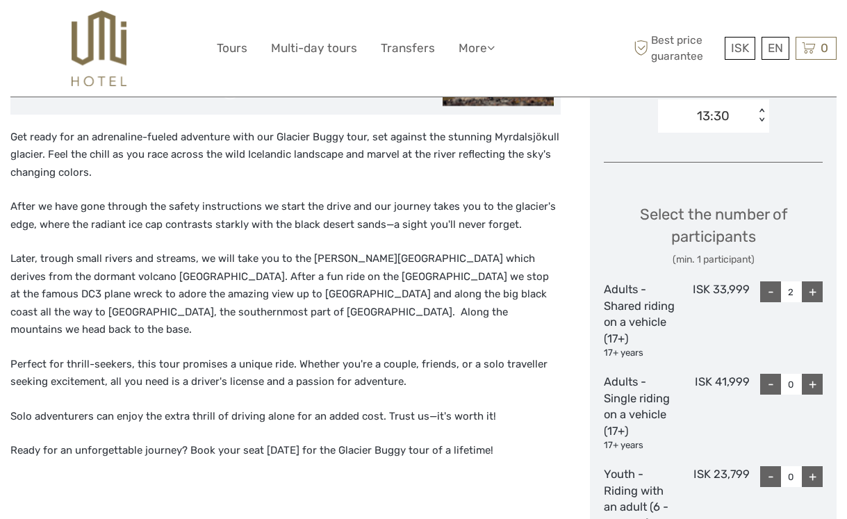
click at [809, 292] on div "+" at bounding box center [811, 291] width 21 height 21
type input "6"
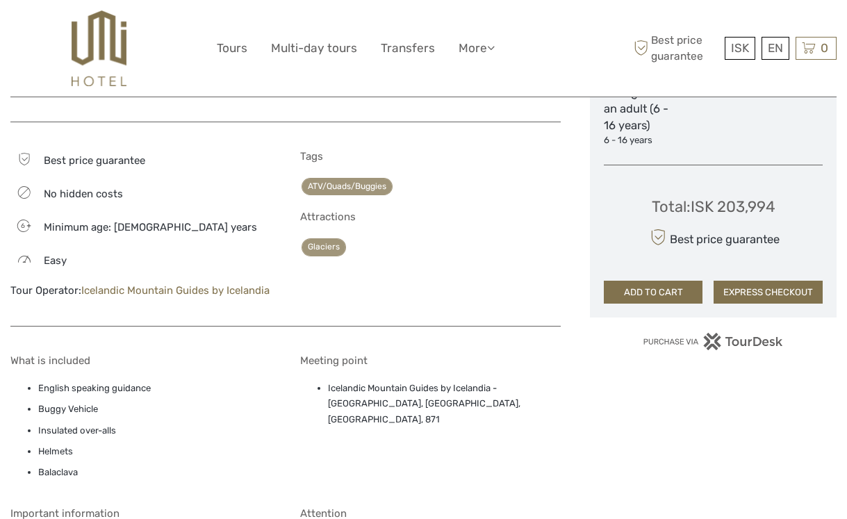
scroll to position [908, 0]
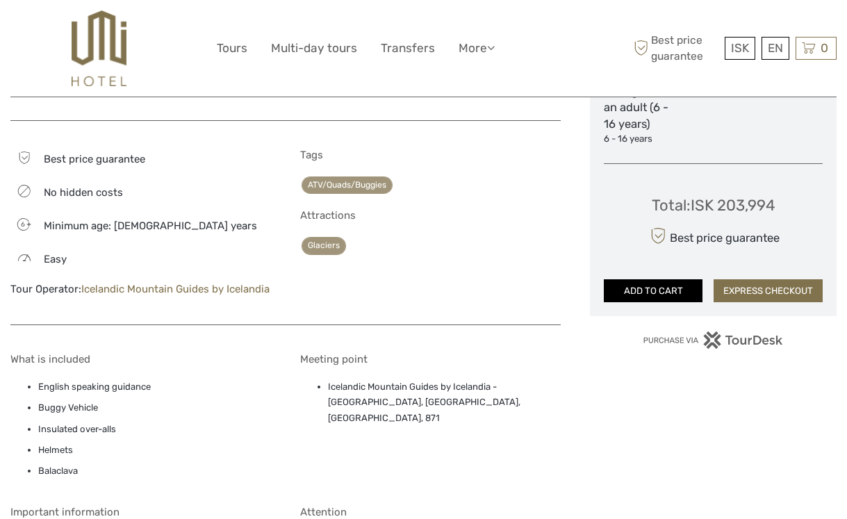
click at [670, 299] on button "ADD TO CART" at bounding box center [652, 291] width 99 height 24
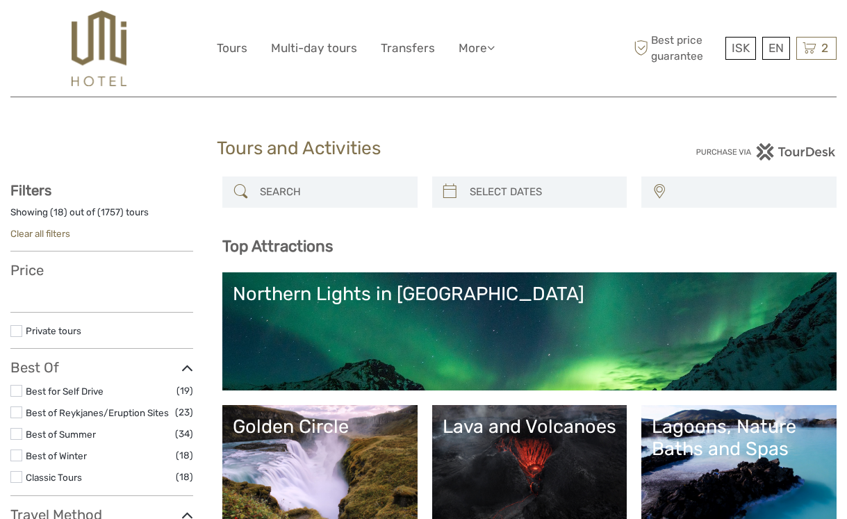
select select
click at [825, 31] on div "Best price guarantee ISK ISK € $ £ EN English Español Deutsch 2 Items 2-Hour Bu…" at bounding box center [733, 48] width 206 height 76
click at [825, 40] on div "2 Items 2-Hour Buggy Experience [GEOGRAPHIC_DATA] Glacier 6x Adults - Shared ri…" at bounding box center [816, 48] width 40 height 23
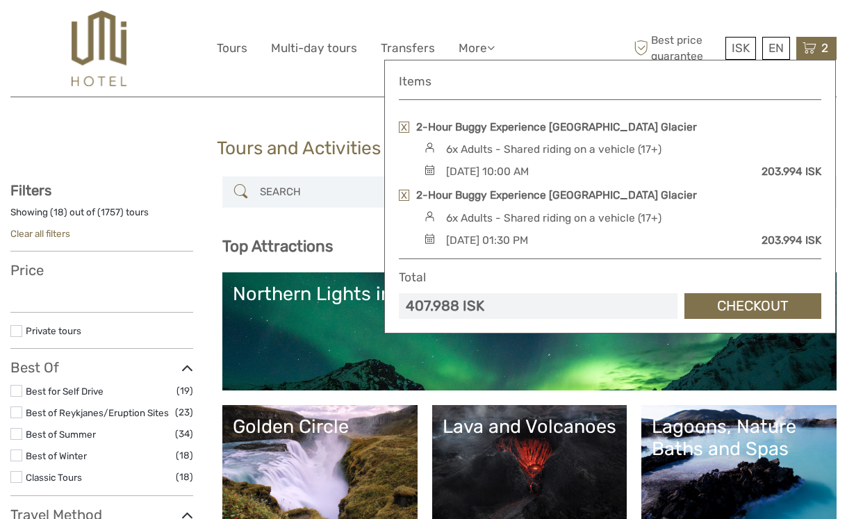
select select
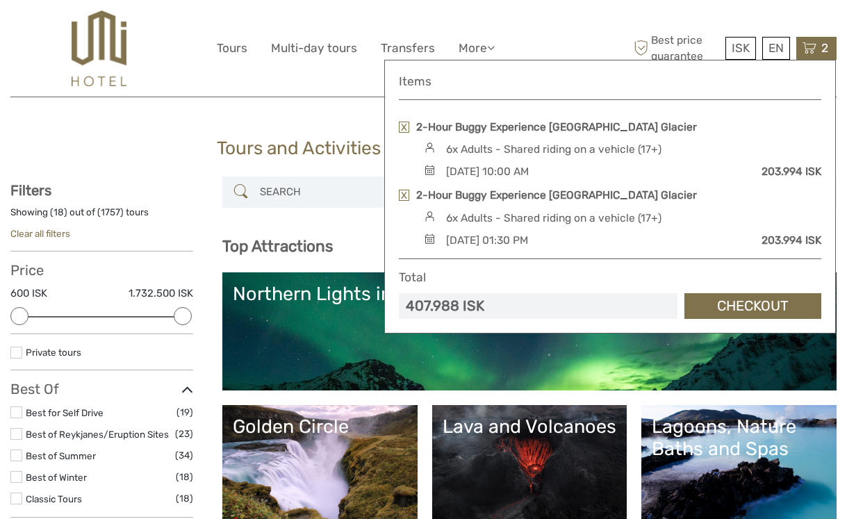
click at [401, 124] on link at bounding box center [404, 127] width 10 height 11
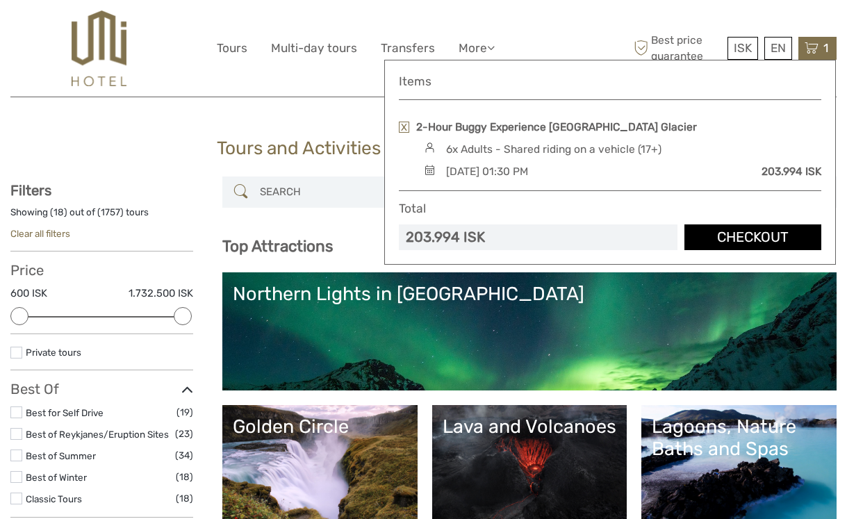
click at [740, 236] on link "Checkout" at bounding box center [752, 237] width 137 height 26
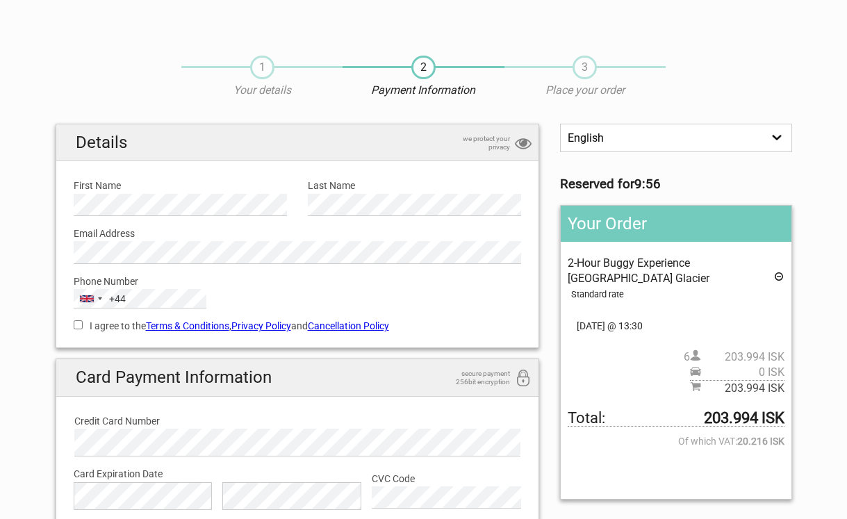
click at [92, 320] on label "I agree to the Terms & Conditions , Privacy Policy and Cancellation Policy" at bounding box center [298, 325] width 448 height 15
click at [83, 320] on input "I agree to the Terms & Conditions , Privacy Policy and Cancellation Policy" at bounding box center [78, 324] width 9 height 9
checkbox input "true"
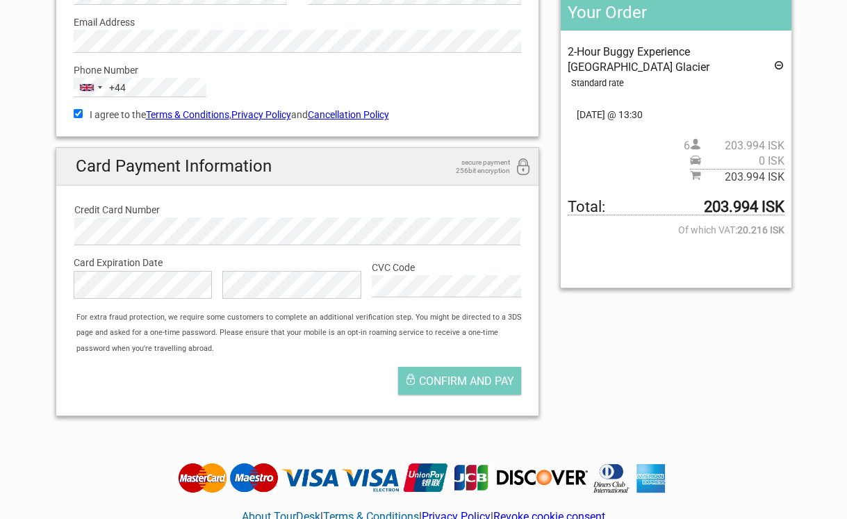
scroll to position [229, 0]
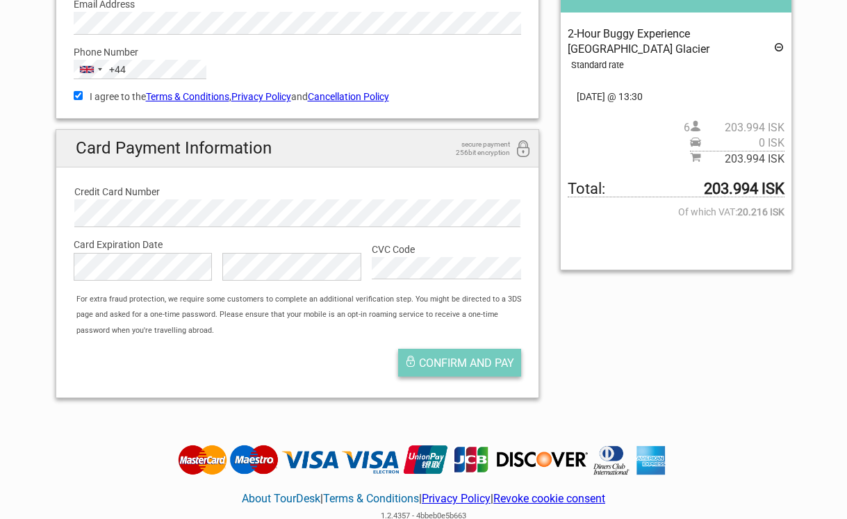
click at [437, 362] on span "Confirm and pay" at bounding box center [466, 362] width 95 height 13
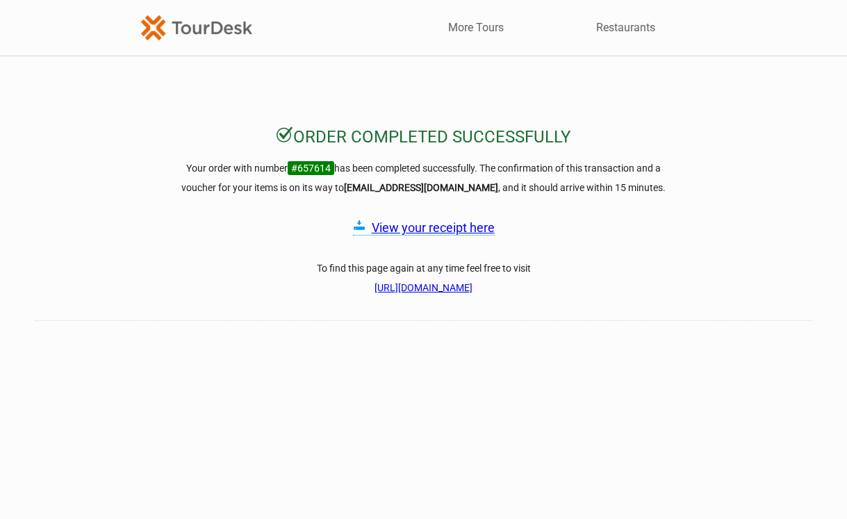
click at [441, 228] on link "View your receipt here" at bounding box center [433, 227] width 123 height 15
